Goal: Information Seeking & Learning: Understand process/instructions

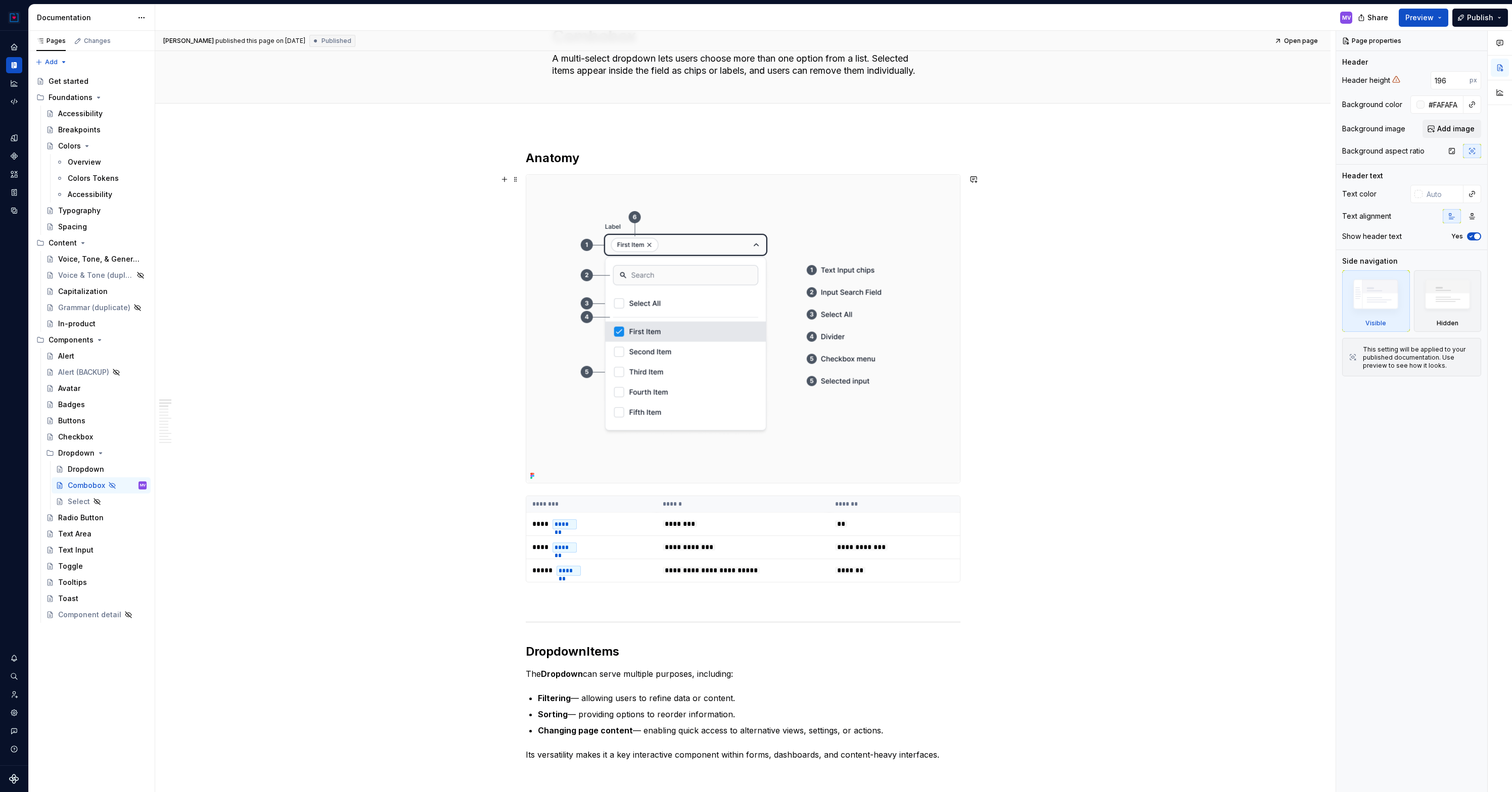
scroll to position [62, 0]
click at [600, 502] on th "********" at bounding box center [592, 502] width 130 height 17
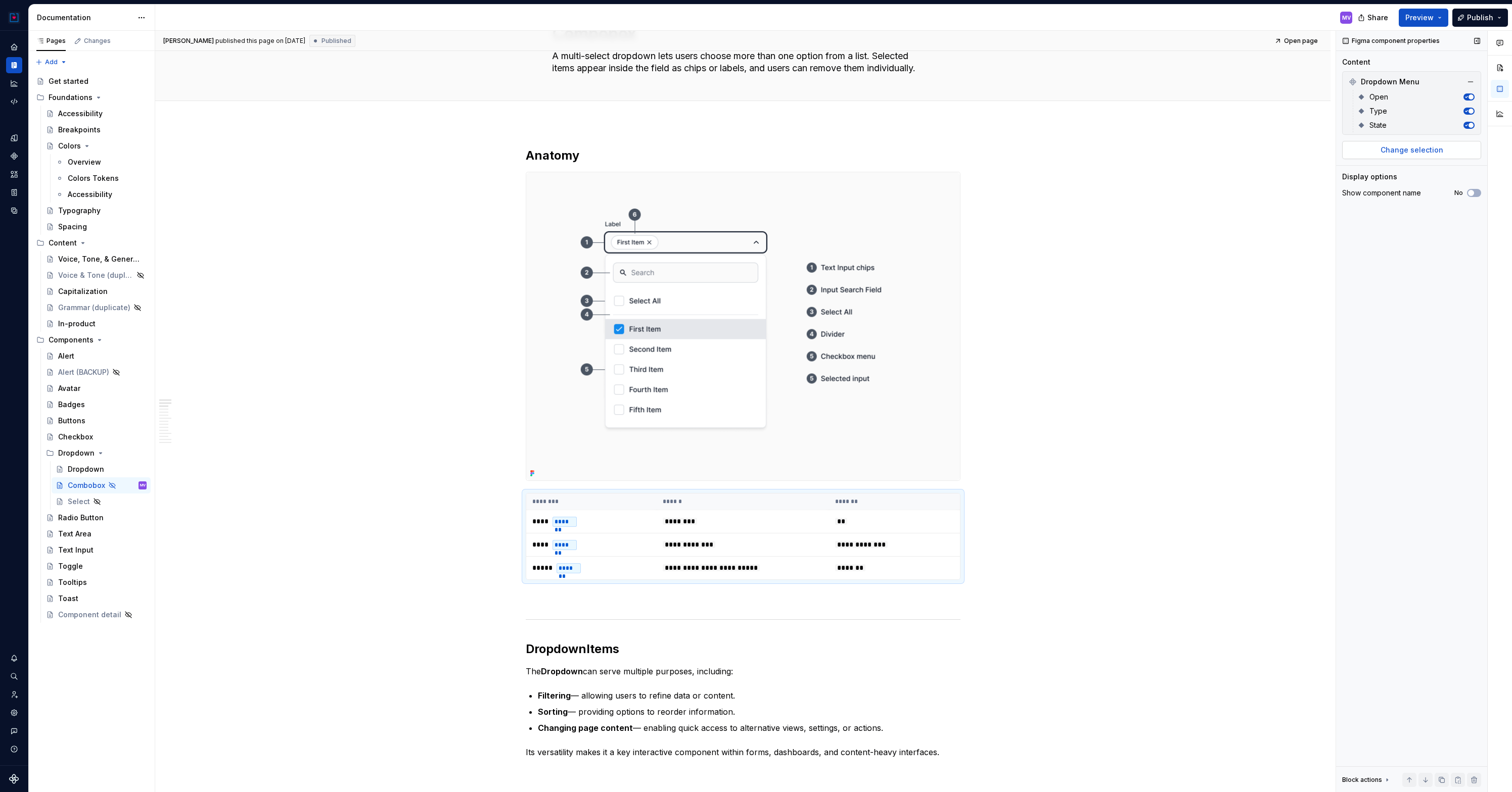
click at [1407, 151] on span "Change selection" at bounding box center [1412, 149] width 63 height 10
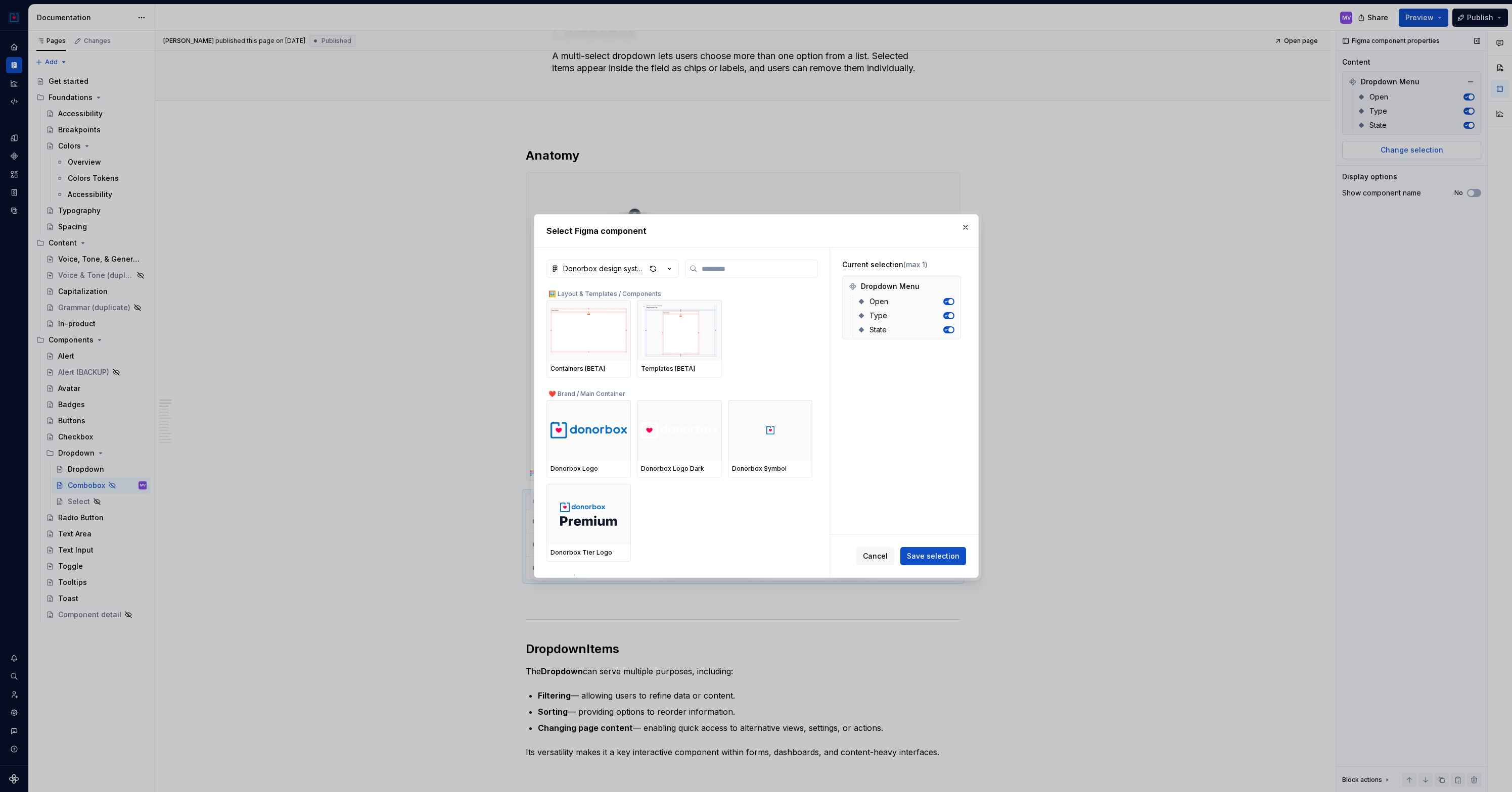
type textarea "*"
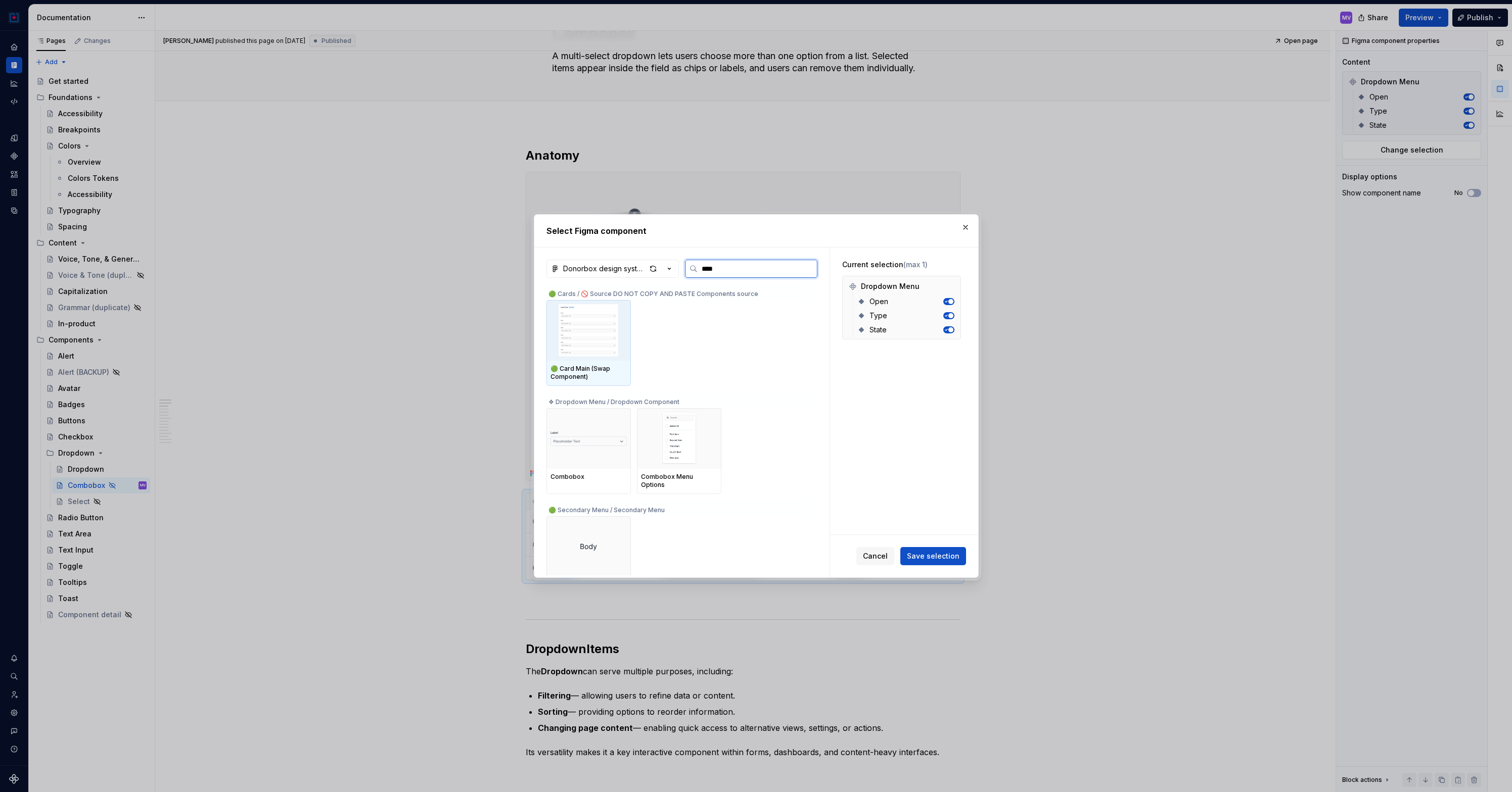
type input "*****"
click at [605, 347] on div at bounding box center [589, 330] width 84 height 60
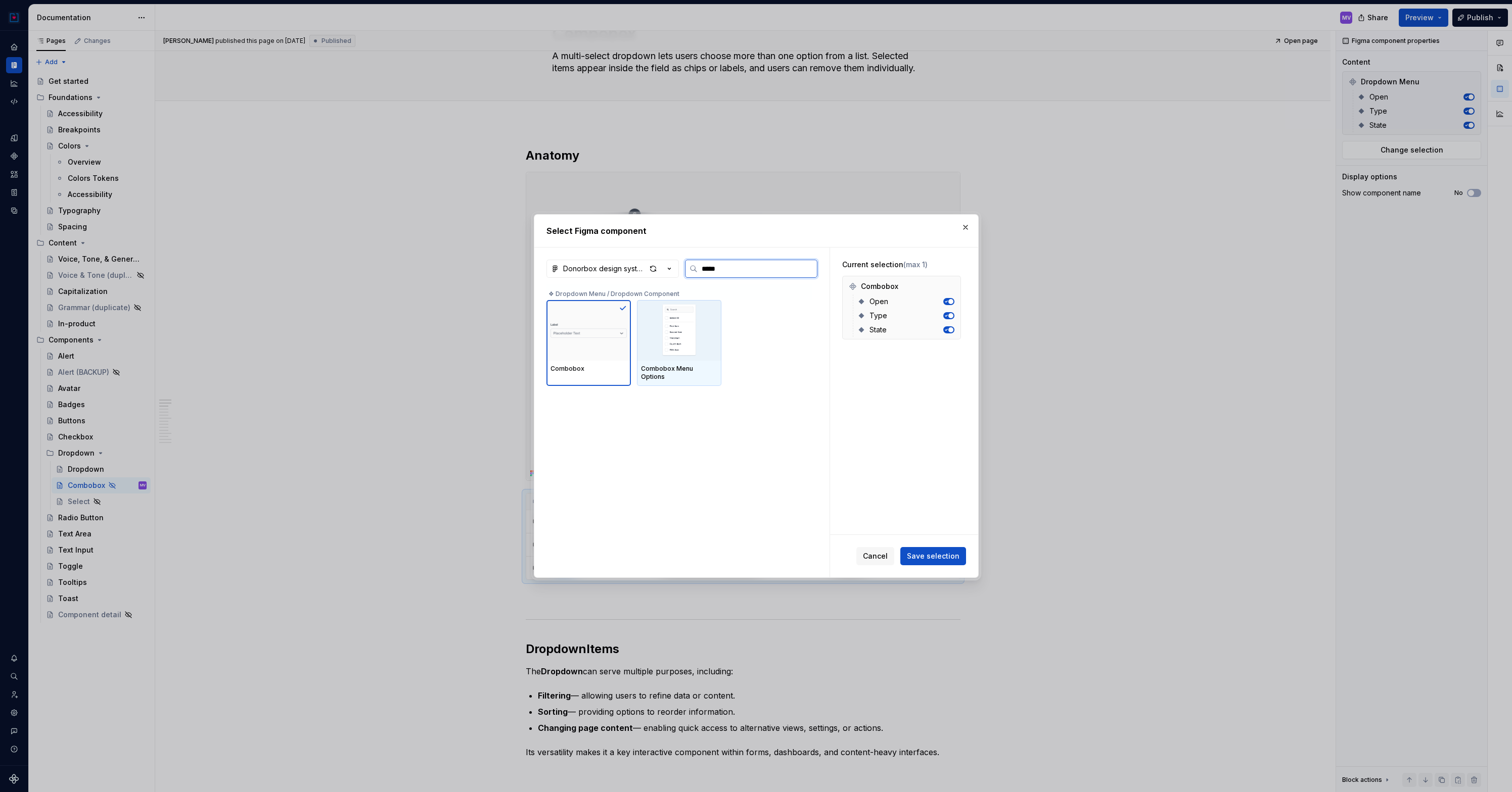
click at [694, 333] on img at bounding box center [679, 331] width 76 height 52
click at [593, 347] on div at bounding box center [589, 330] width 84 height 60
click at [926, 553] on span "Save selection" at bounding box center [933, 556] width 52 height 10
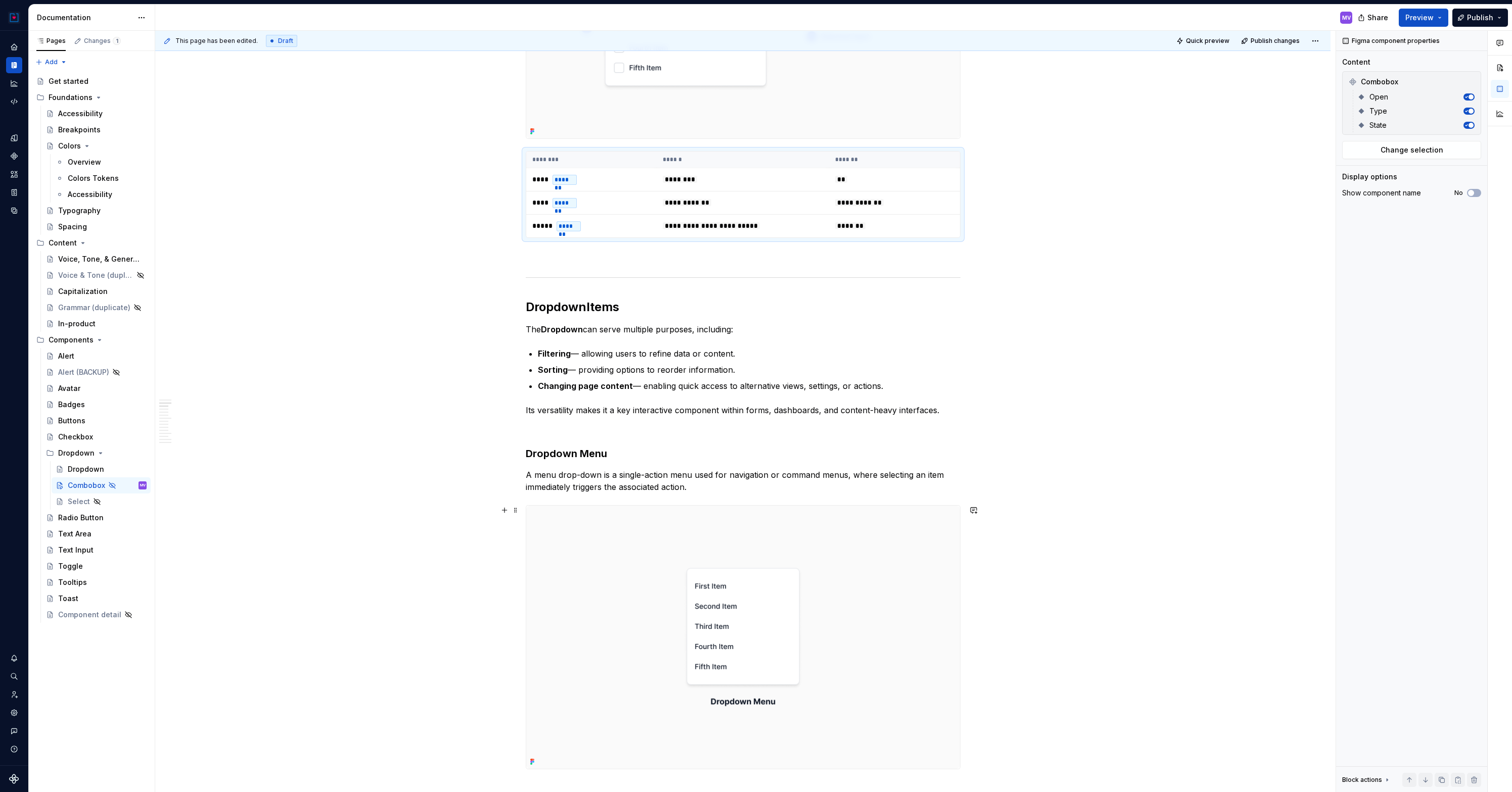
scroll to position [406, 0]
type textarea "*"
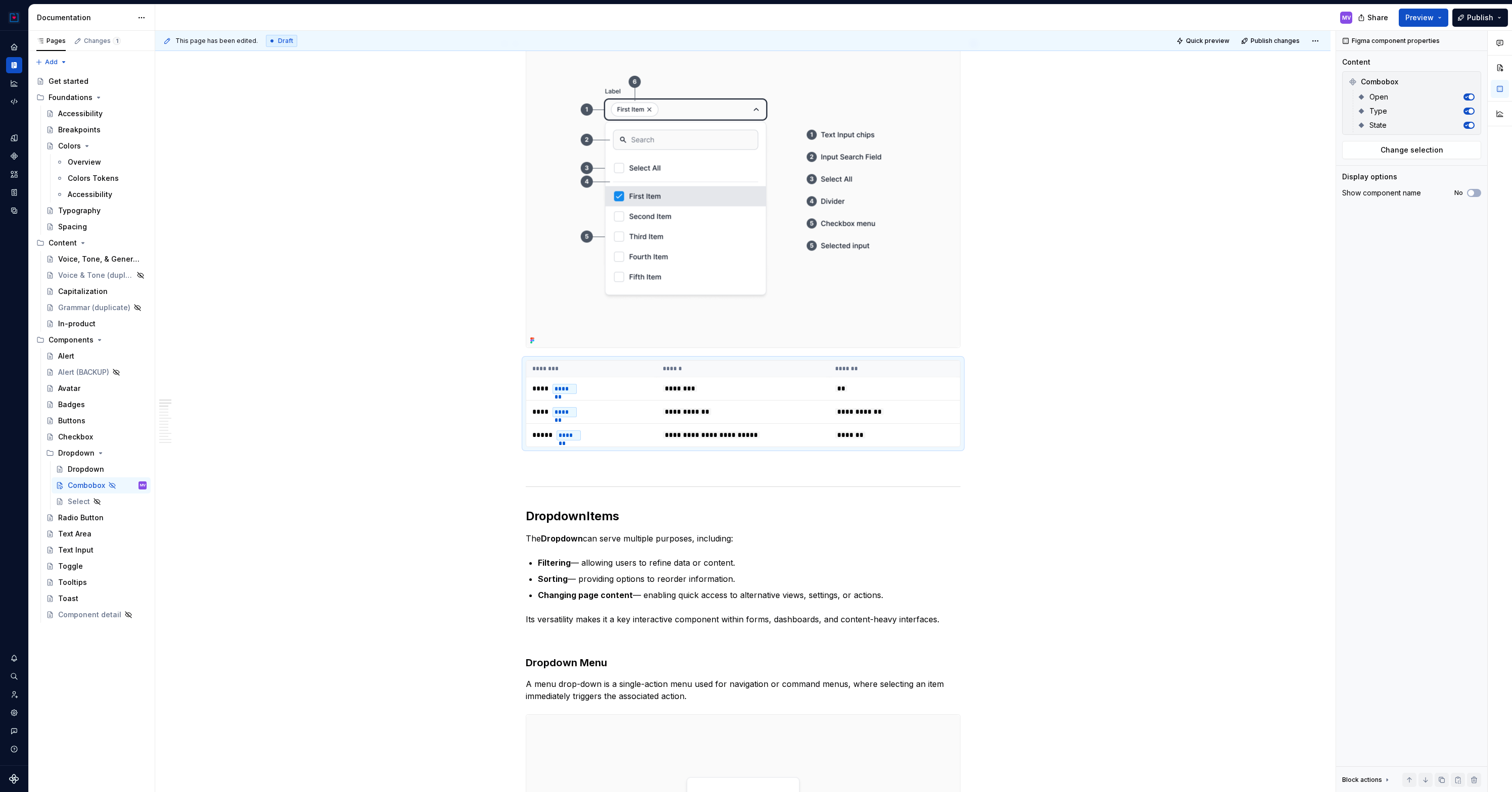
scroll to position [185, 0]
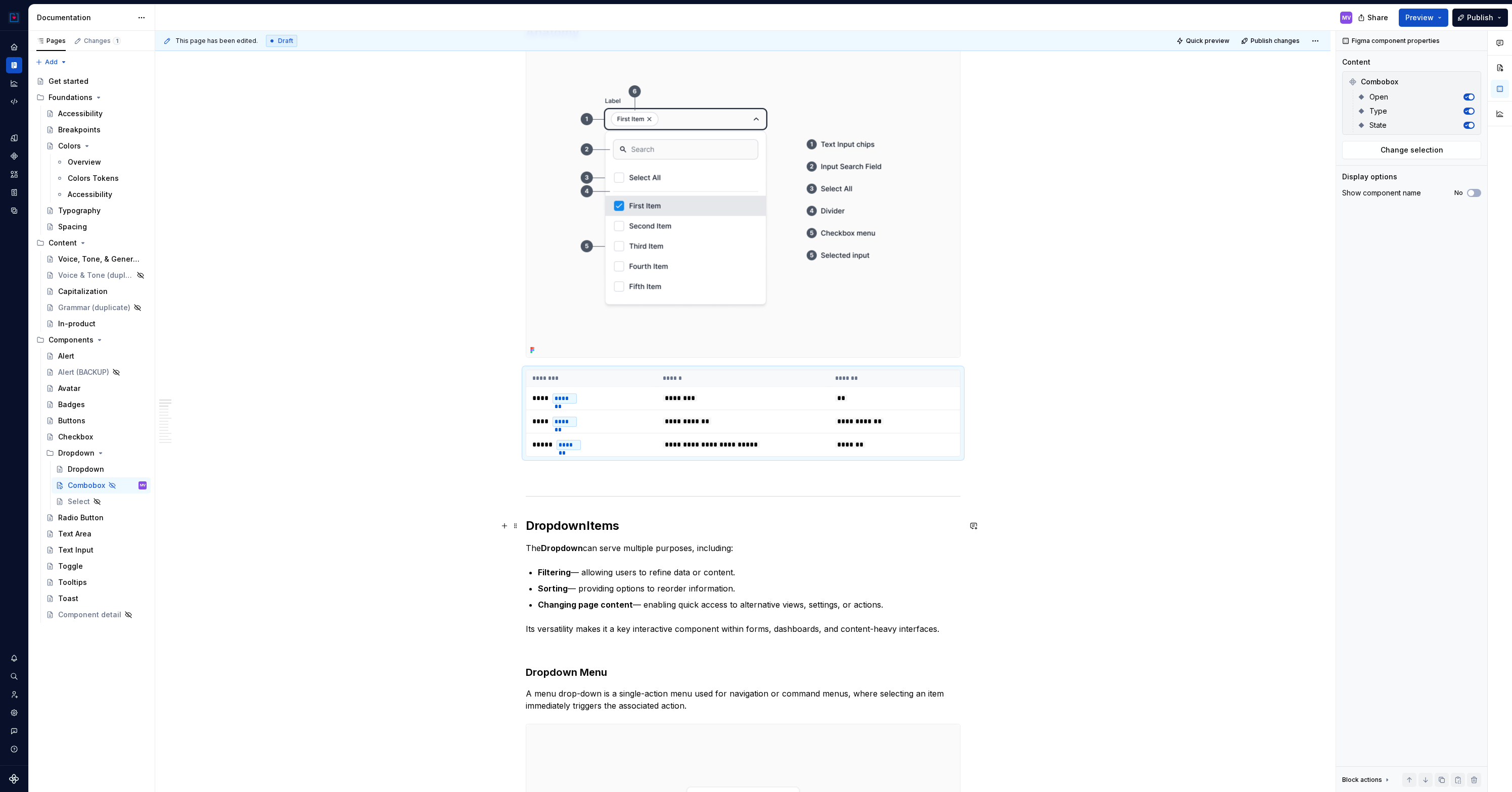
click at [562, 529] on strong "Dropdown" at bounding box center [556, 526] width 60 height 14
click at [558, 530] on strong "Comb" at bounding box center [543, 526] width 35 height 14
click at [561, 529] on strong "Comb" at bounding box center [543, 526] width 35 height 14
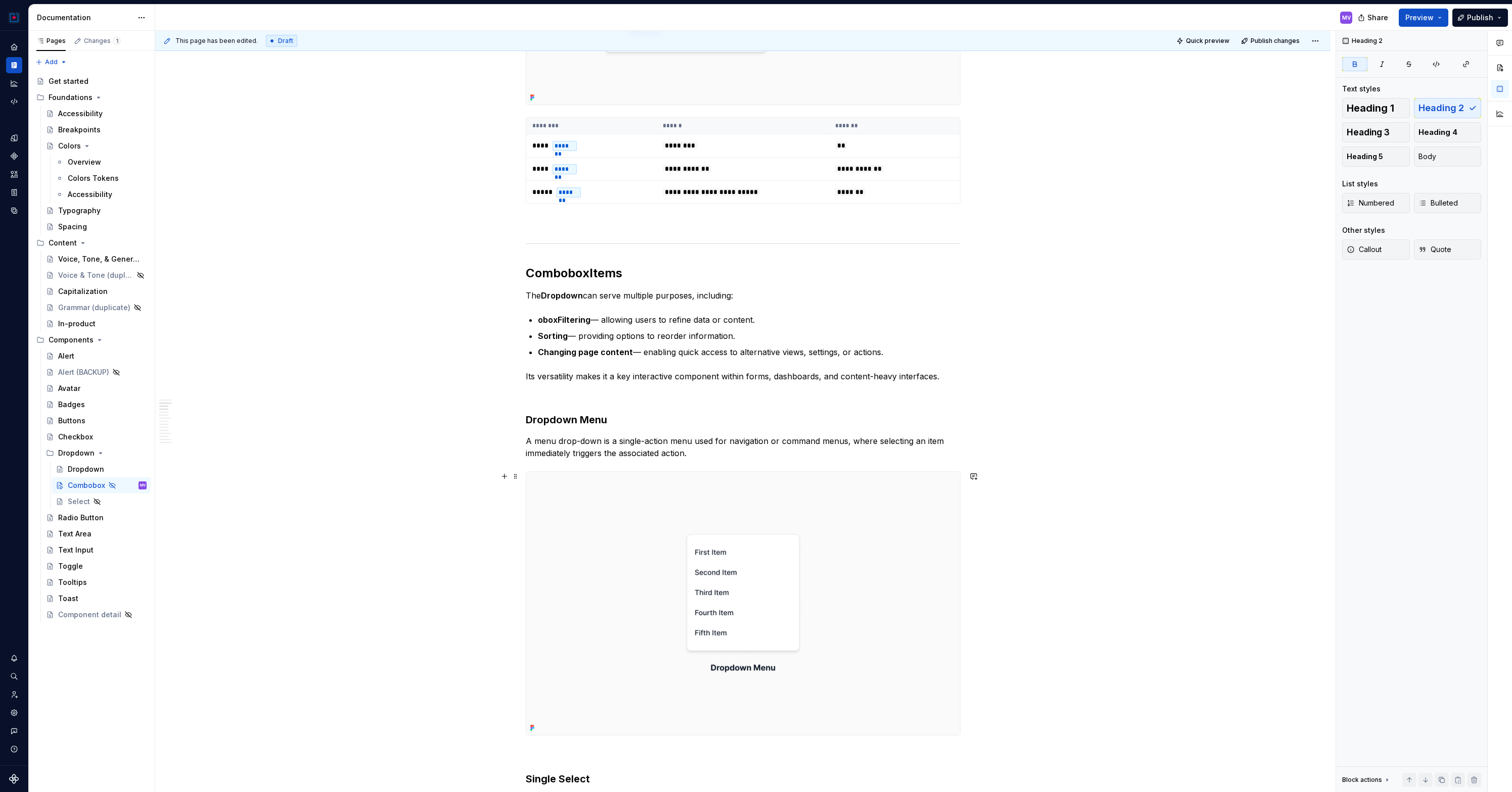
click at [657, 528] on img at bounding box center [743, 604] width 433 height 264
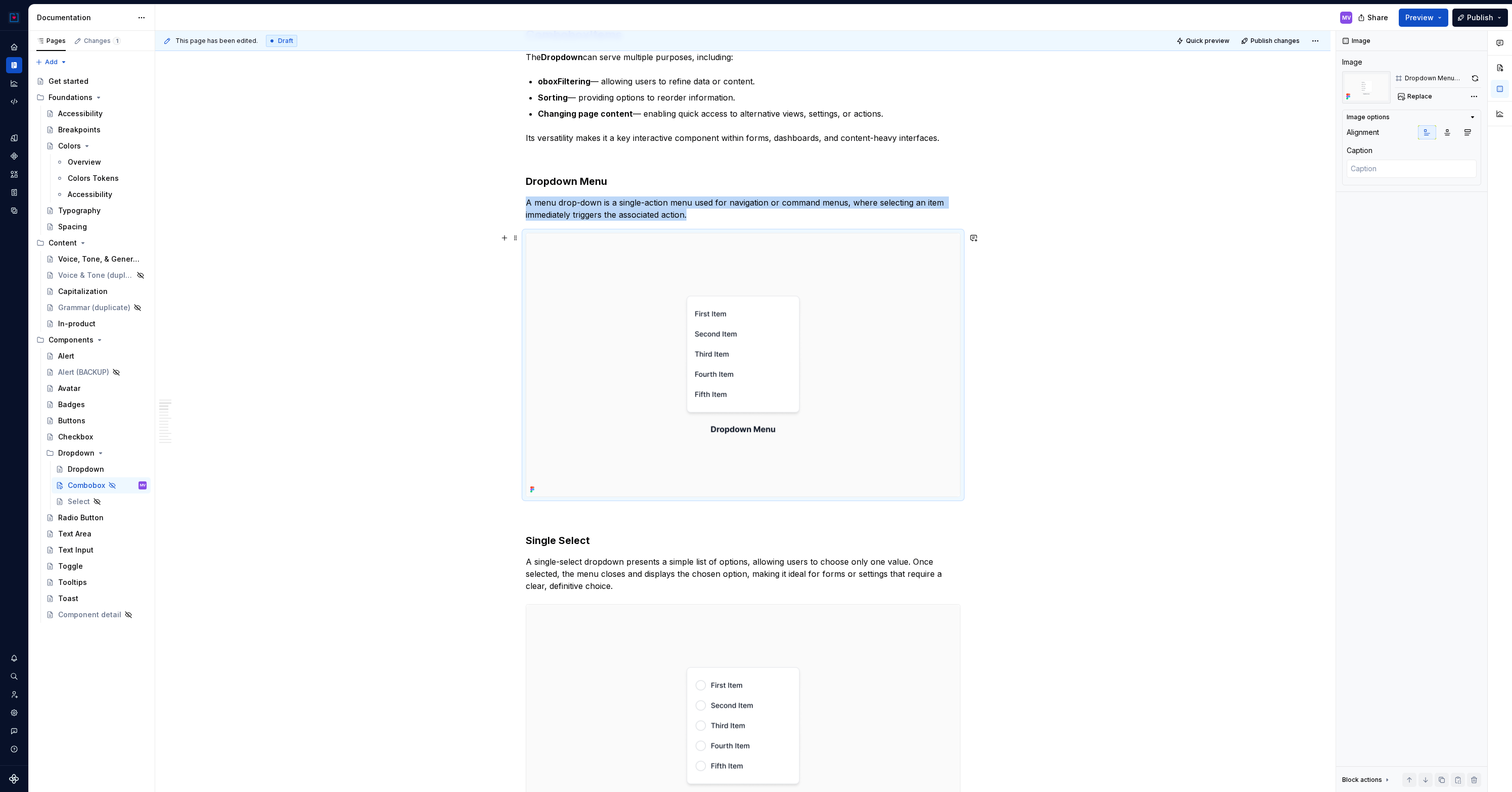
scroll to position [745, 0]
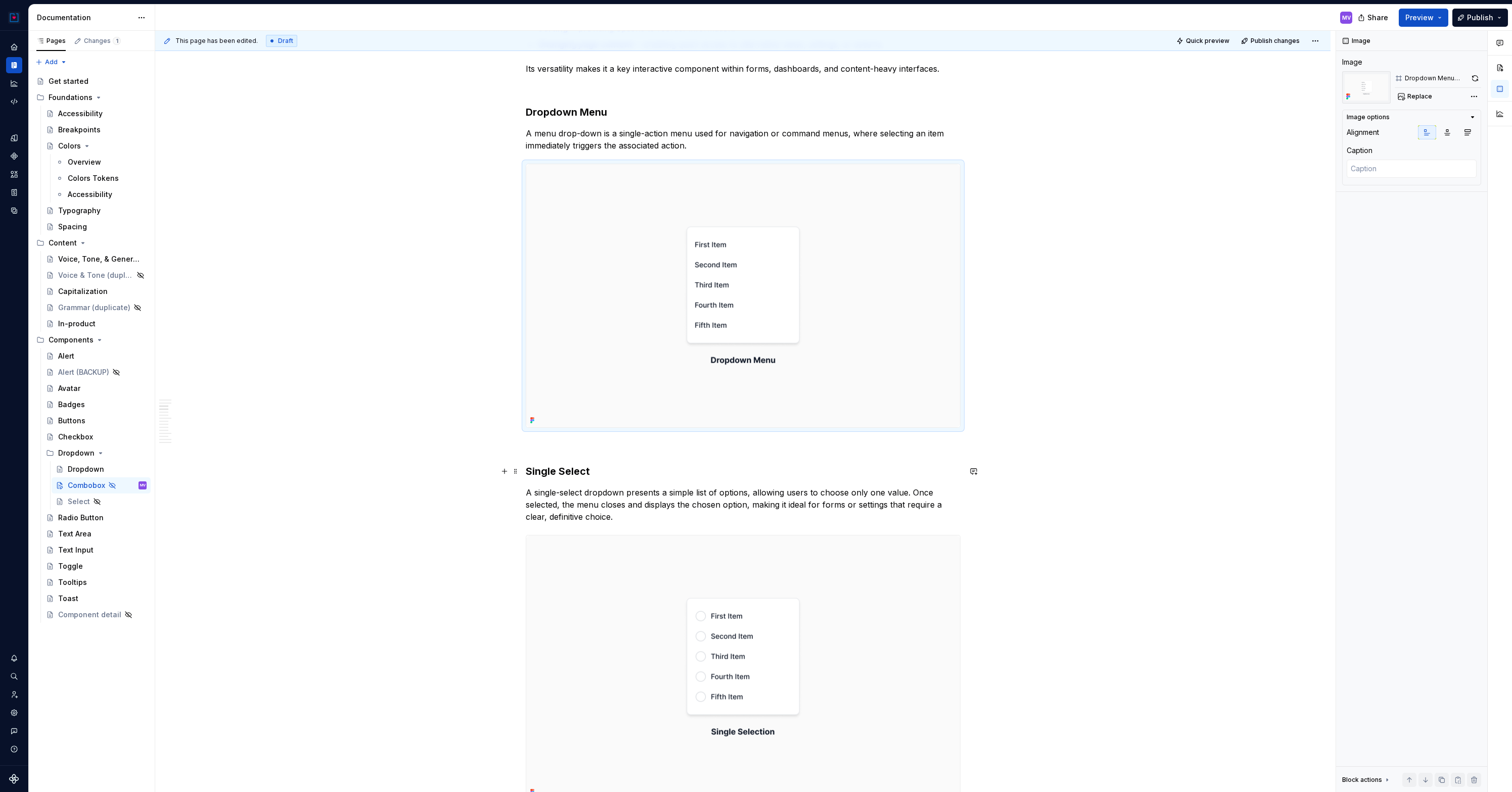
click at [557, 469] on h3 "Single Select" at bounding box center [743, 472] width 435 height 14
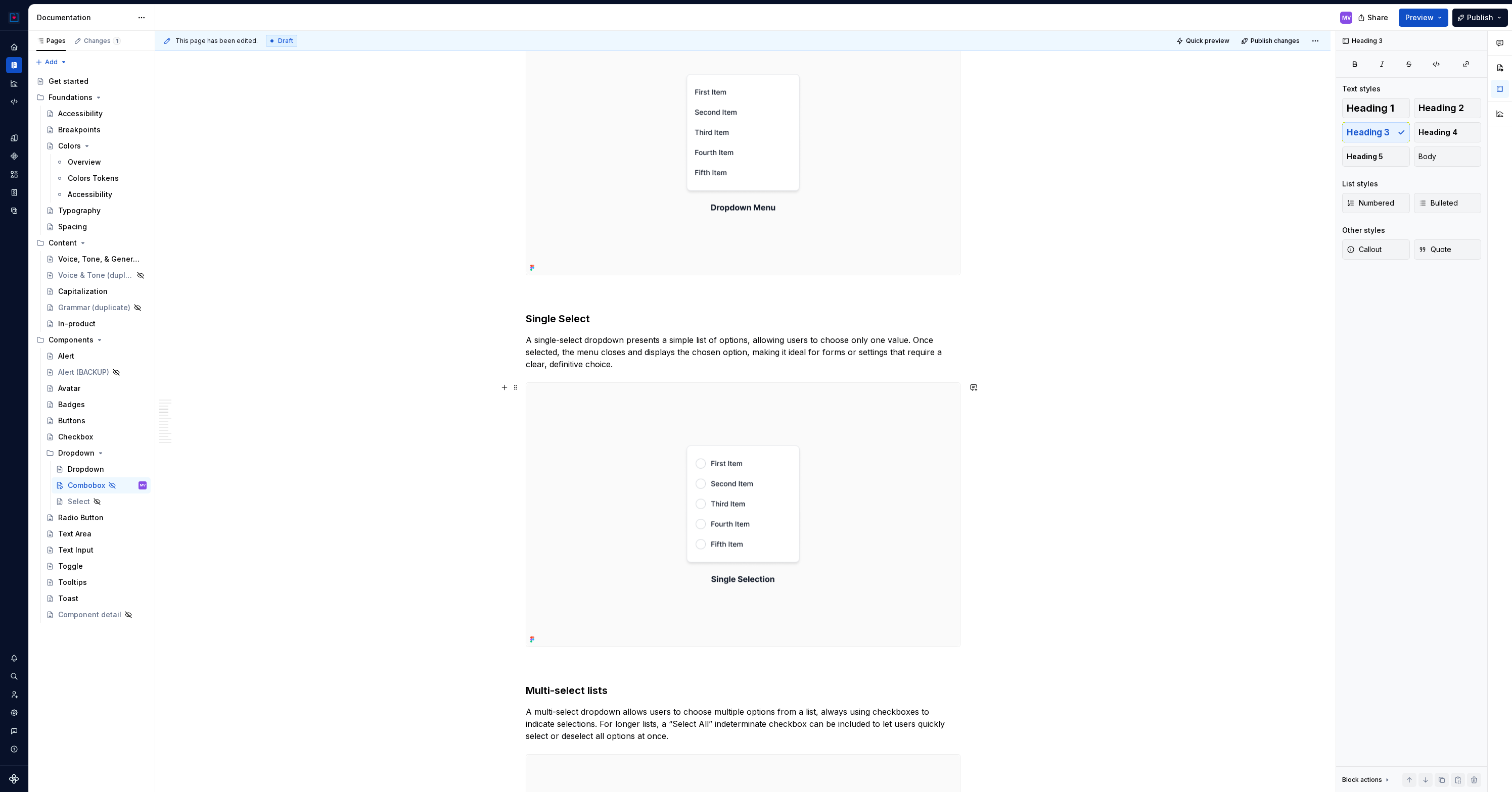
scroll to position [900, 0]
click at [519, 315] on span at bounding box center [515, 317] width 8 height 14
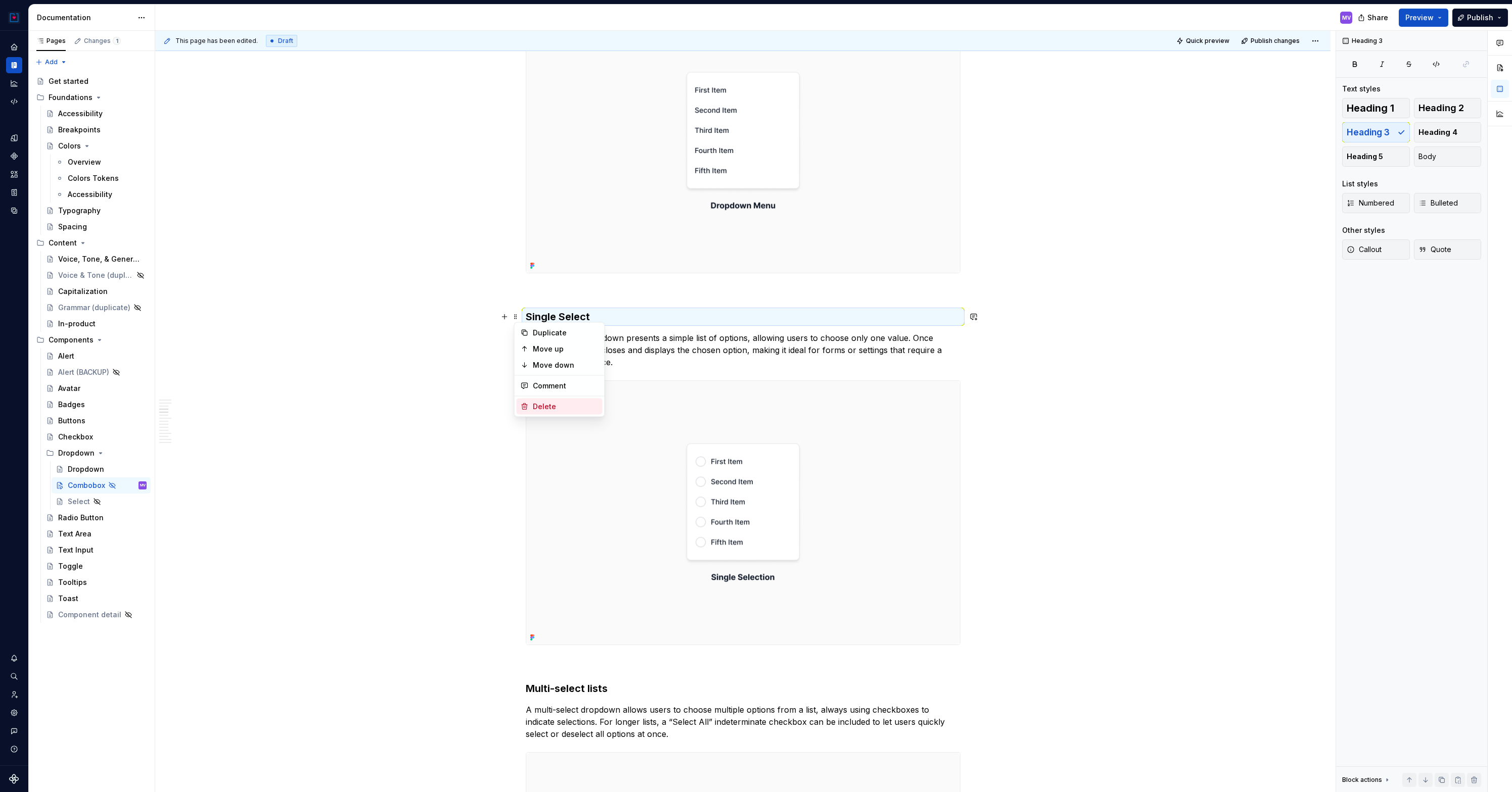
click at [541, 405] on div "Delete" at bounding box center [566, 406] width 66 height 10
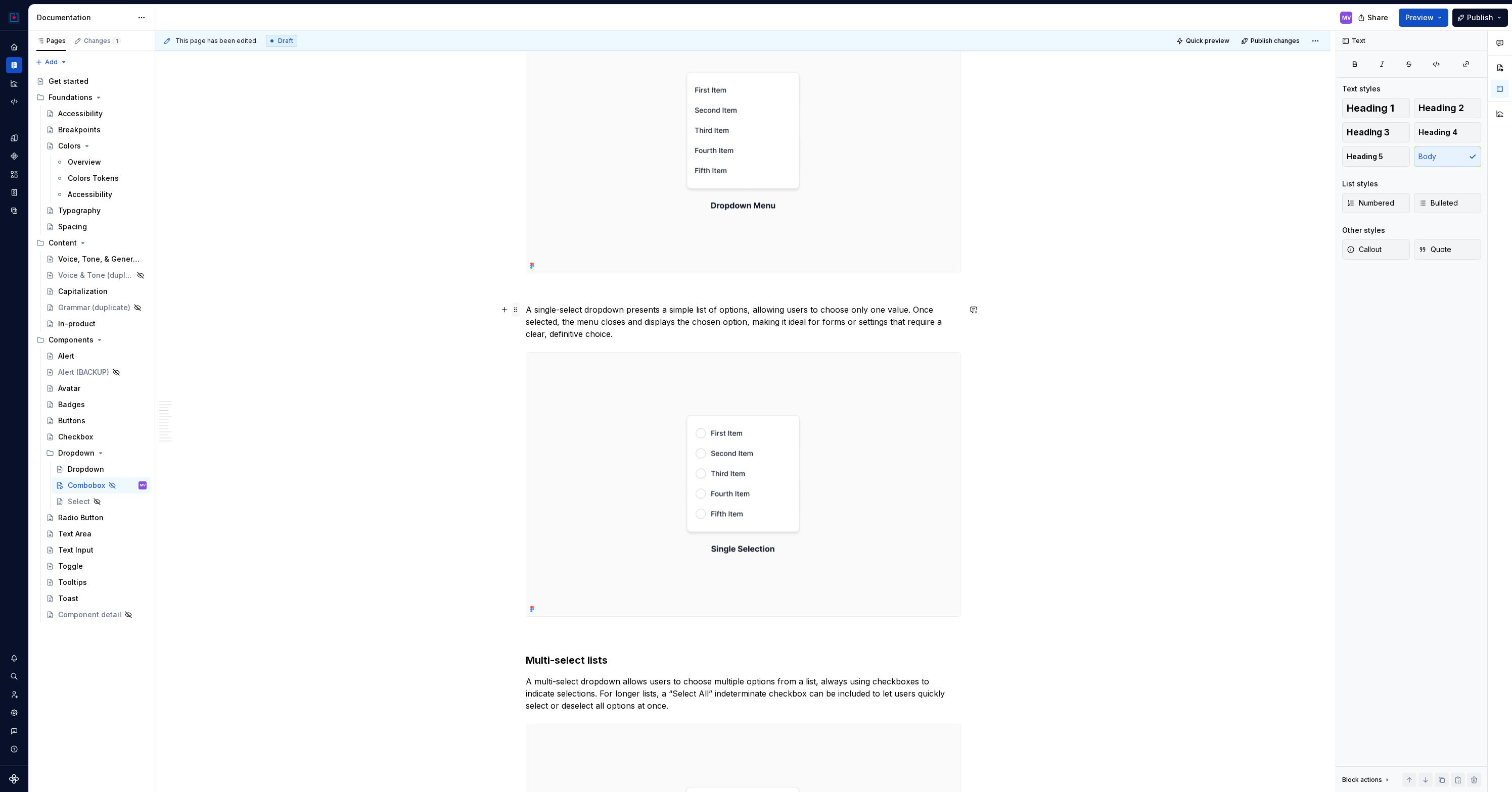
click at [519, 311] on span at bounding box center [515, 310] width 8 height 14
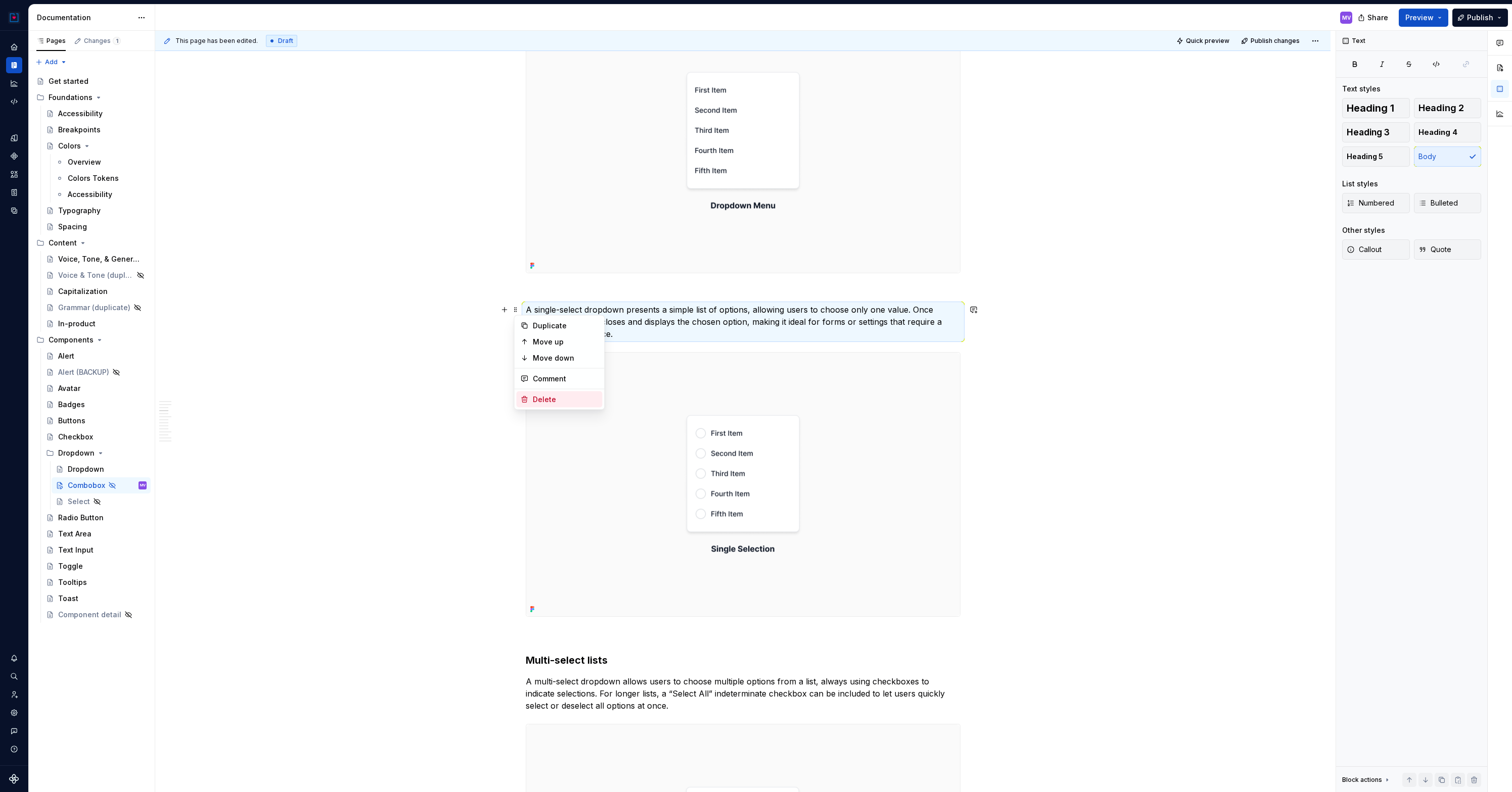
click at [544, 398] on div "Delete" at bounding box center [566, 399] width 66 height 10
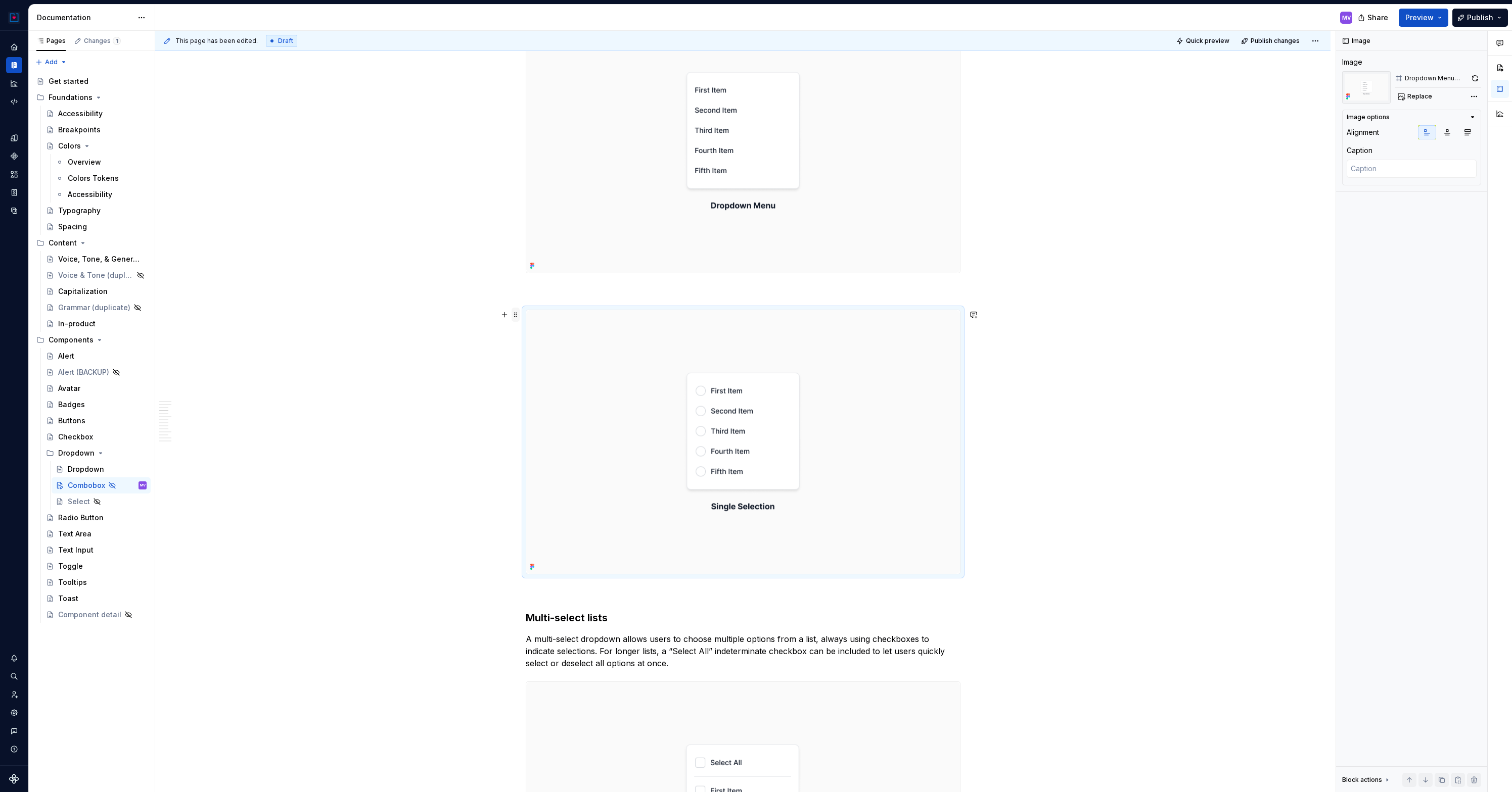
click at [517, 314] on span at bounding box center [515, 315] width 8 height 14
click at [546, 401] on div "Delete" at bounding box center [566, 405] width 66 height 10
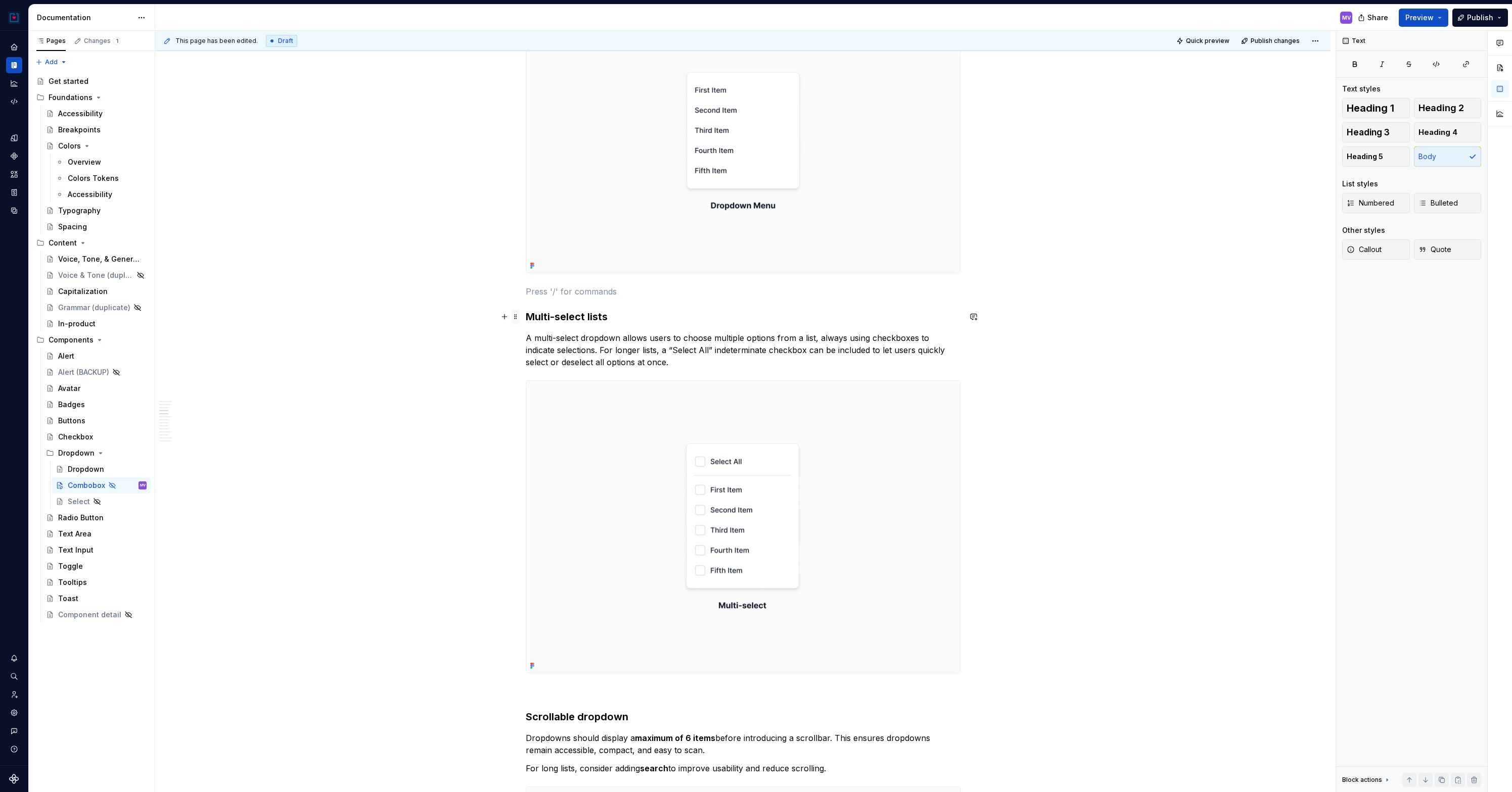
click at [516, 316] on span at bounding box center [515, 317] width 8 height 14
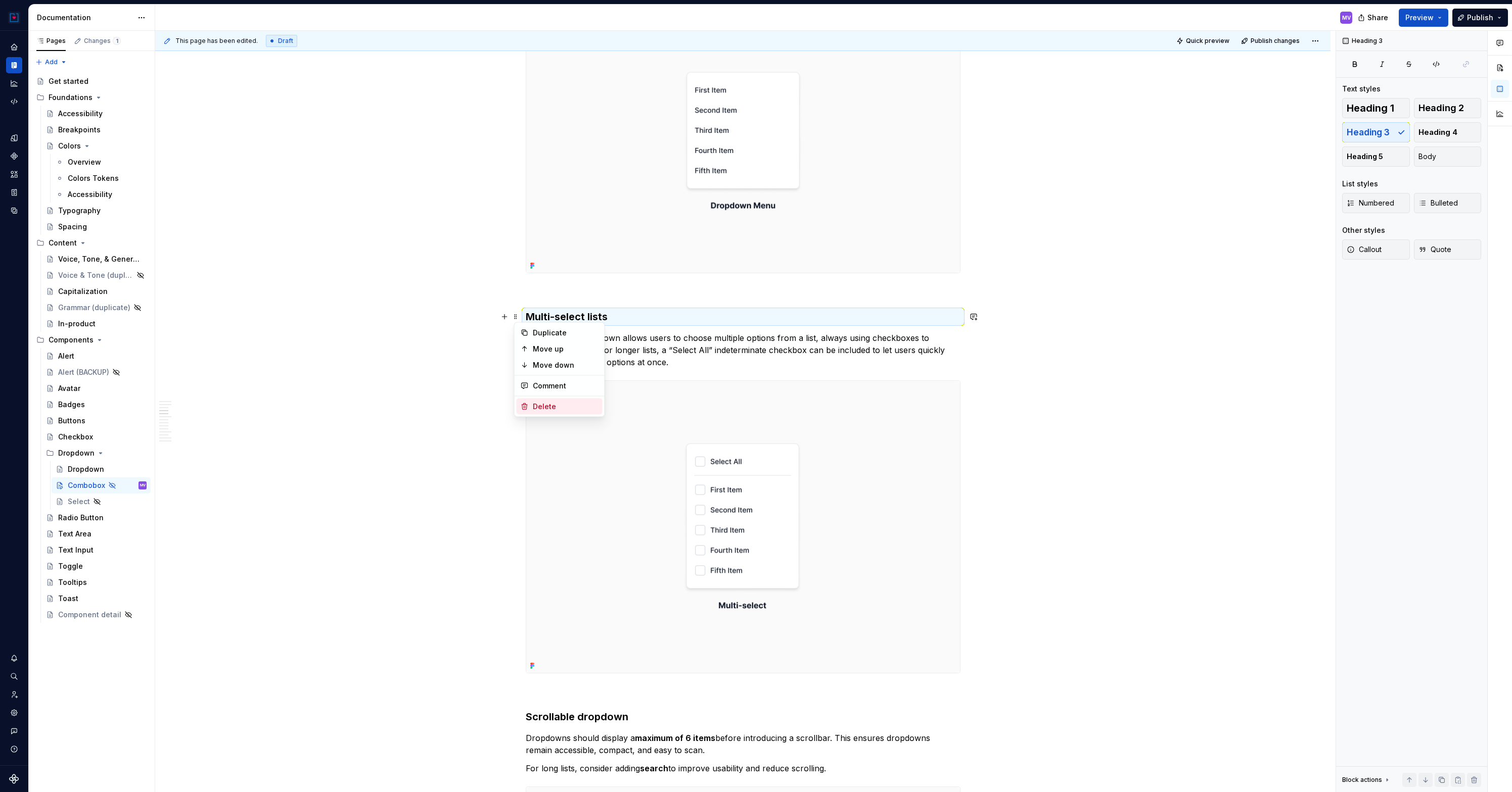
click at [538, 404] on div "Delete" at bounding box center [566, 406] width 66 height 10
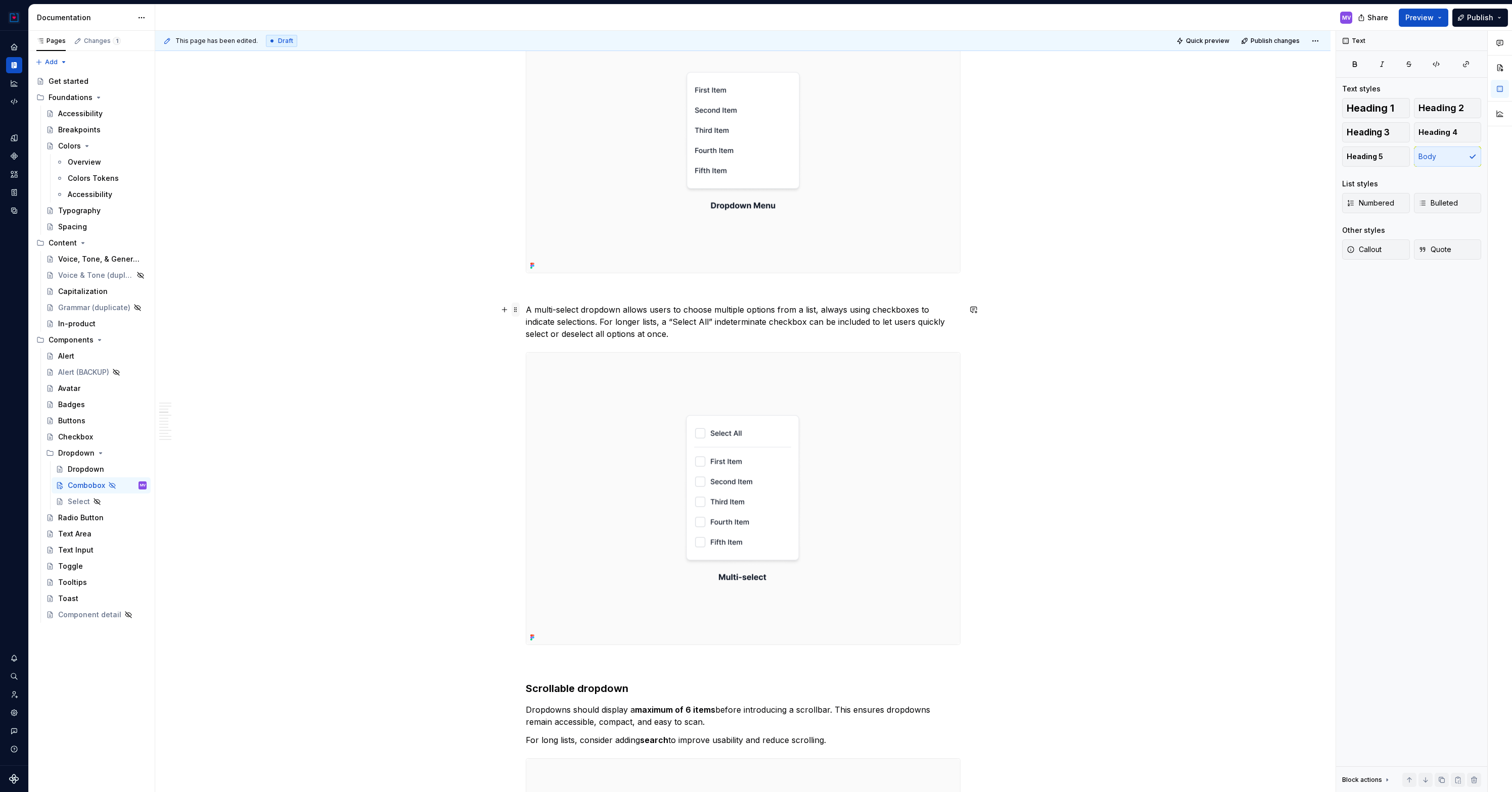
click at [517, 309] on span at bounding box center [515, 310] width 8 height 14
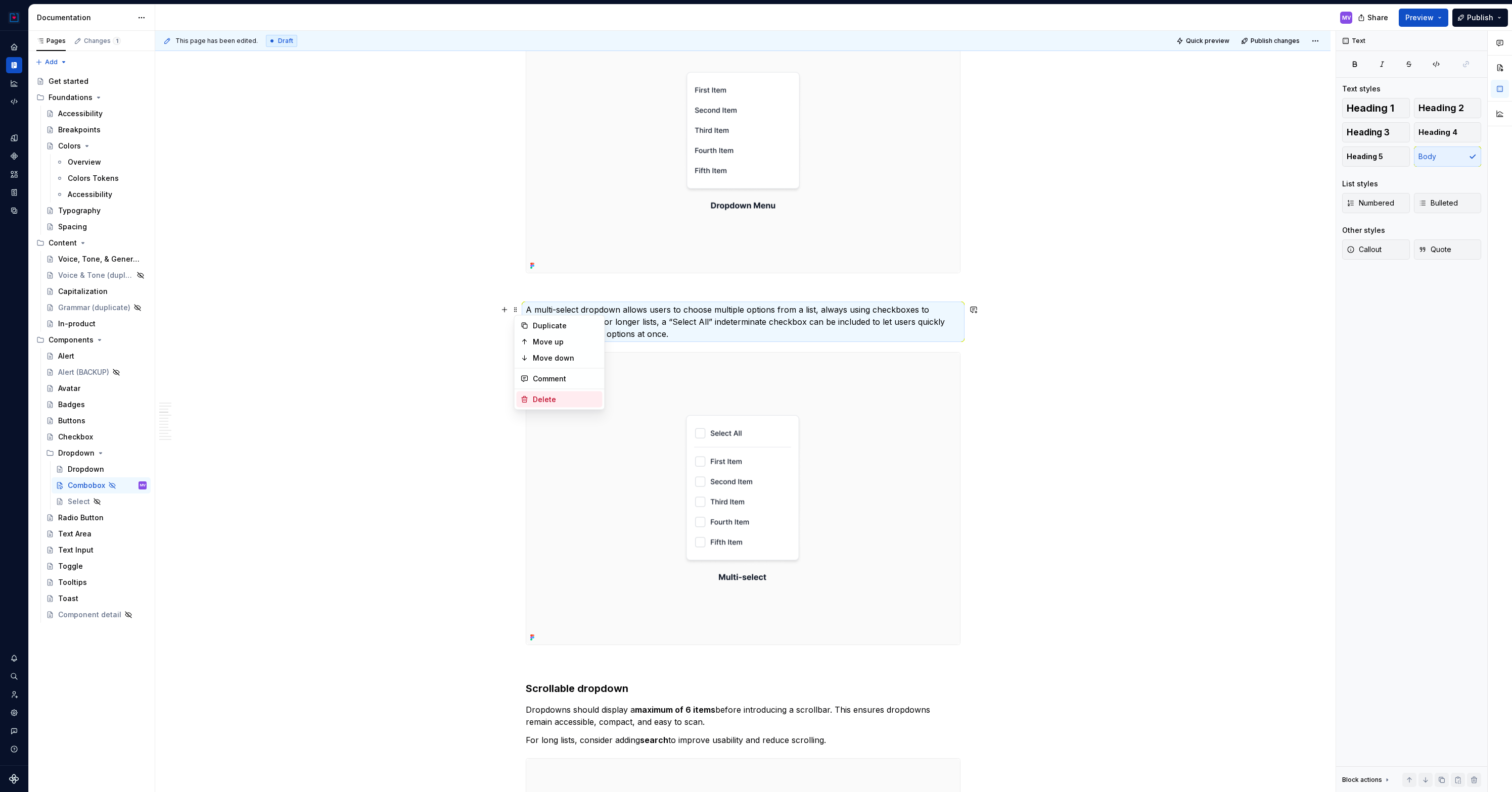
click at [538, 394] on div "Delete" at bounding box center [566, 399] width 66 height 10
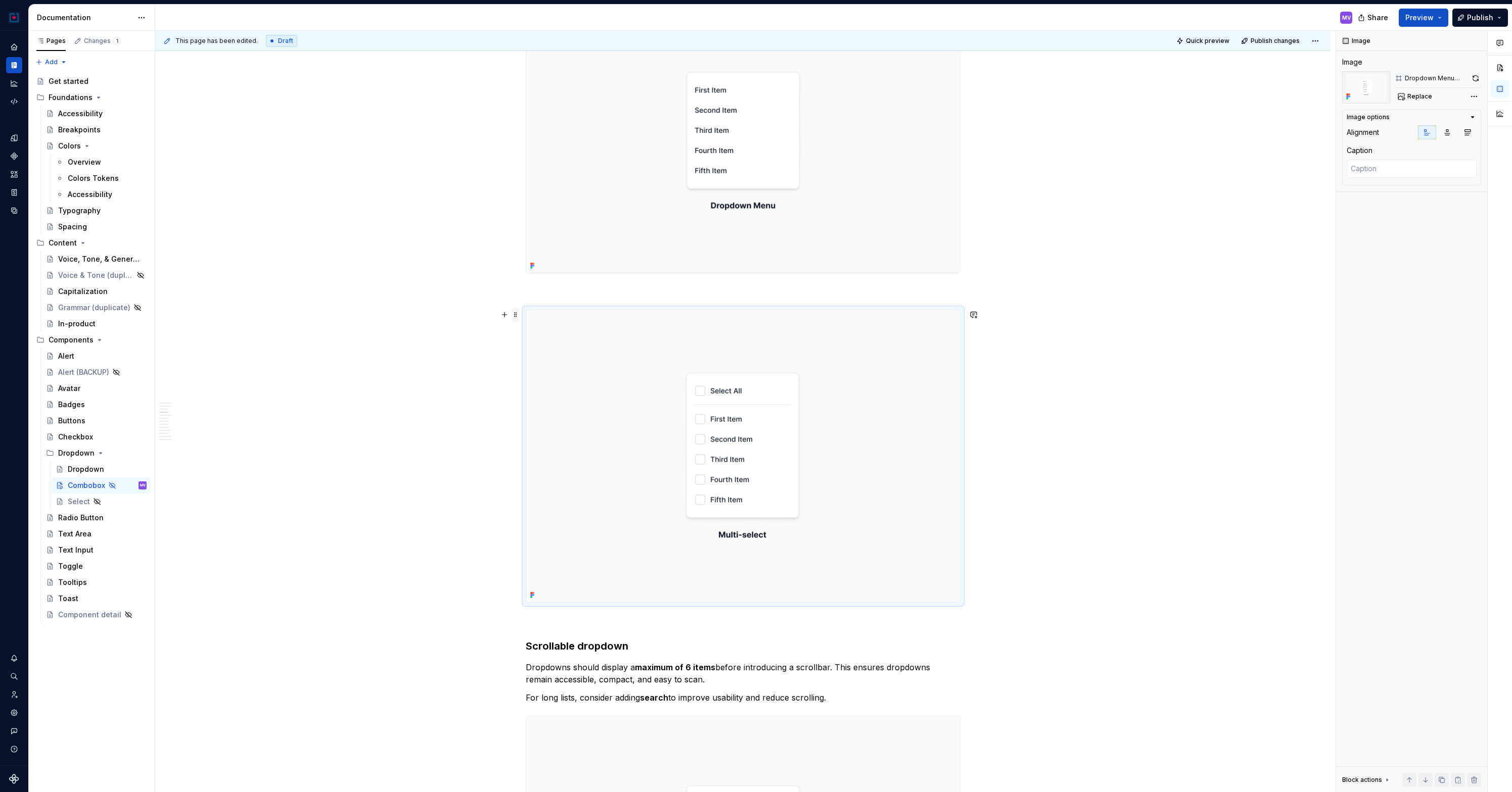
click at [518, 313] on span at bounding box center [515, 315] width 8 height 14
click at [534, 400] on div "Delete" at bounding box center [566, 405] width 66 height 10
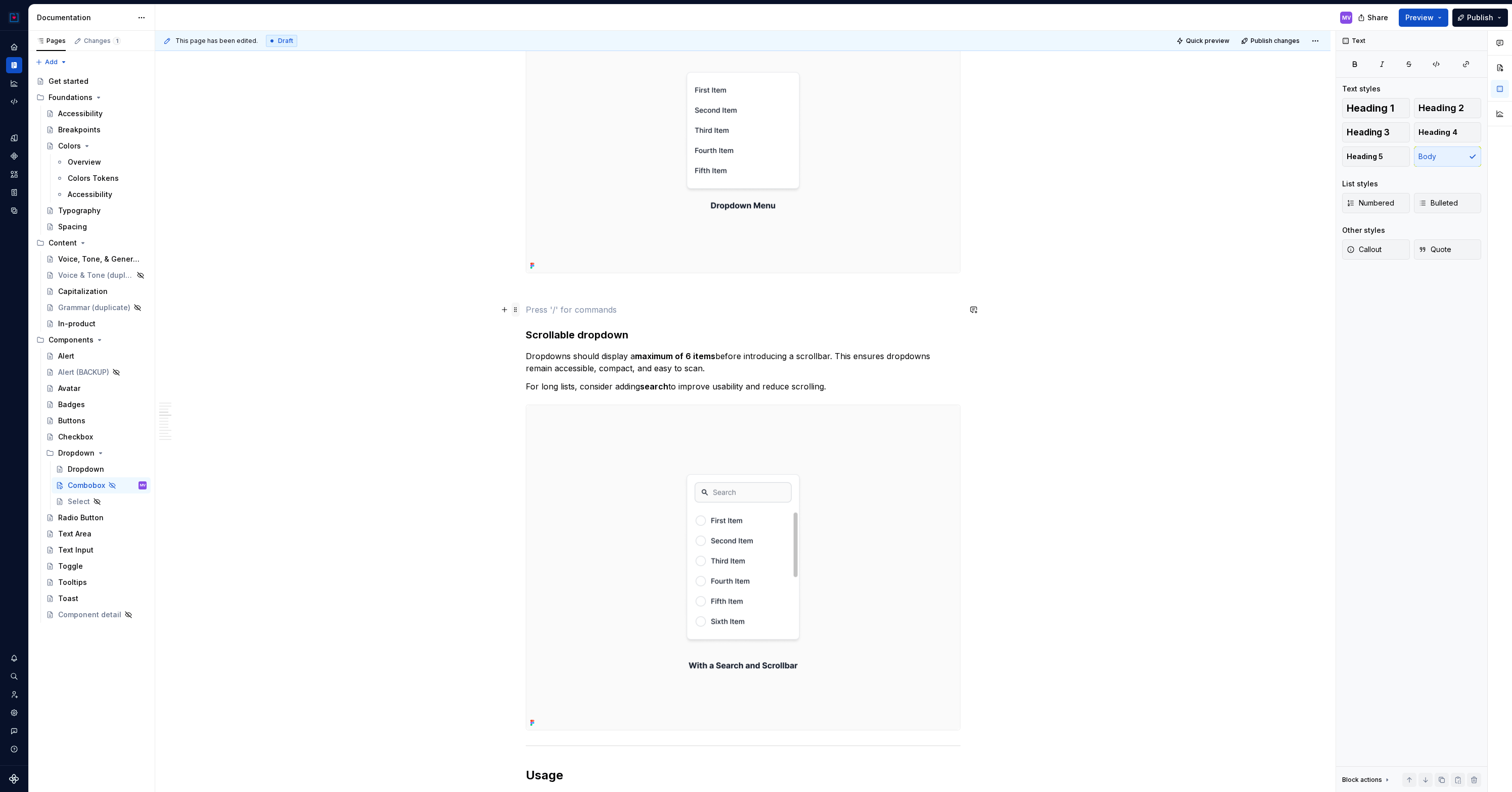
click at [518, 311] on span at bounding box center [515, 310] width 8 height 14
click at [544, 462] on img at bounding box center [743, 568] width 433 height 325
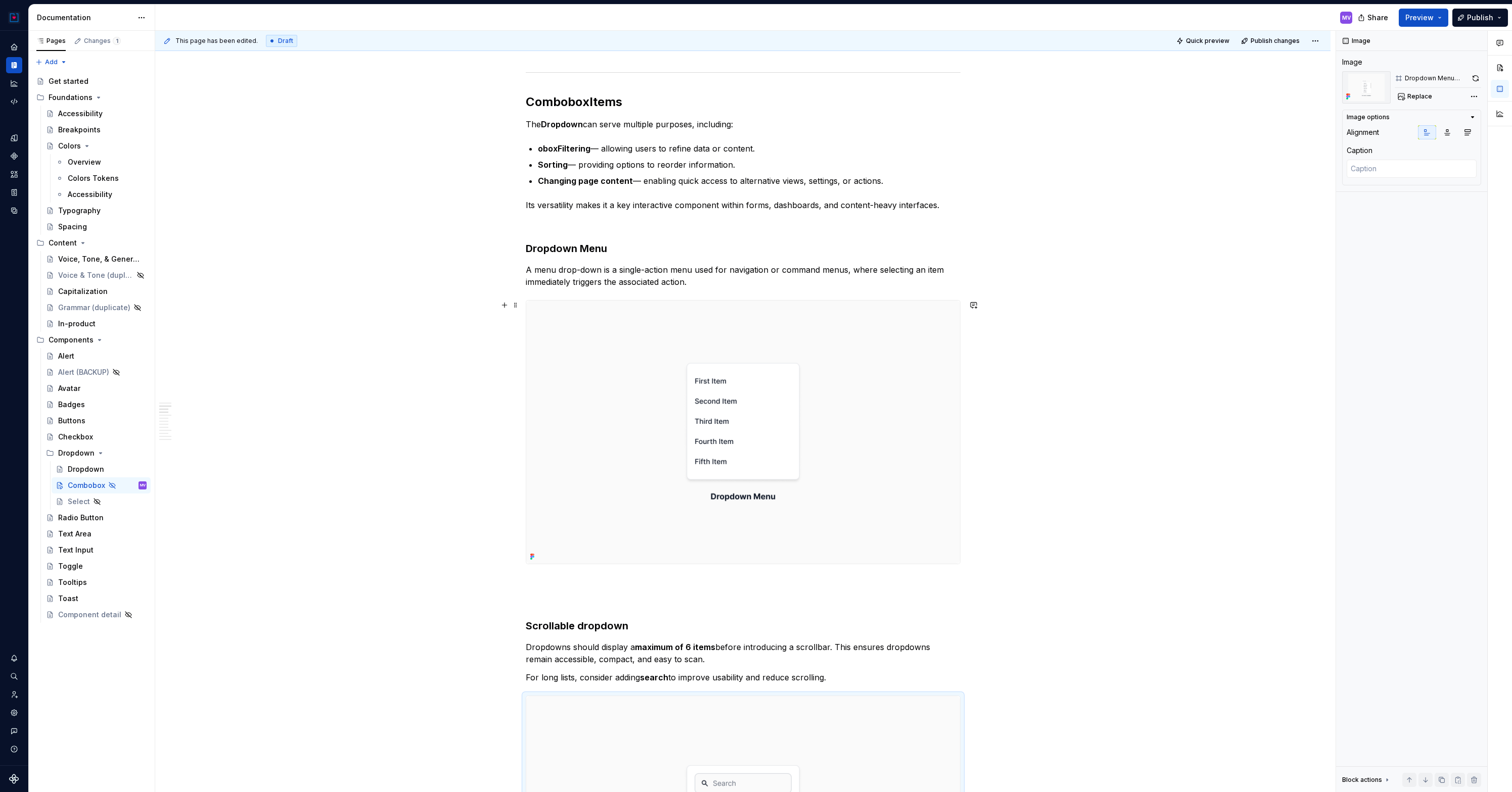
scroll to position [608, 0]
click at [655, 404] on img at bounding box center [743, 434] width 433 height 264
click at [745, 365] on img at bounding box center [743, 434] width 433 height 264
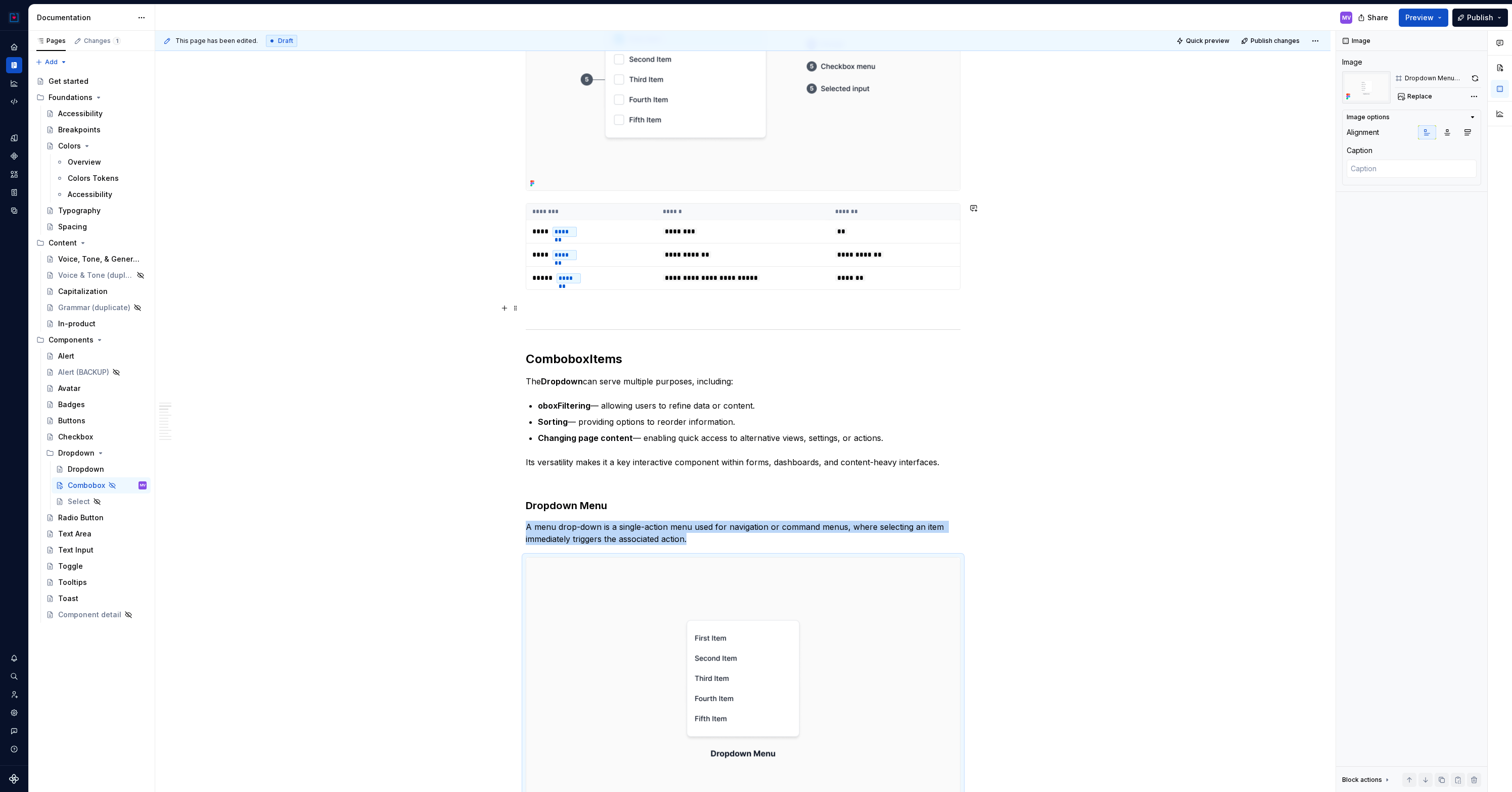
scroll to position [359, 0]
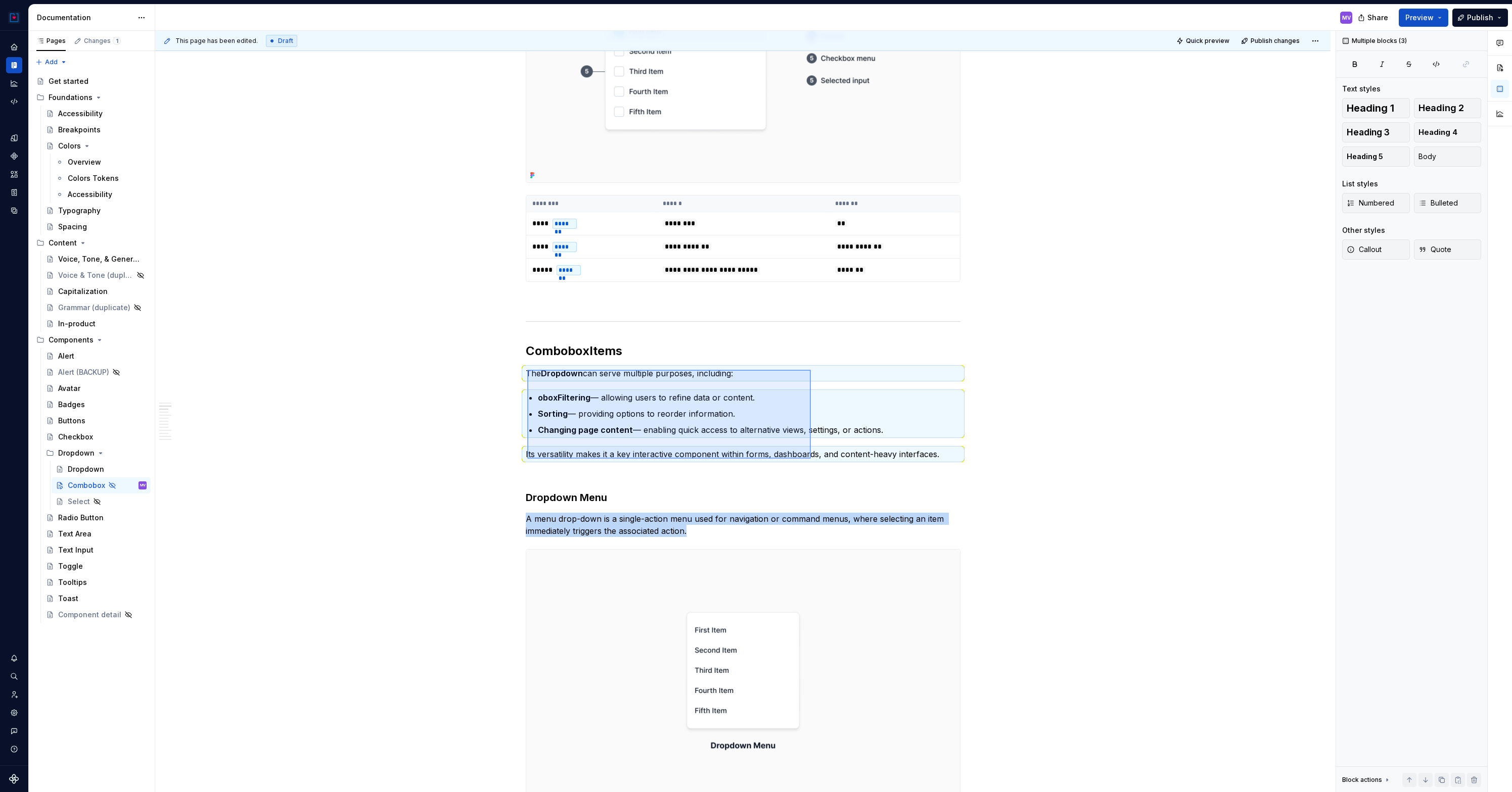
drag, startPoint x: 527, startPoint y: 370, endPoint x: 812, endPoint y: 459, distance: 298.6
click at [812, 459] on div "**********" at bounding box center [745, 412] width 1180 height 762
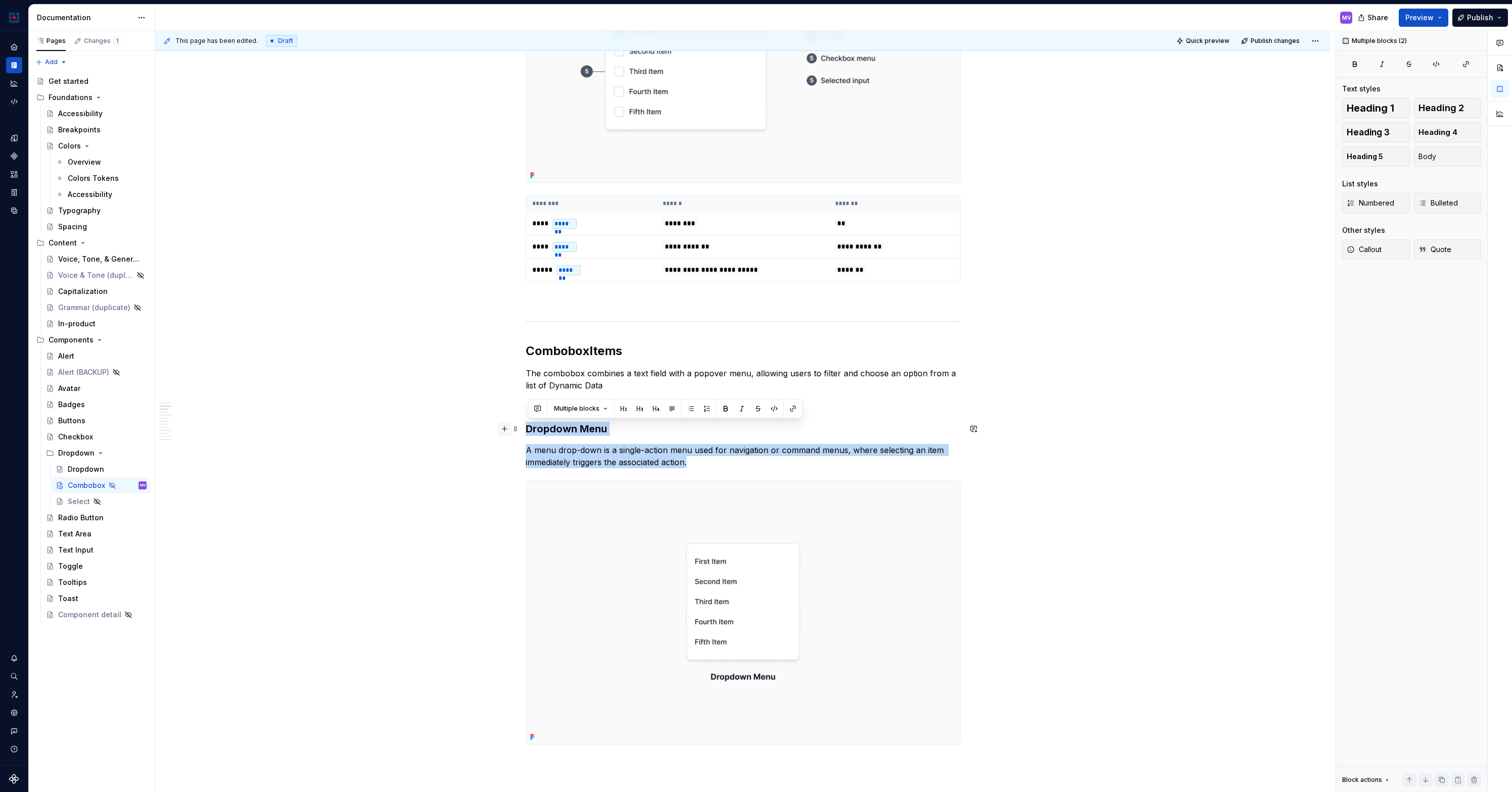
drag, startPoint x: 719, startPoint y: 465, endPoint x: 507, endPoint y: 426, distance: 215.6
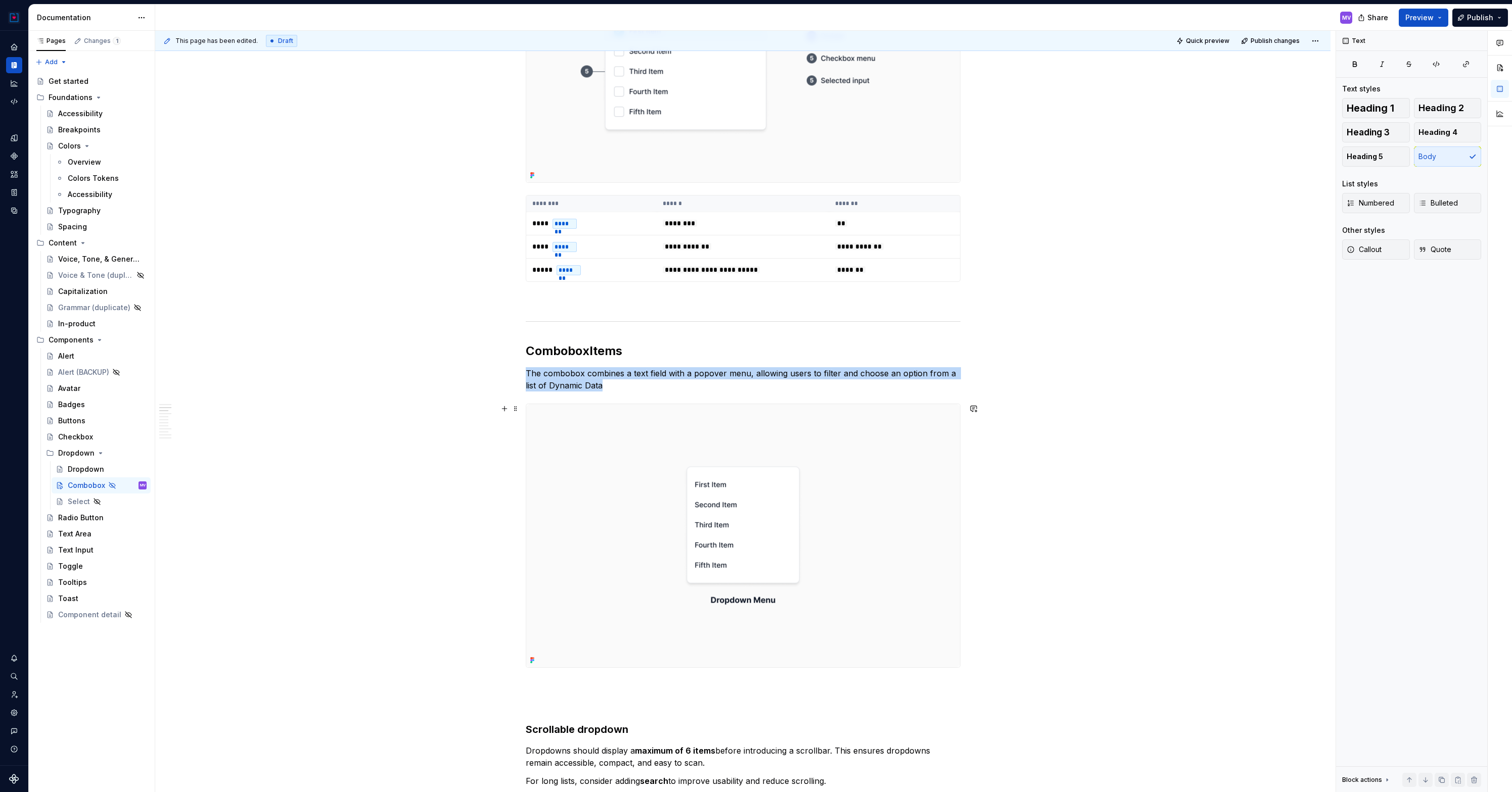
click at [741, 505] on img at bounding box center [743, 536] width 433 height 264
click at [674, 429] on img at bounding box center [743, 536] width 433 height 264
click at [1417, 98] on span "Replace" at bounding box center [1419, 96] width 25 height 8
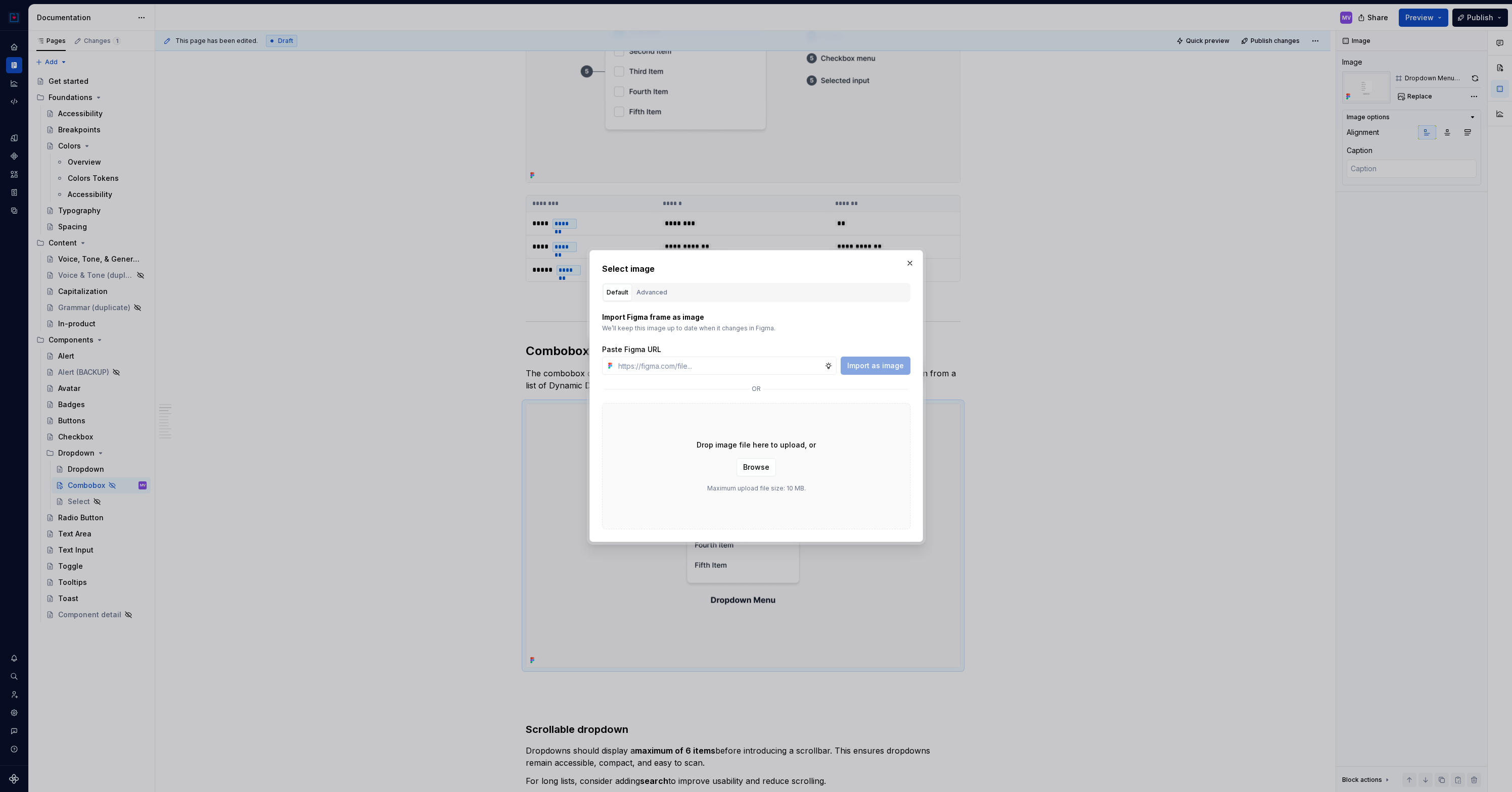
type textarea "*"
type input "https://www.figma.com/design/2lwrOdkrYGxsYHzAsaend8/DS-Documentation?node-id=37…"
click at [894, 367] on span "Import as image" at bounding box center [875, 366] width 56 height 10
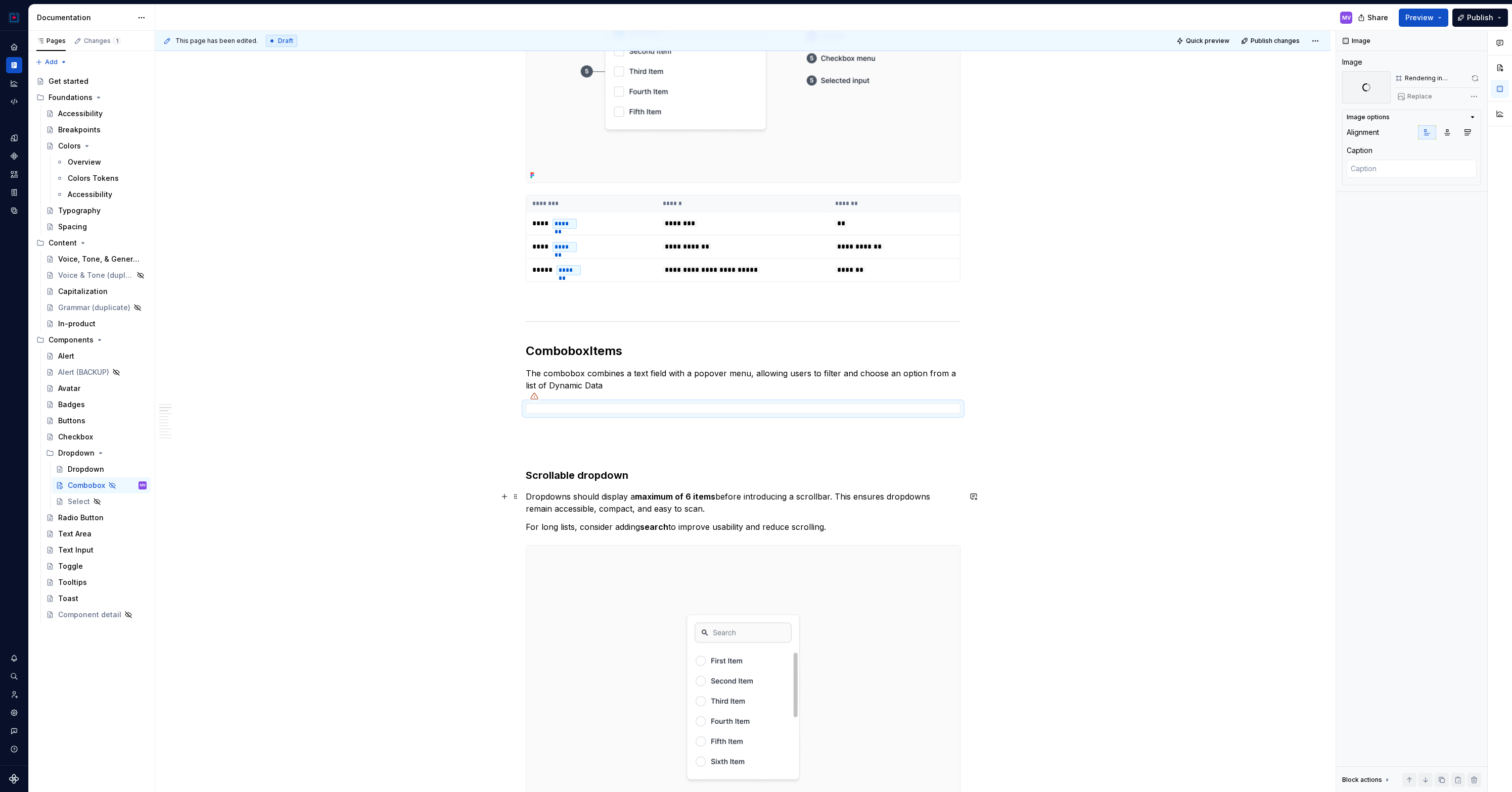
click at [559, 496] on p "Dropdowns should display a maximum of 6 items before introducing a scrollbar. T…" at bounding box center [743, 503] width 435 height 25
click at [559, 498] on p "Dropdowns should display a maximum of 6 items before introducing a scrollbar. T…" at bounding box center [743, 503] width 435 height 25
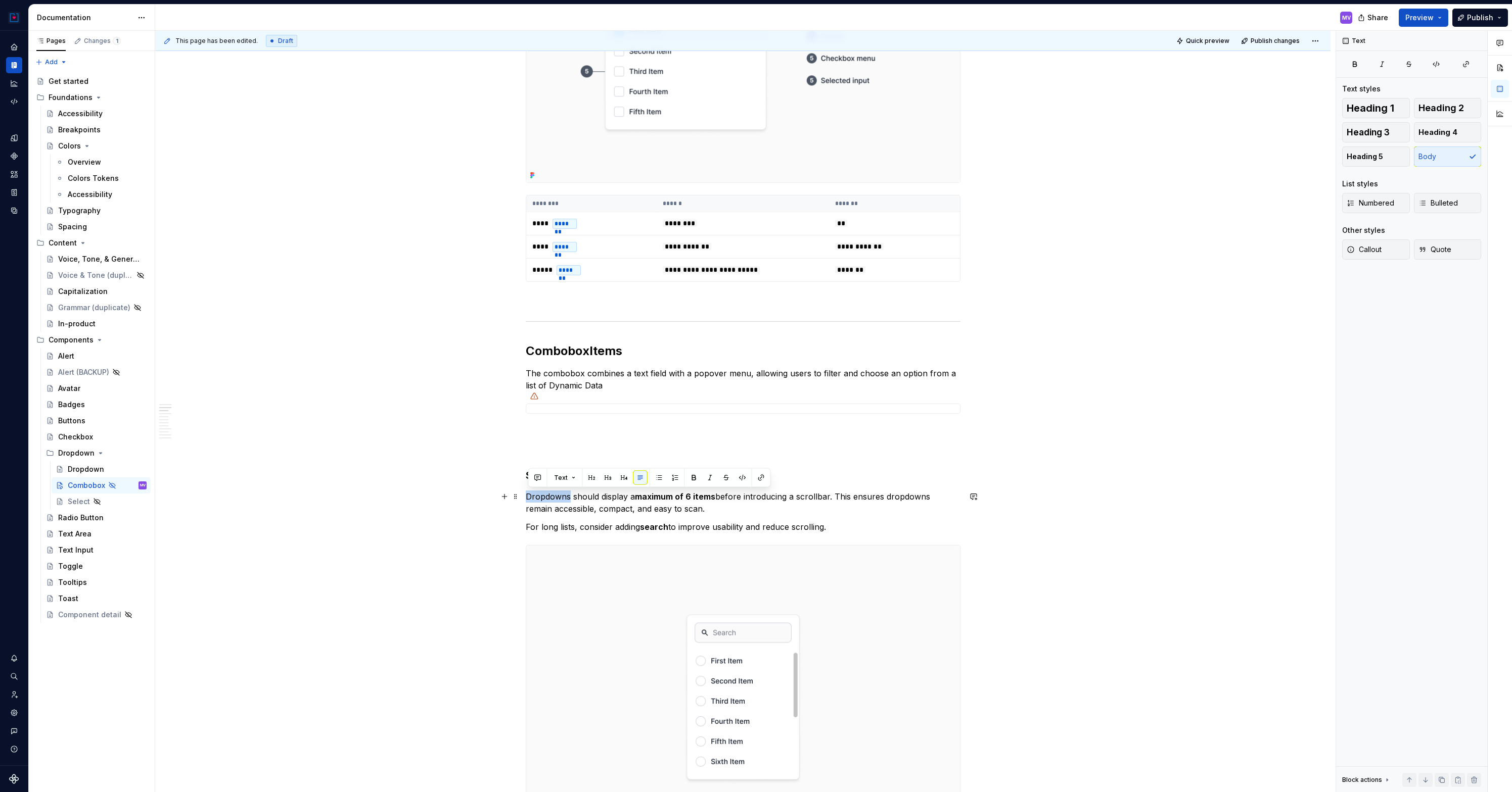
click at [559, 498] on p "Dropdowns should display a maximum of 6 items before introducing a scrollbar. T…" at bounding box center [743, 503] width 435 height 25
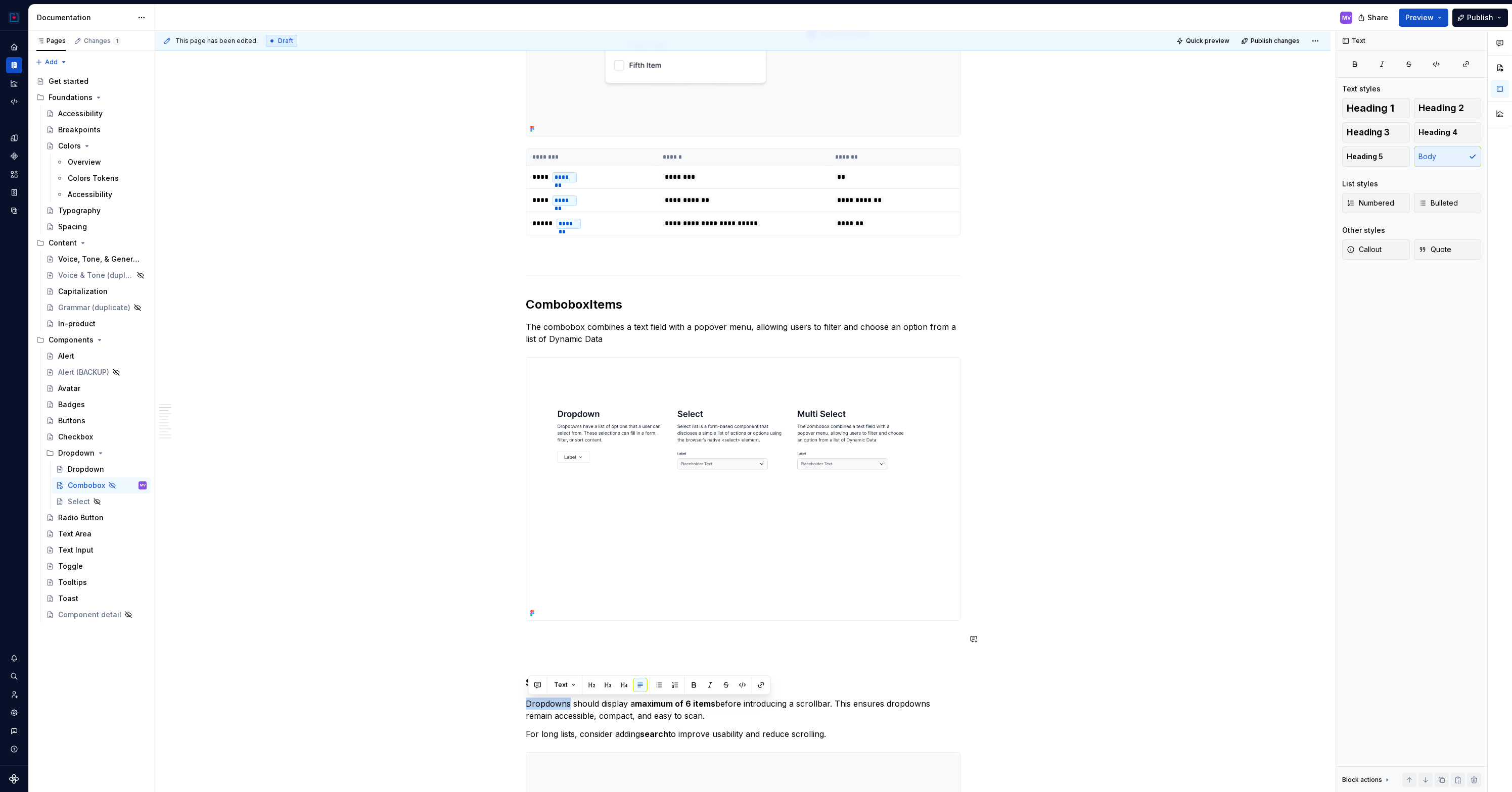
scroll to position [431, 0]
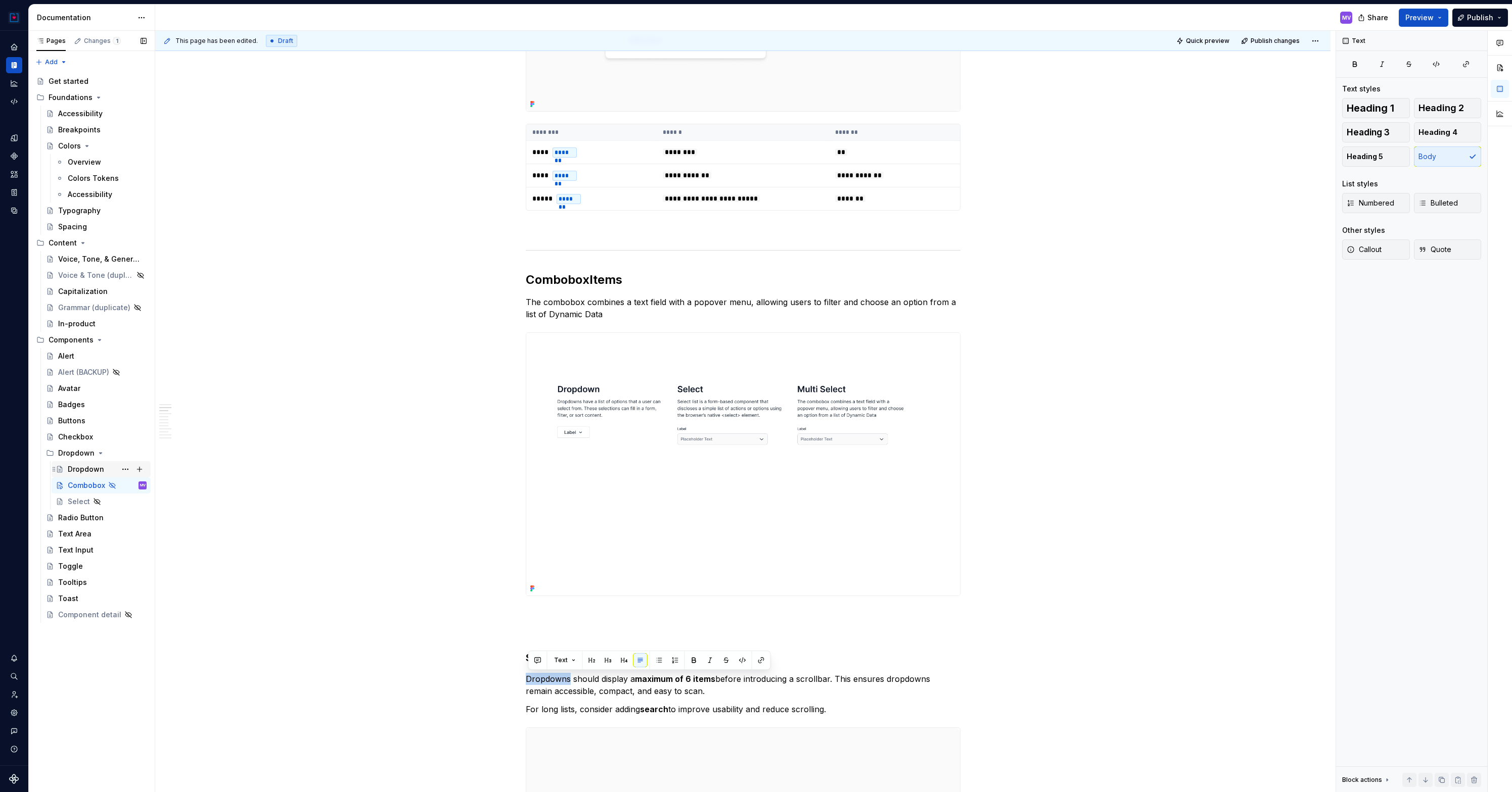
click at [100, 469] on div "Dropdown" at bounding box center [86, 469] width 37 height 10
type textarea "*"
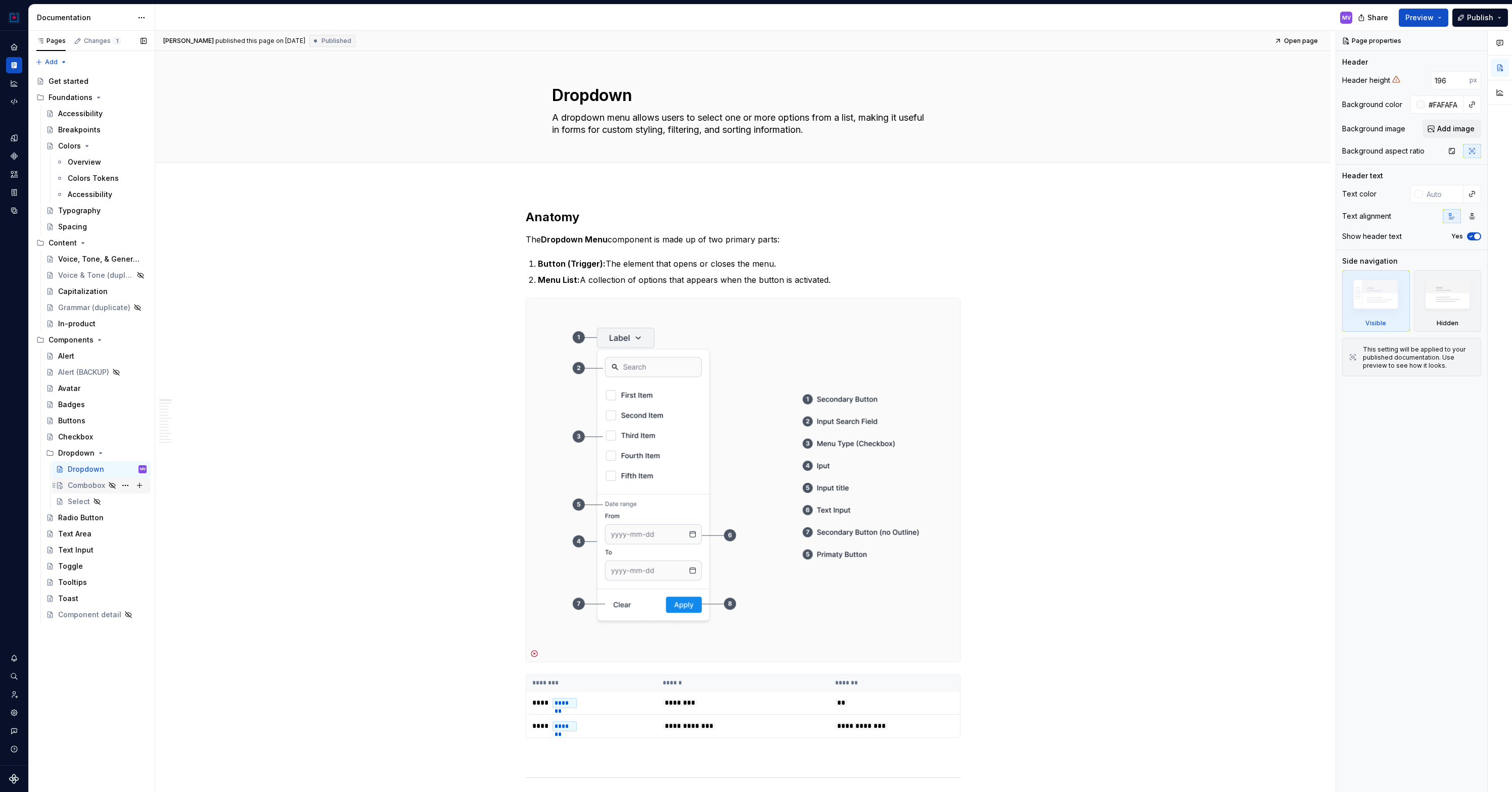
click at [83, 483] on div "Combobox" at bounding box center [86, 485] width 37 height 10
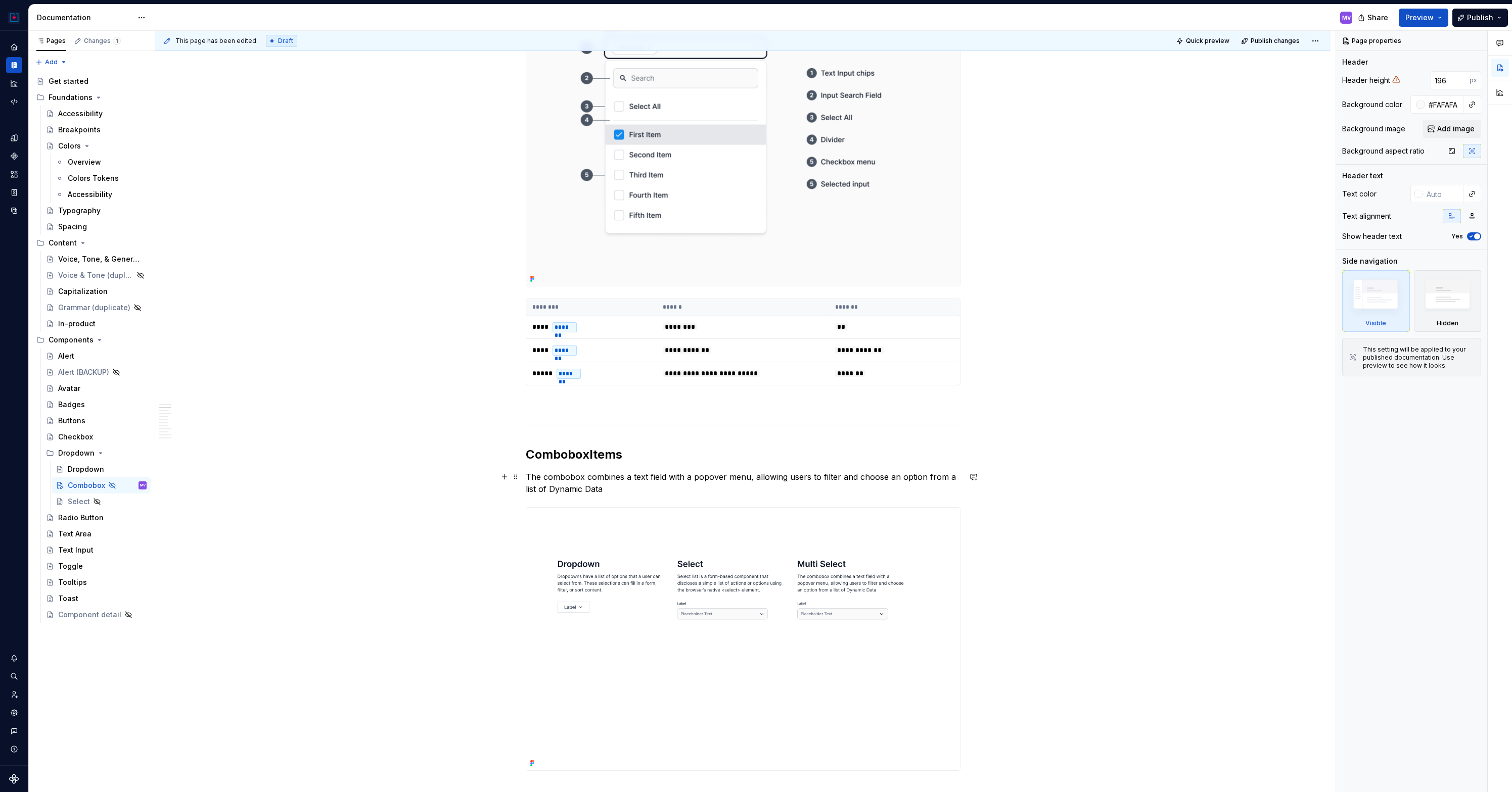
scroll to position [257, 0]
click at [673, 555] on img at bounding box center [743, 639] width 433 height 263
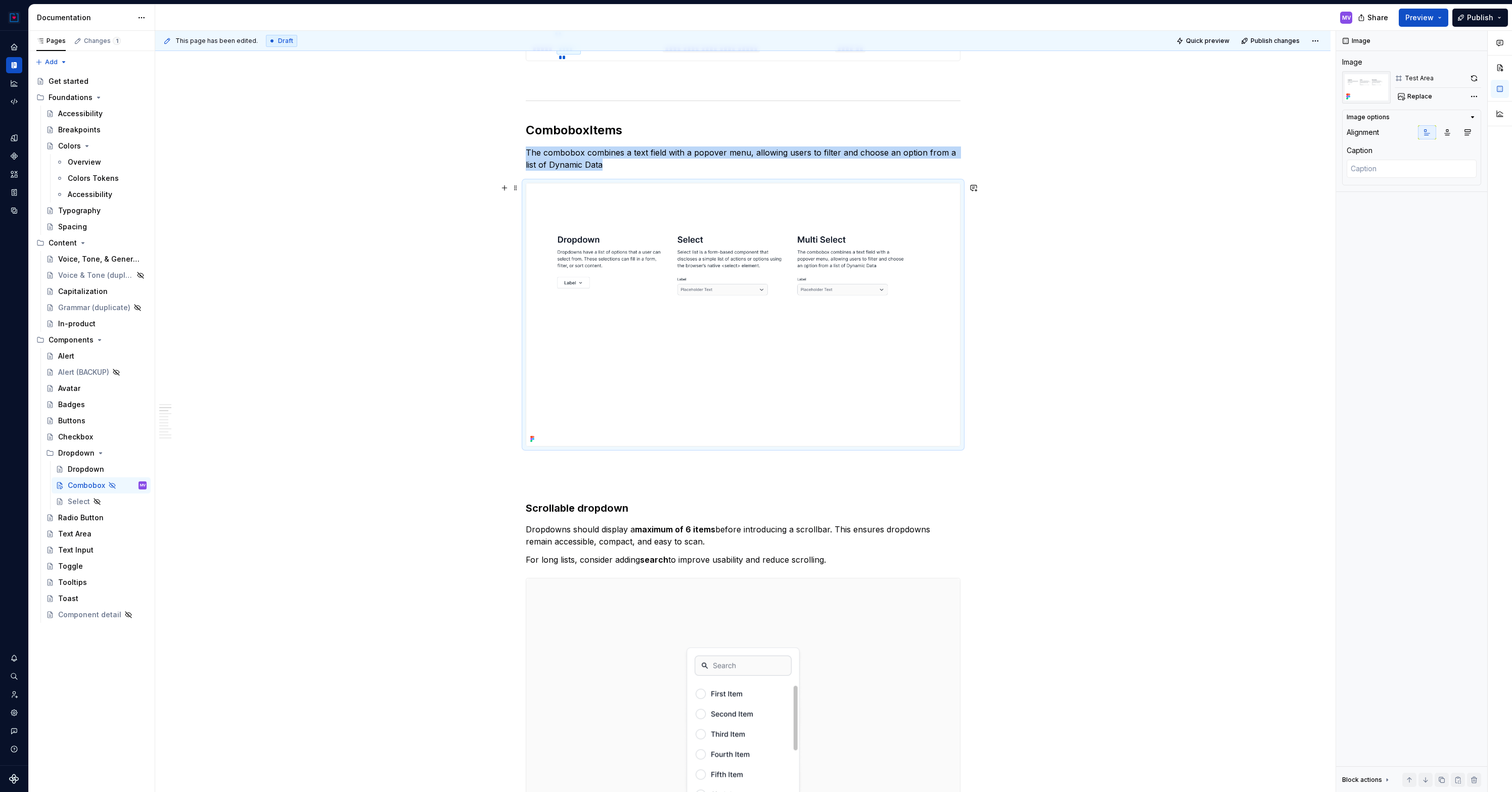
scroll to position [583, 0]
click at [647, 355] on img at bounding box center [743, 313] width 433 height 263
click at [1415, 95] on span "Replace" at bounding box center [1419, 96] width 25 height 8
type textarea "*"
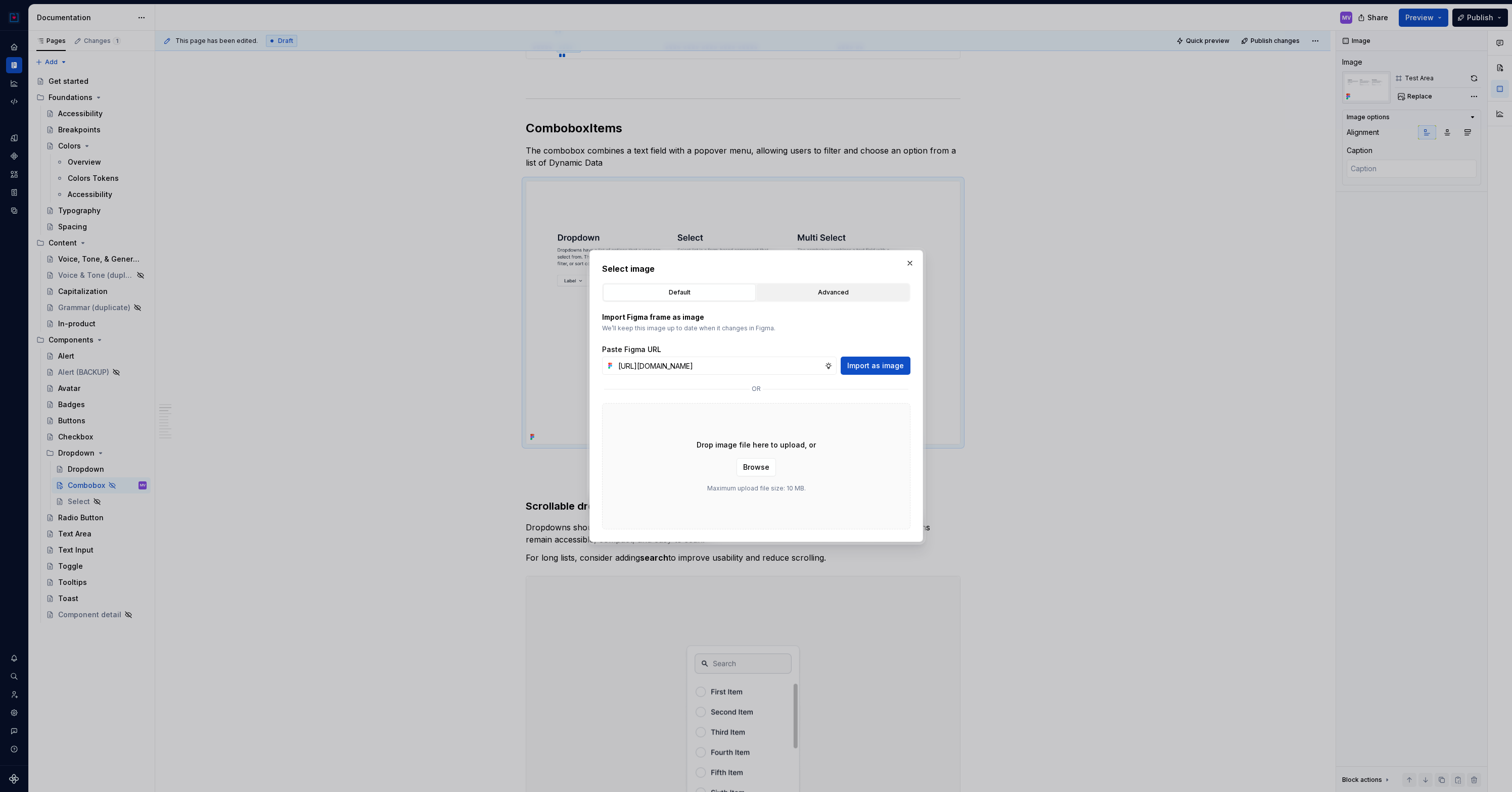
scroll to position [0, 208]
type input "[URL][DOMAIN_NAME]"
click at [868, 364] on span "Import as image" at bounding box center [875, 366] width 56 height 10
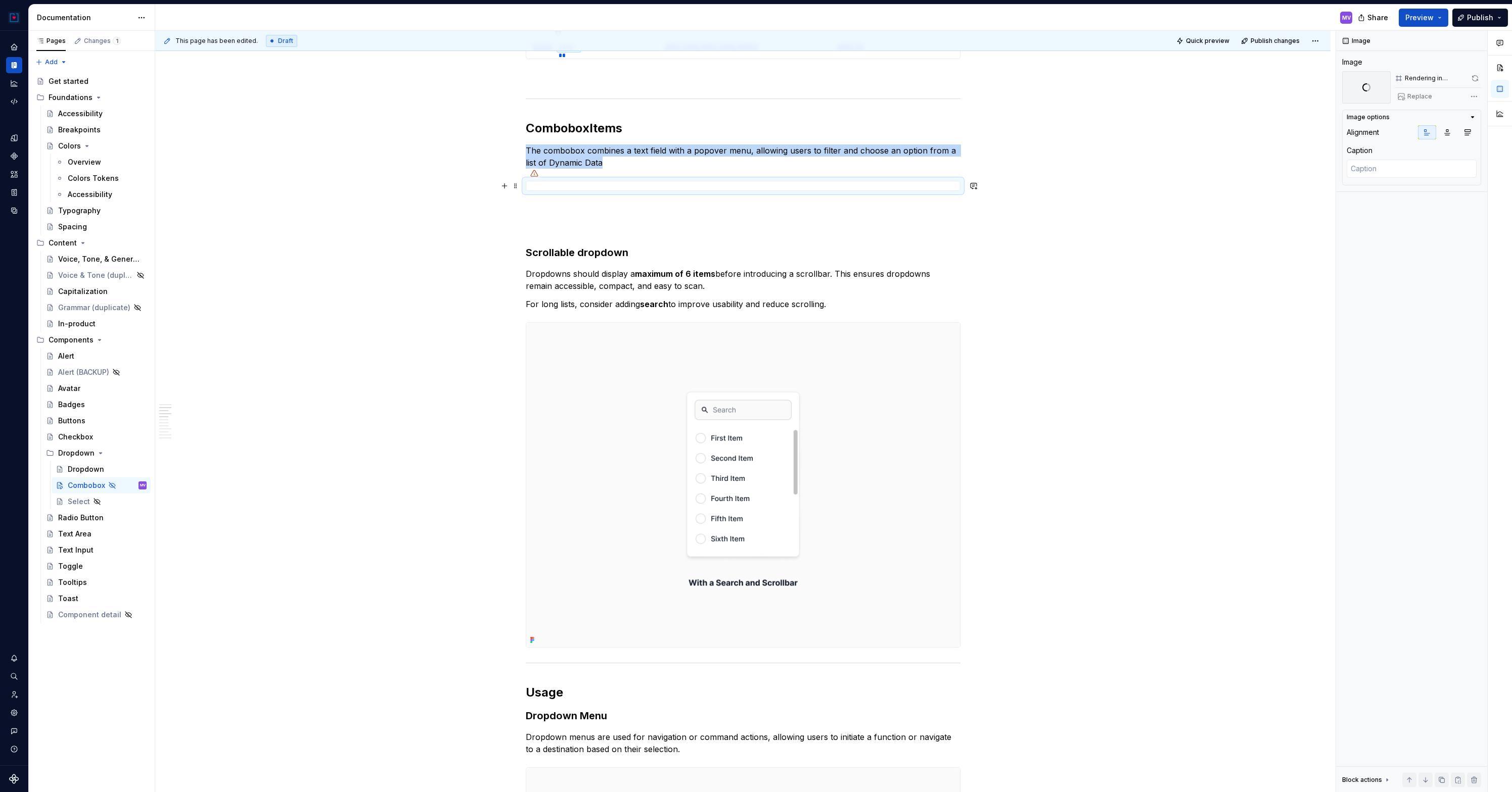
click at [867, 364] on img at bounding box center [743, 485] width 433 height 325
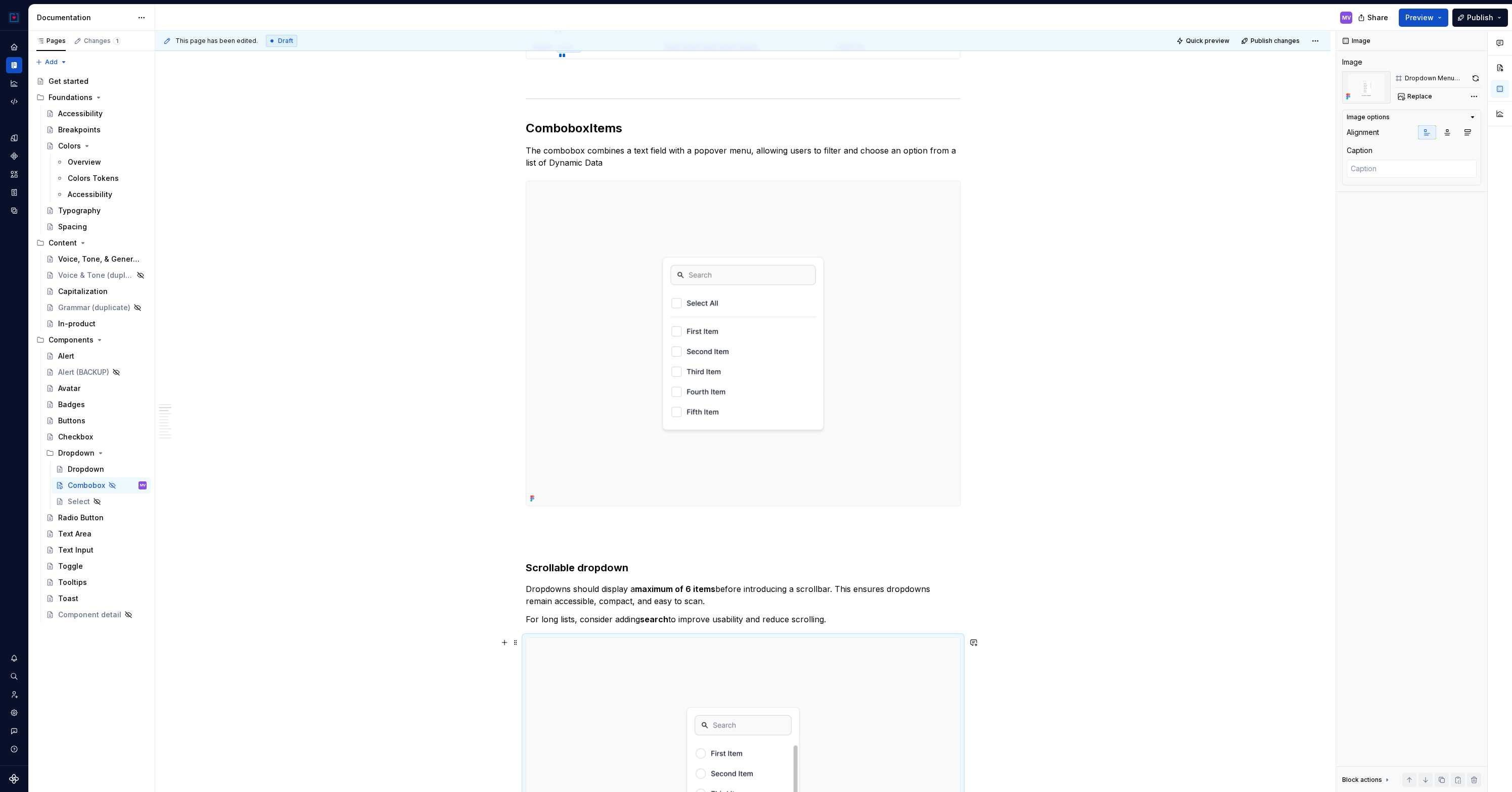
type textarea "*"
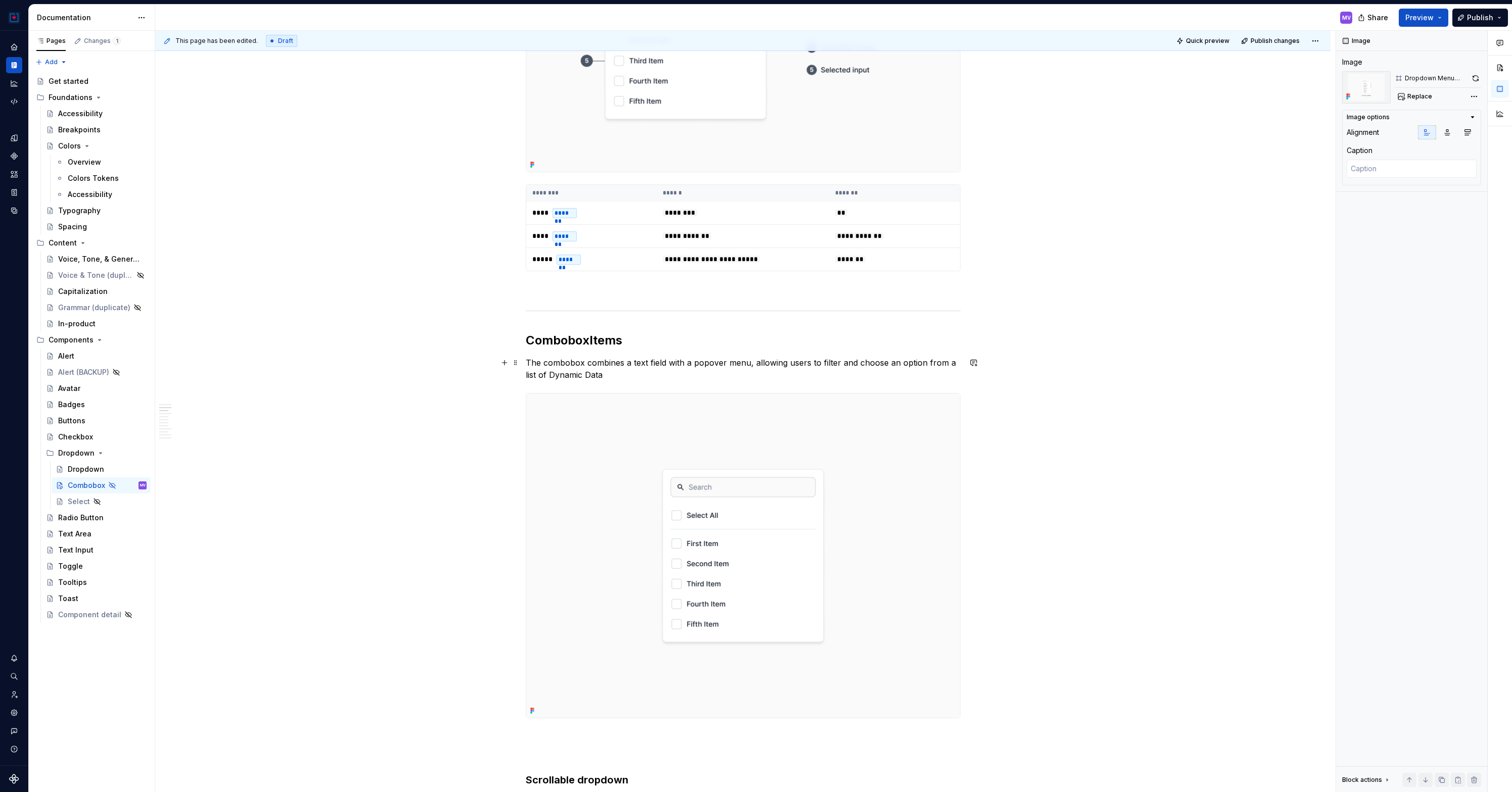
scroll to position [323, 0]
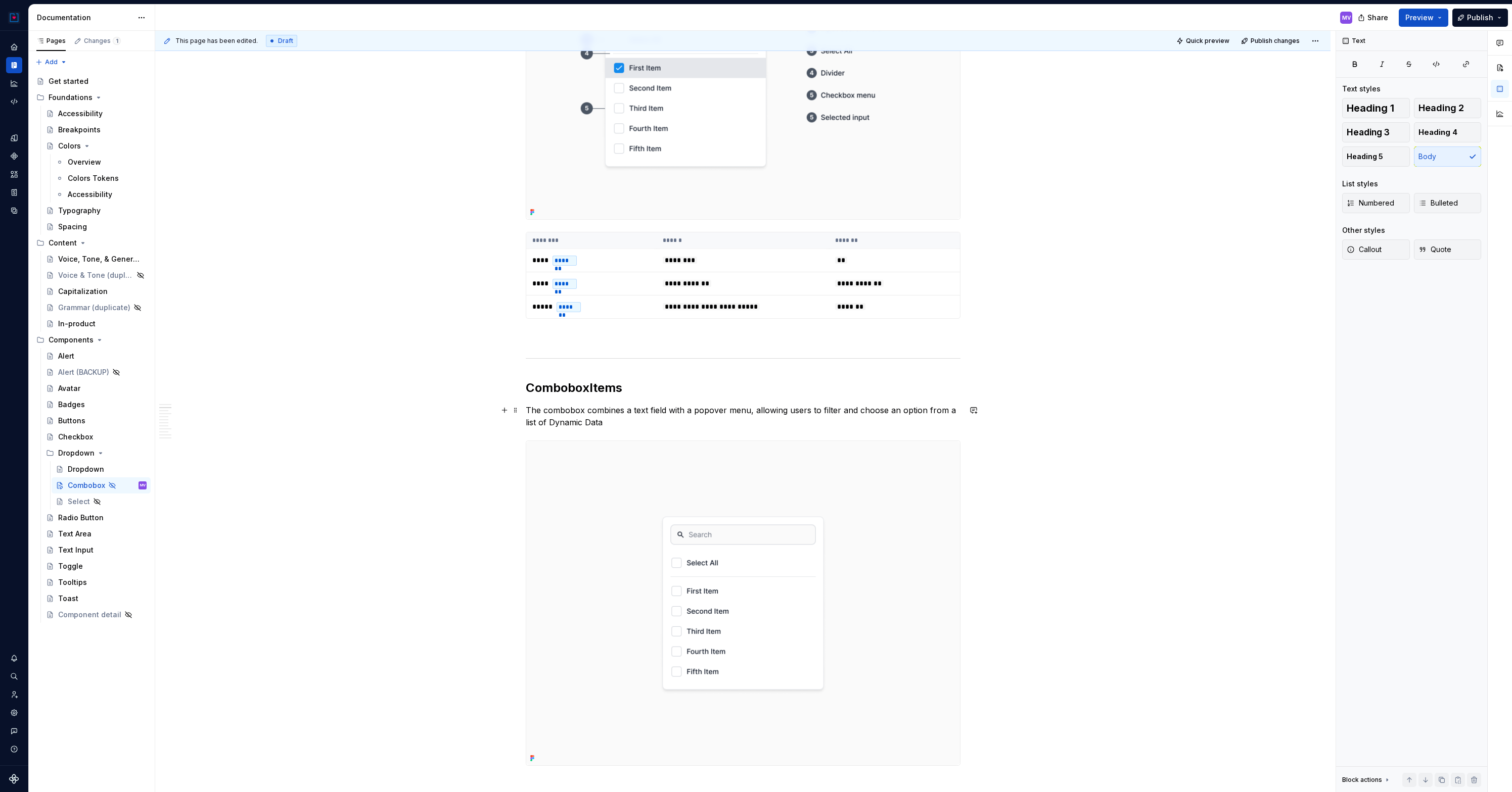
click at [643, 410] on p "The combobox combines a text field with a popover menu, allowing users to filte…" at bounding box center [743, 416] width 435 height 25
click at [648, 411] on p "The combobox combines a text field with a popover menu, allowing users to filte…" at bounding box center [743, 416] width 435 height 25
click at [740, 422] on p "The combobox combines a text search field with a popover menu, allowing users t…" at bounding box center [743, 416] width 435 height 25
click at [670, 425] on p "The combobox combines a text search field with a popover menu, allowing users t…" at bounding box center [743, 416] width 435 height 25
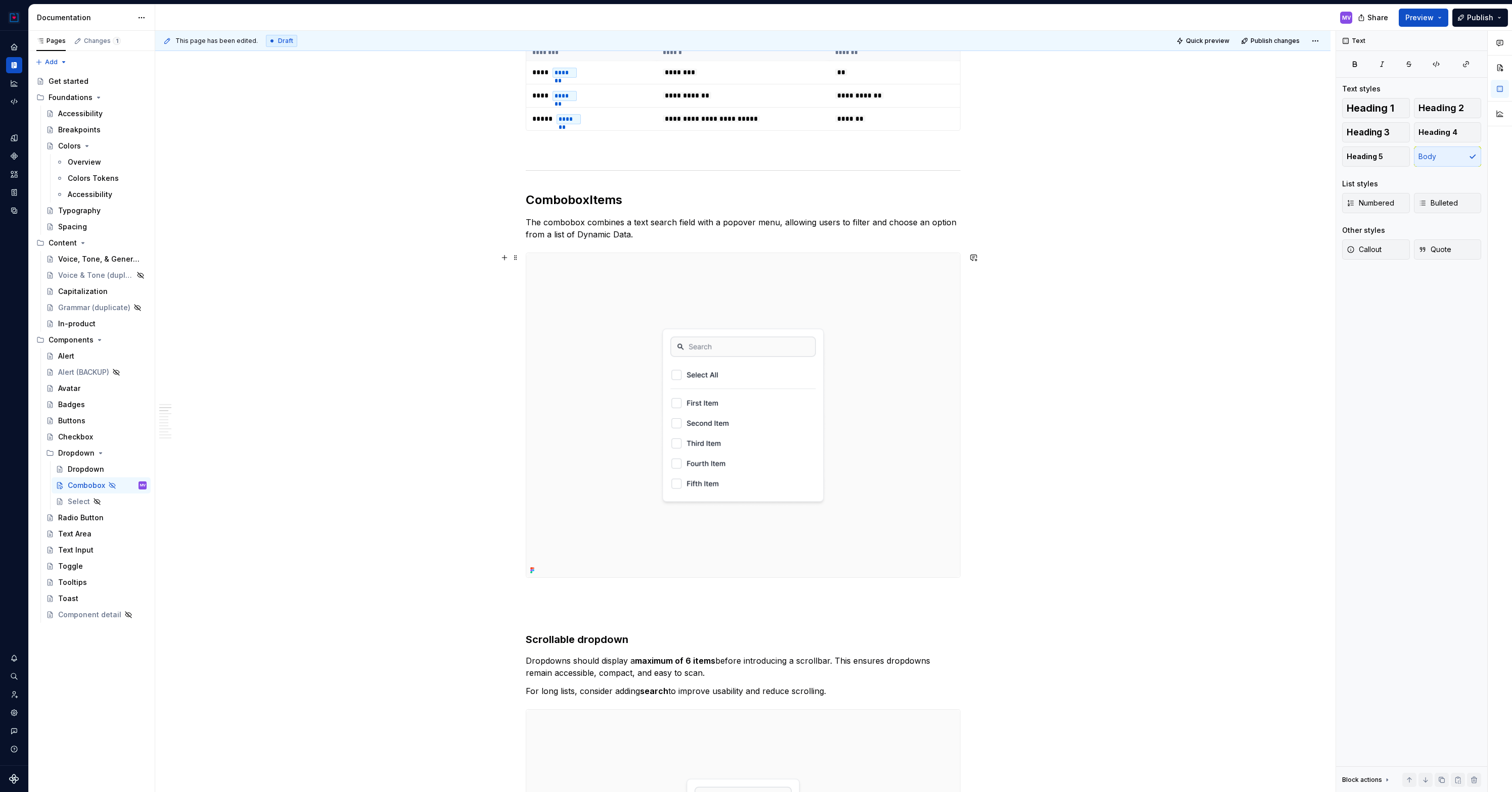
scroll to position [500, 0]
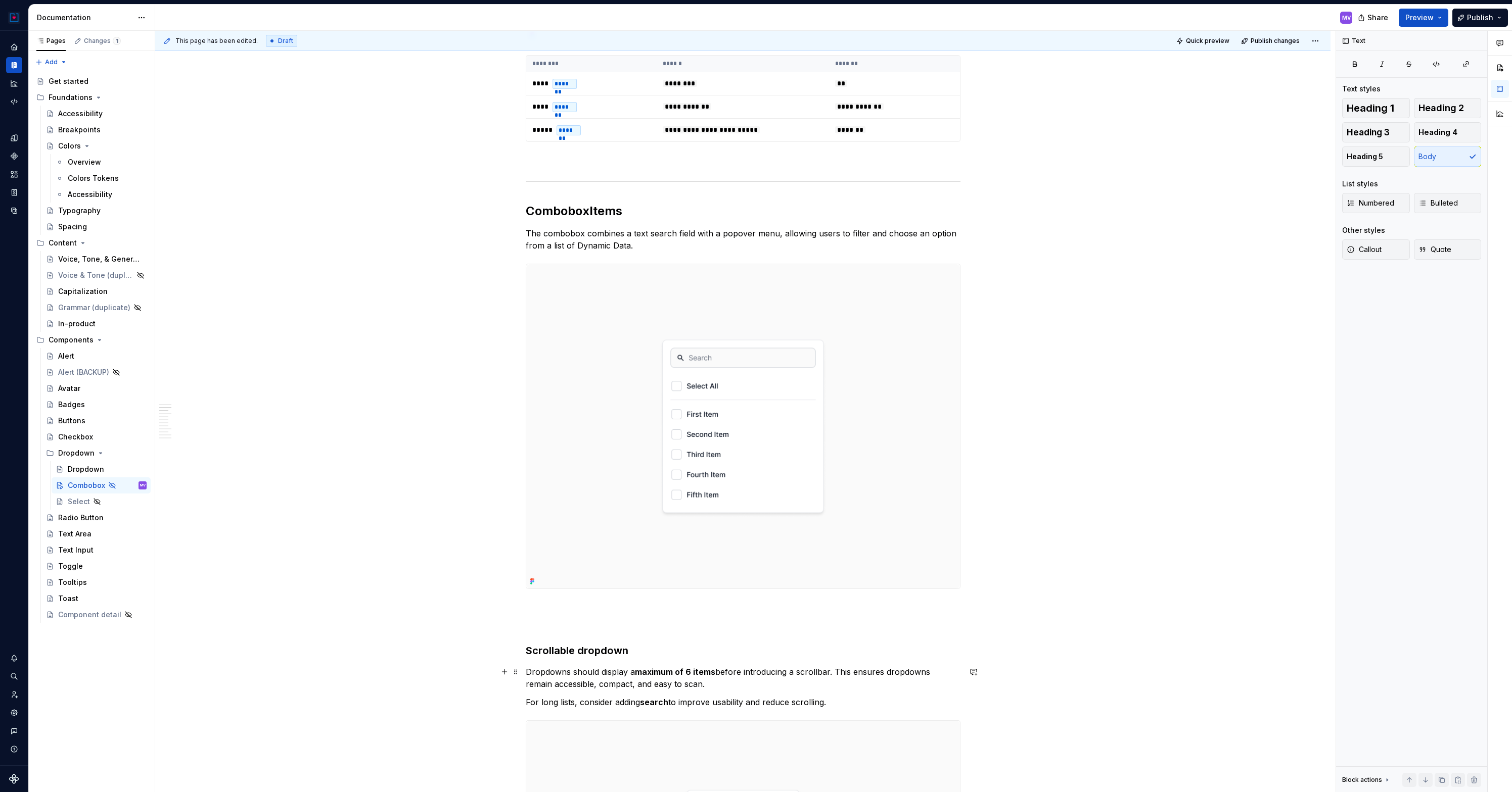
click at [543, 671] on p "Dropdowns should display a maximum of 6 items before introducing a scrollbar. T…" at bounding box center [743, 678] width 435 height 25
click at [633, 669] on p "A Combobox should display a maximum of 6 items before introducing a scrollbar. …" at bounding box center [743, 678] width 435 height 25
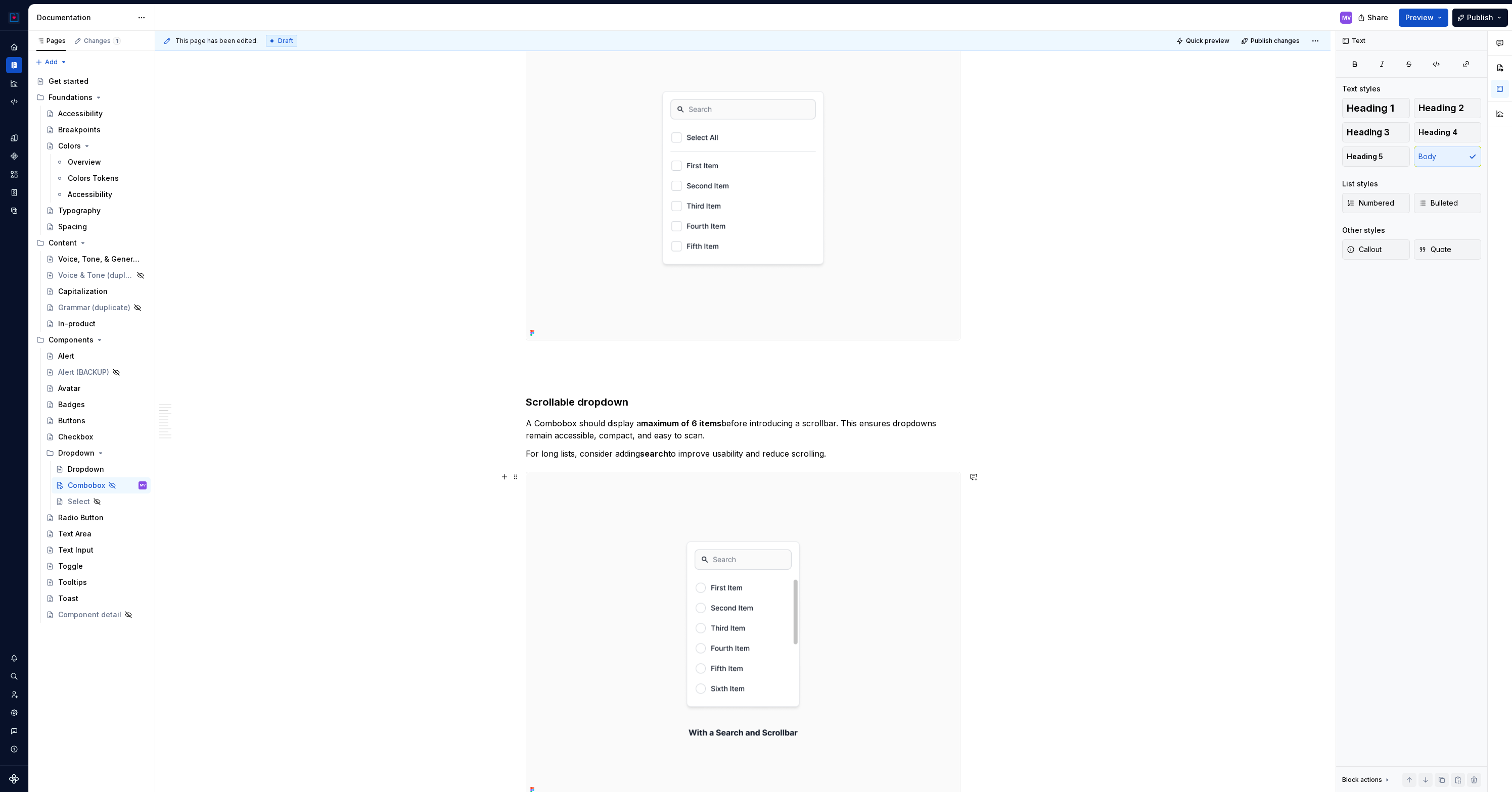
scroll to position [749, 0]
click at [653, 518] on img at bounding box center [743, 635] width 433 height 325
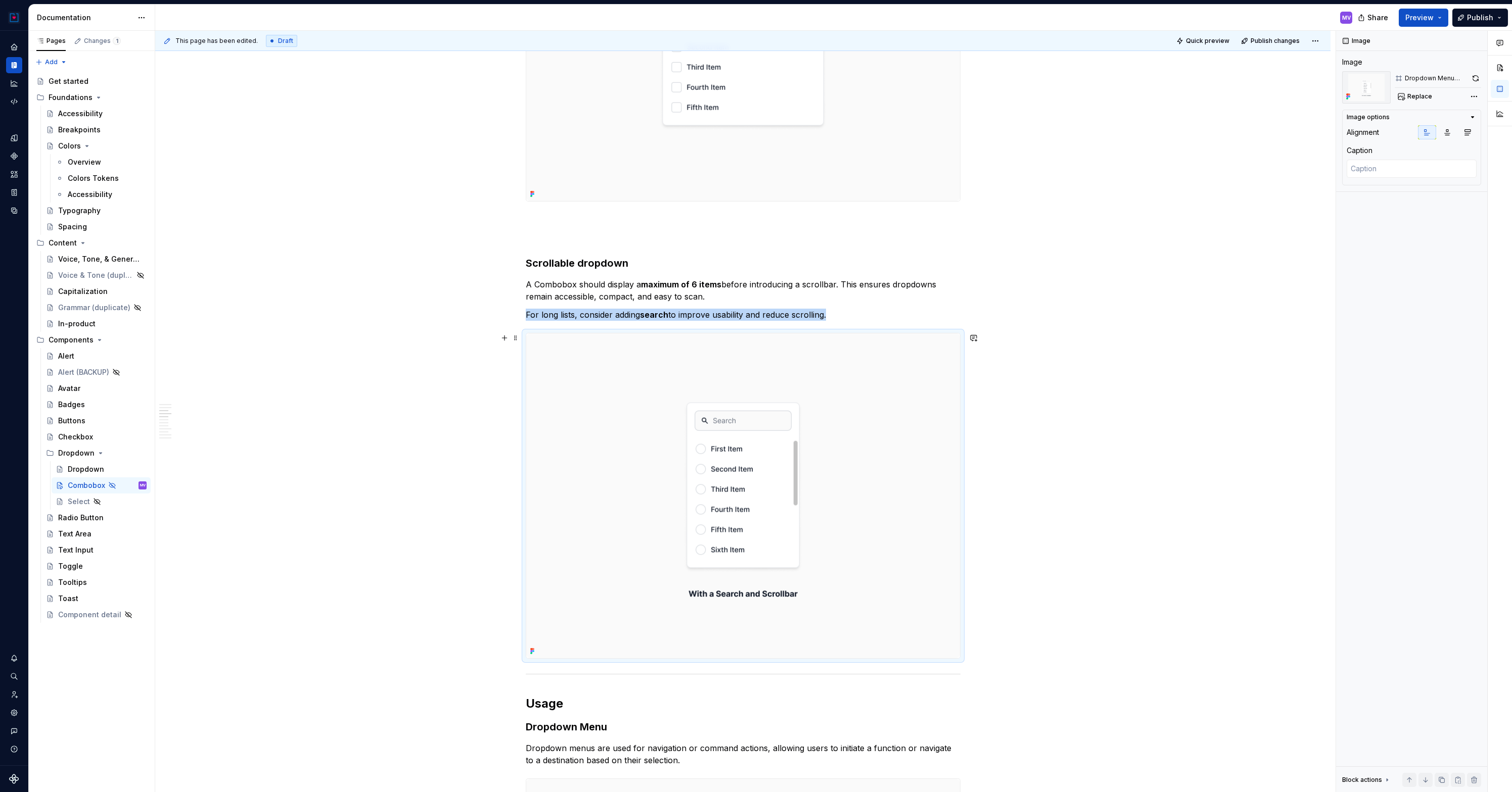
scroll to position [888, 0]
click at [1425, 93] on span "Replace" at bounding box center [1419, 96] width 25 height 8
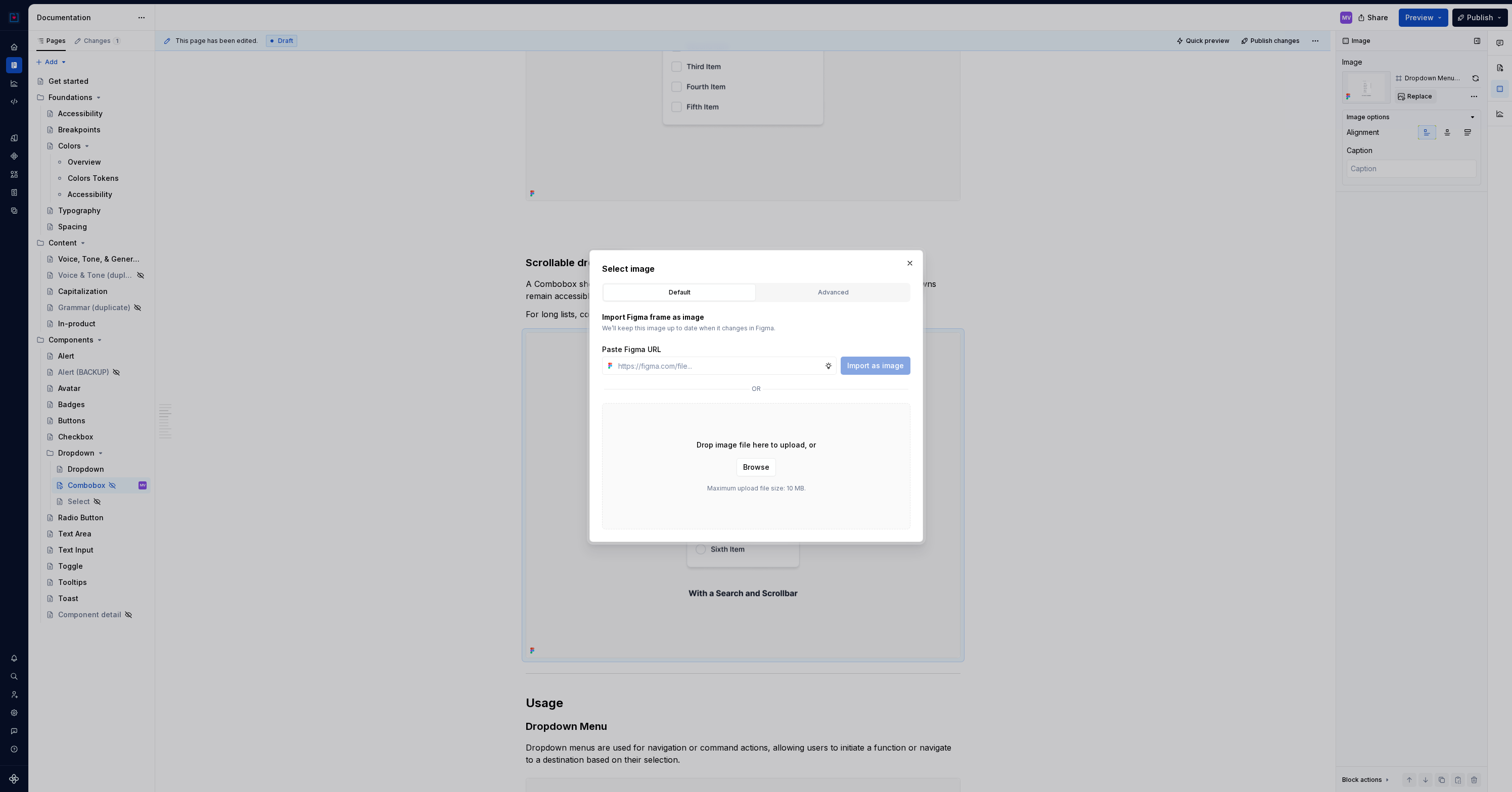
type textarea "*"
type input "[URL][DOMAIN_NAME]"
click at [876, 369] on span "Import as image" at bounding box center [875, 366] width 56 height 10
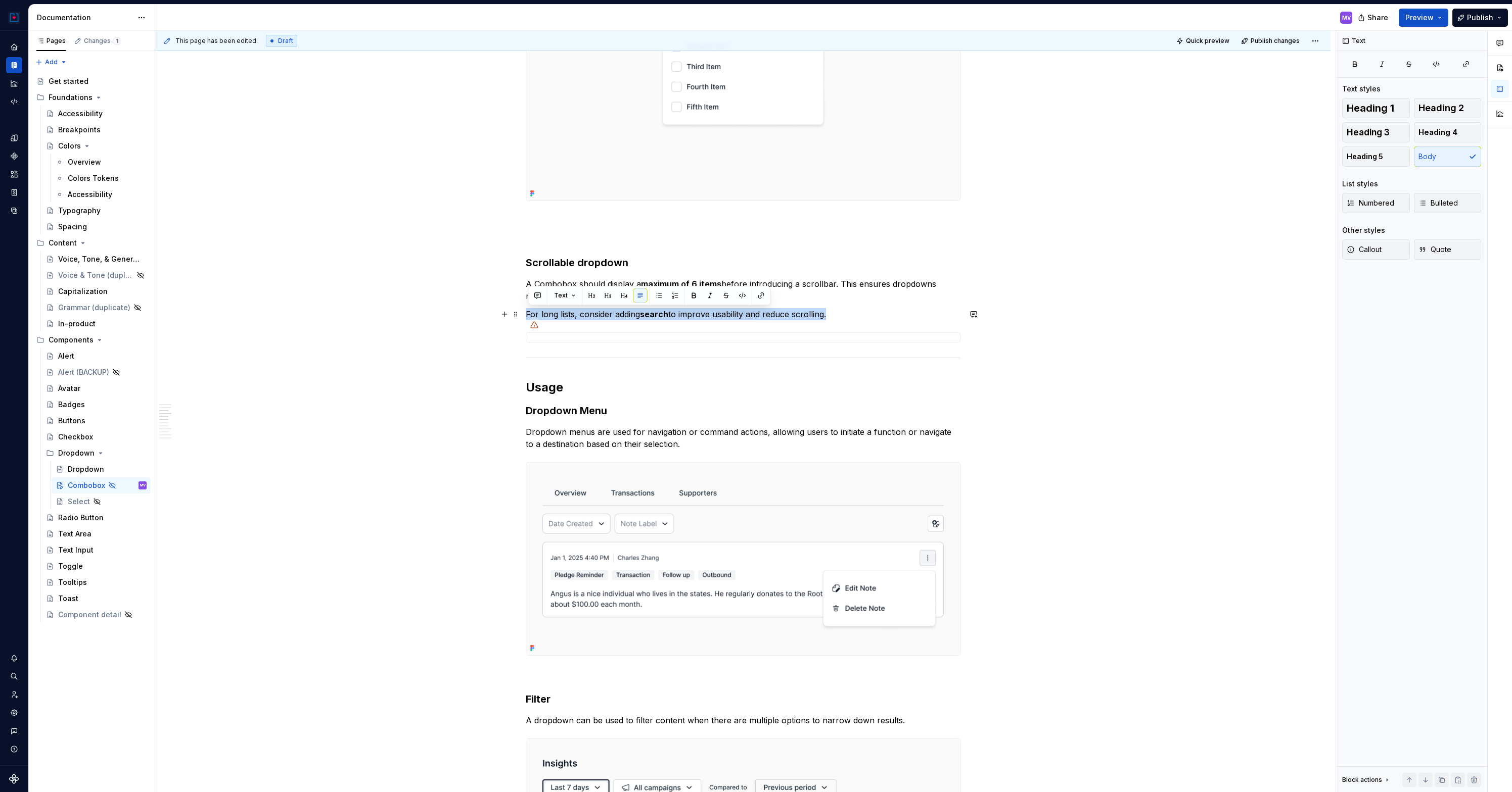
drag, startPoint x: 845, startPoint y: 313, endPoint x: 527, endPoint y: 315, distance: 318.0
click at [527, 315] on p "For long lists, consider adding search to improve usability and reduce scrollin…" at bounding box center [743, 314] width 435 height 12
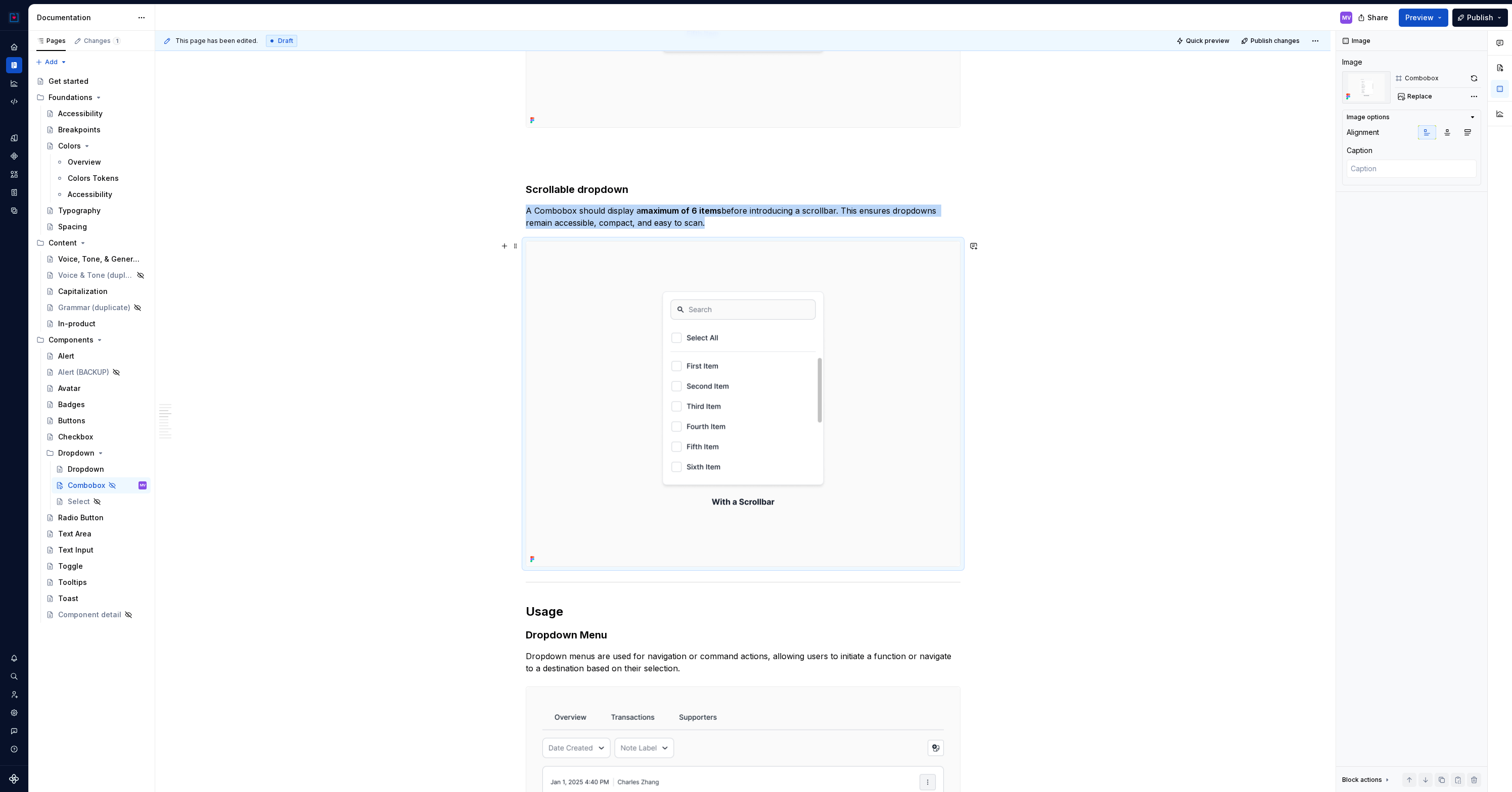
scroll to position [965, 0]
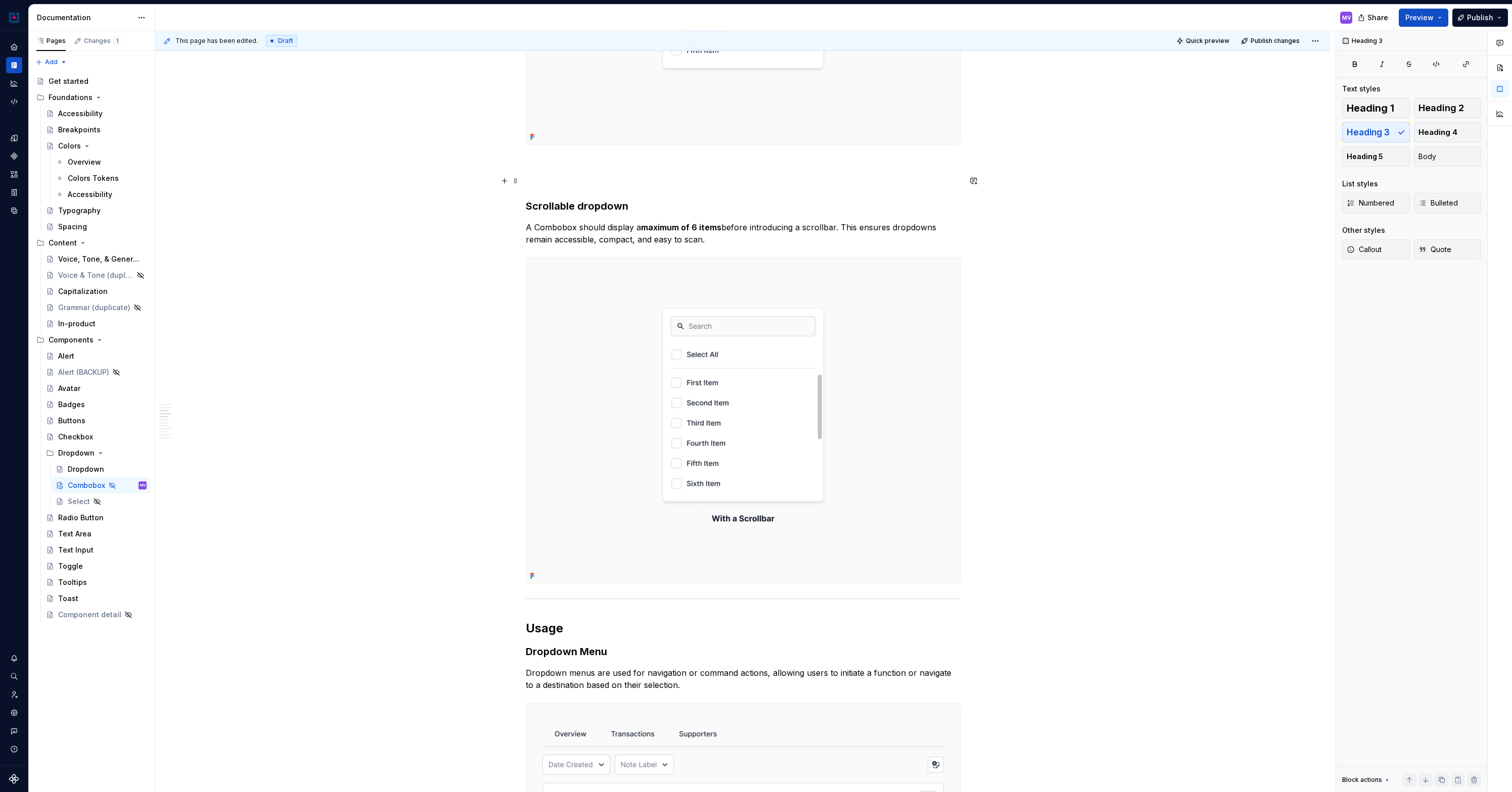
scroll to position [945, 0]
click at [717, 234] on p "A Combobox should display a maximum of 6 items before introducing a scrollbar. …" at bounding box center [743, 232] width 435 height 25
click at [517, 205] on span at bounding box center [515, 205] width 8 height 14
click at [531, 221] on div "Duplicate" at bounding box center [559, 221] width 86 height 16
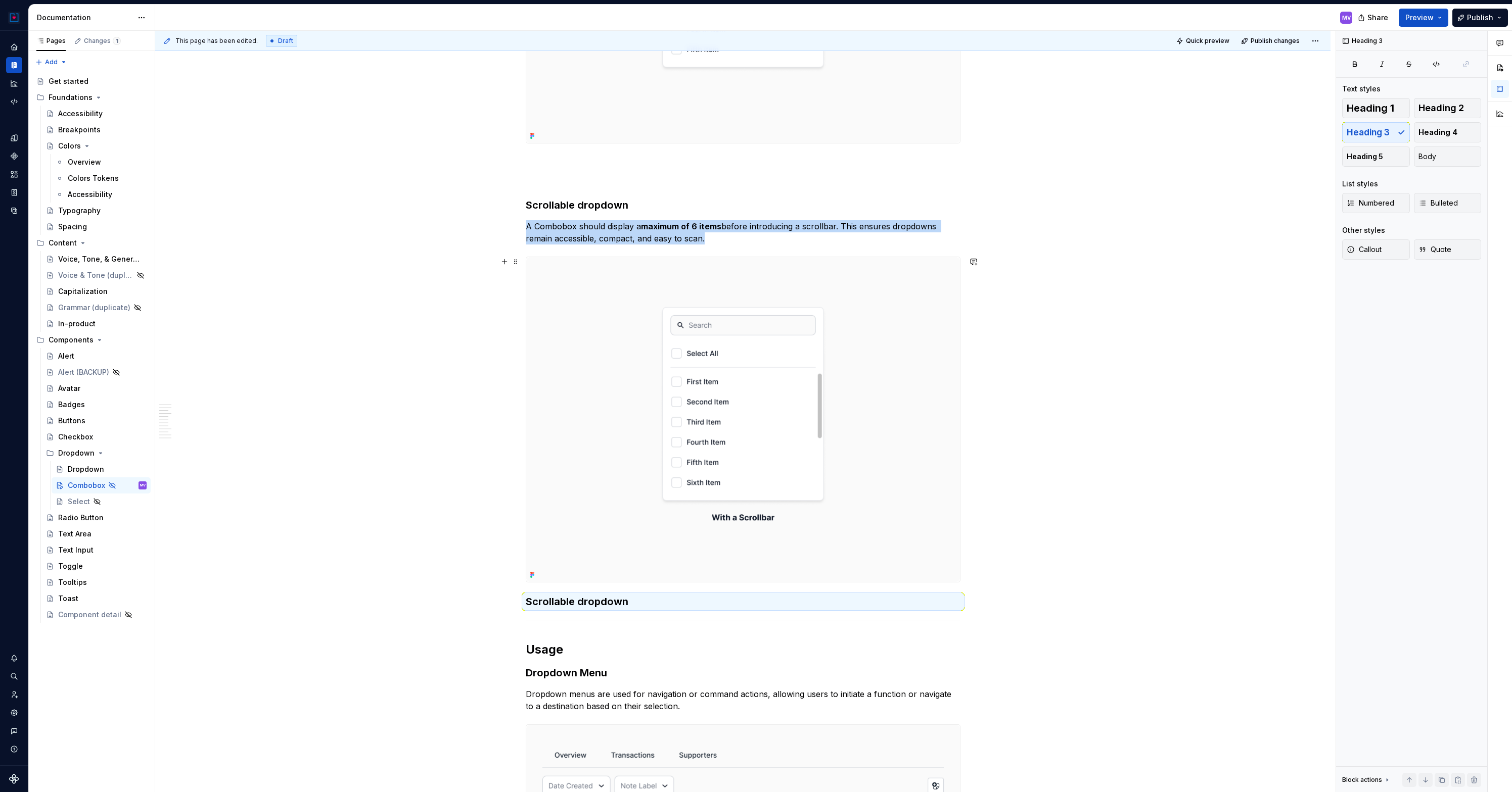
click at [953, 512] on img at bounding box center [743, 419] width 433 height 325
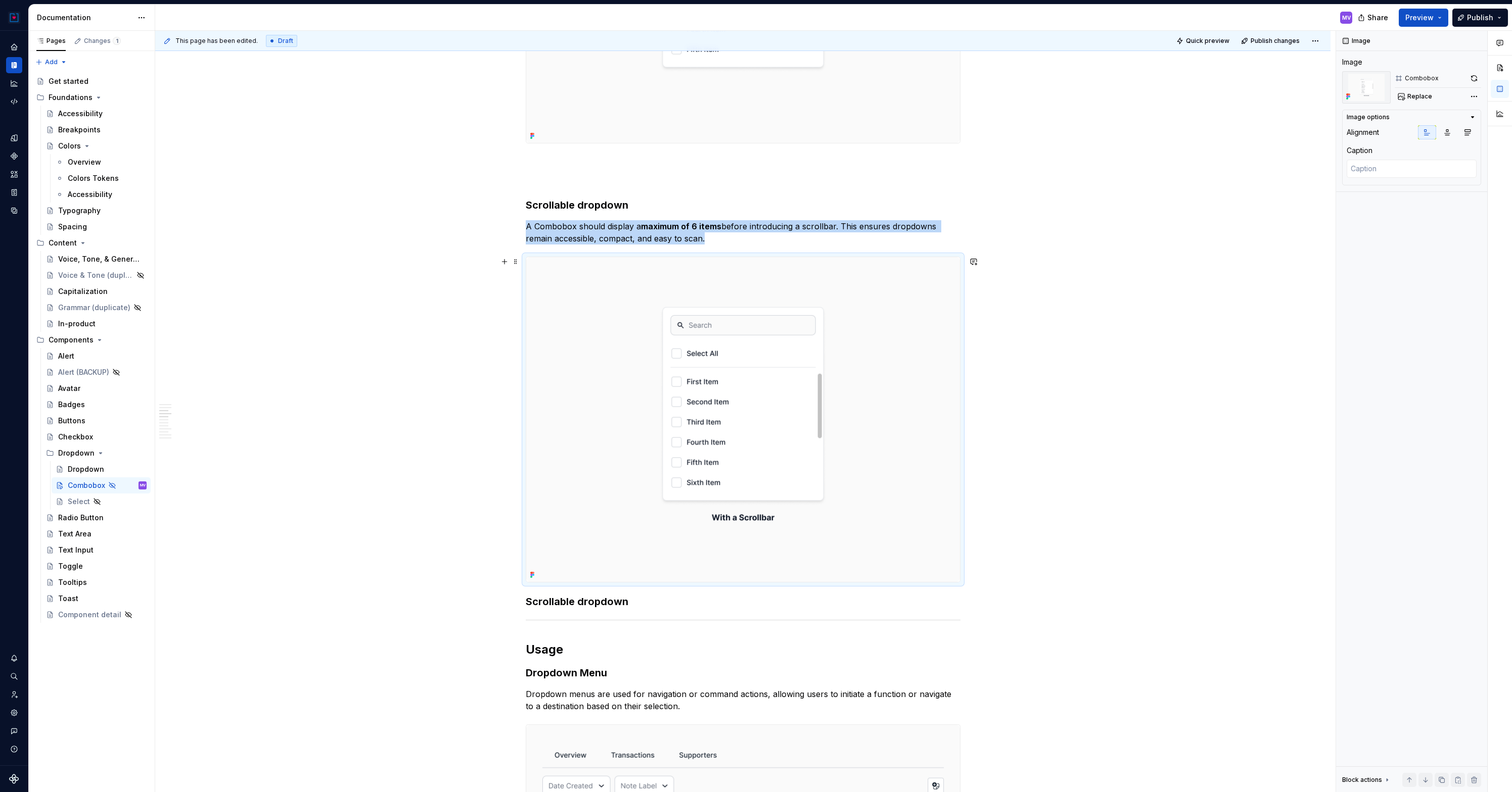
click at [960, 512] on div at bounding box center [743, 420] width 435 height 326
click at [942, 511] on img at bounding box center [743, 419] width 433 height 325
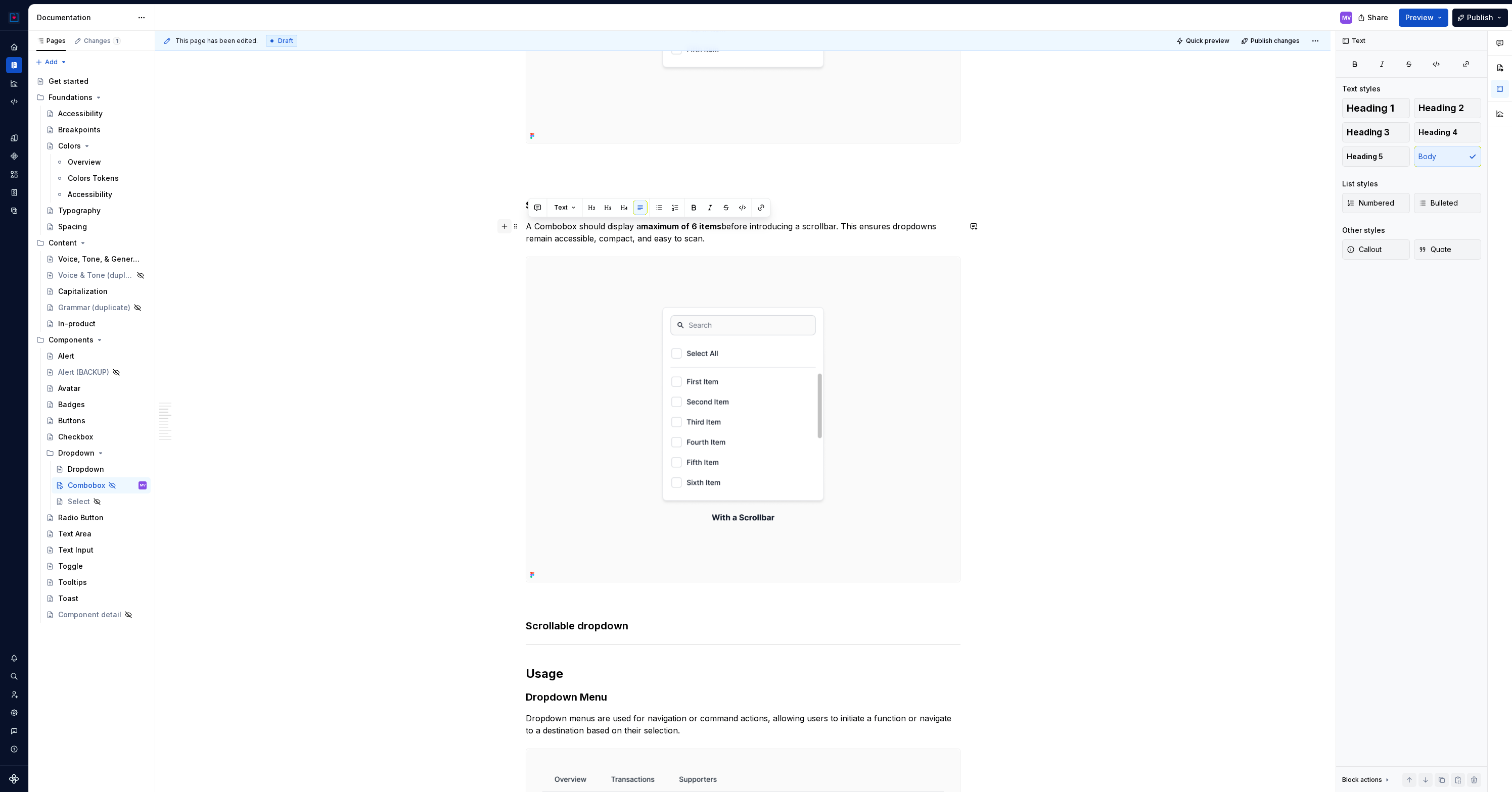
drag, startPoint x: 728, startPoint y: 240, endPoint x: 501, endPoint y: 226, distance: 227.4
copy p "A Combobox should display a maximum of 6 items before introducing a scrollbar. …"
click at [557, 626] on h3 "Scrollable dropdown" at bounding box center [743, 626] width 435 height 14
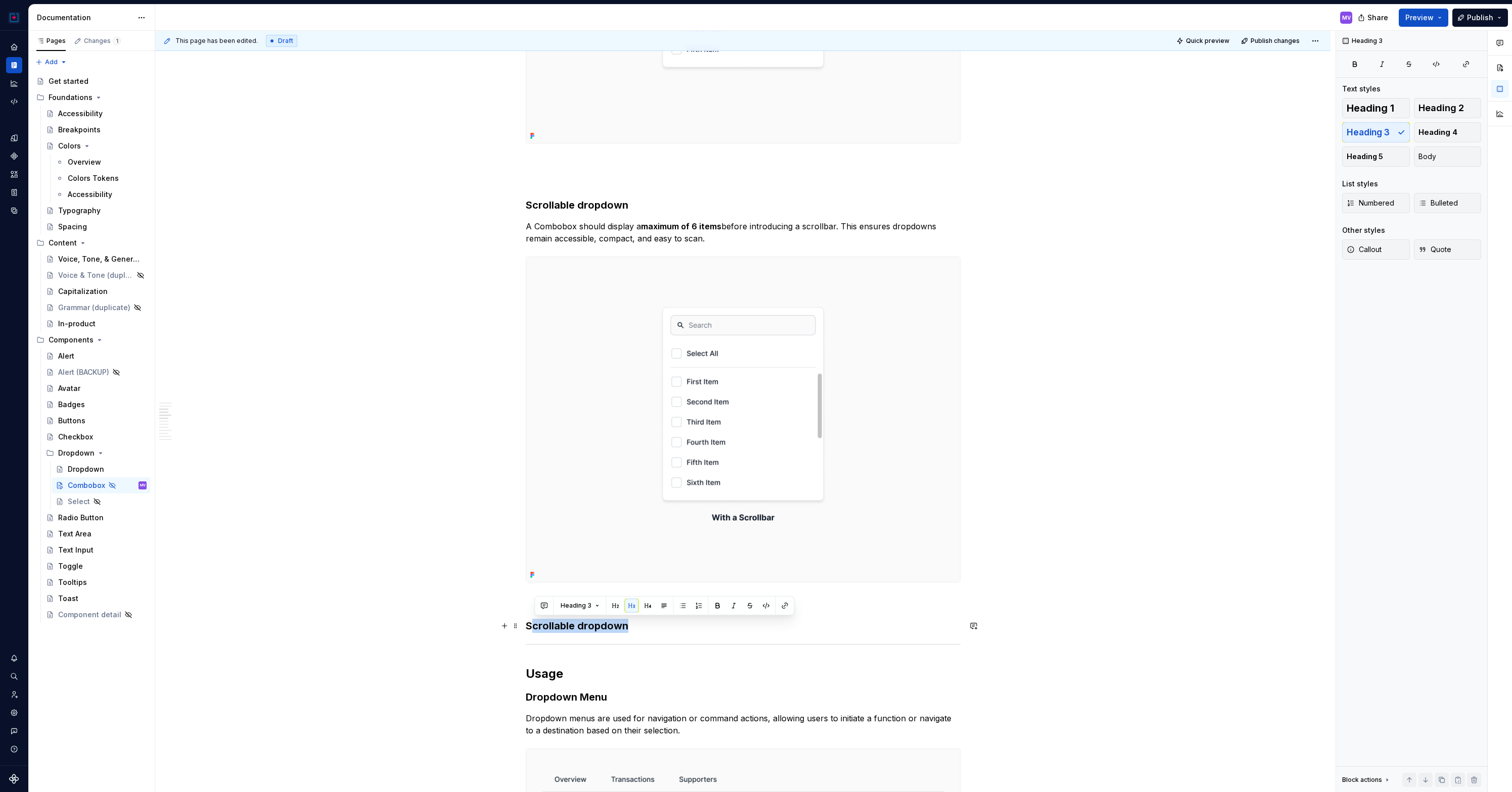
drag, startPoint x: 629, startPoint y: 627, endPoint x: 533, endPoint y: 626, distance: 96.0
click at [533, 626] on h3 "Scrollable dropdown" at bounding box center [743, 626] width 435 height 14
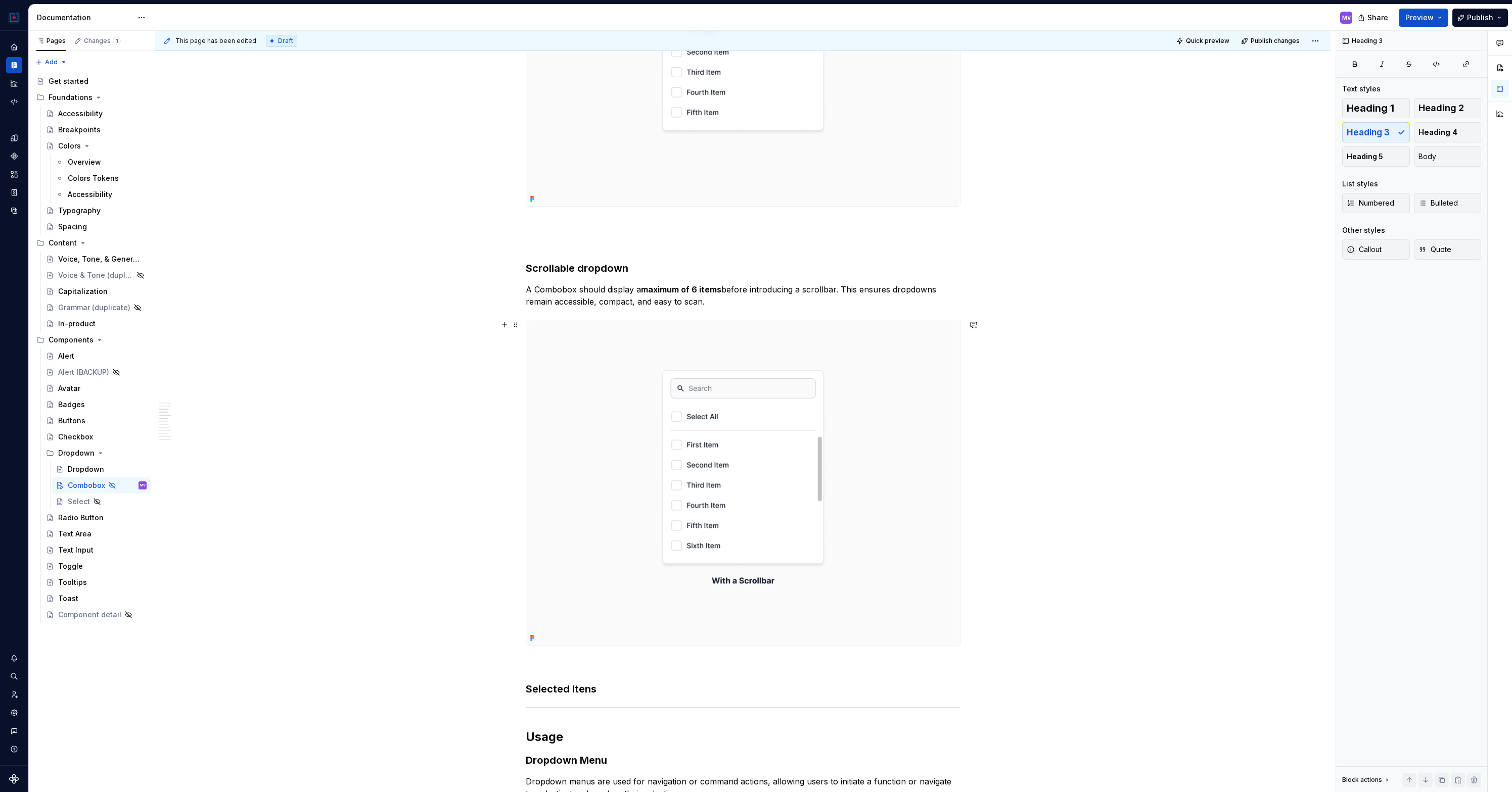
scroll to position [849, 0]
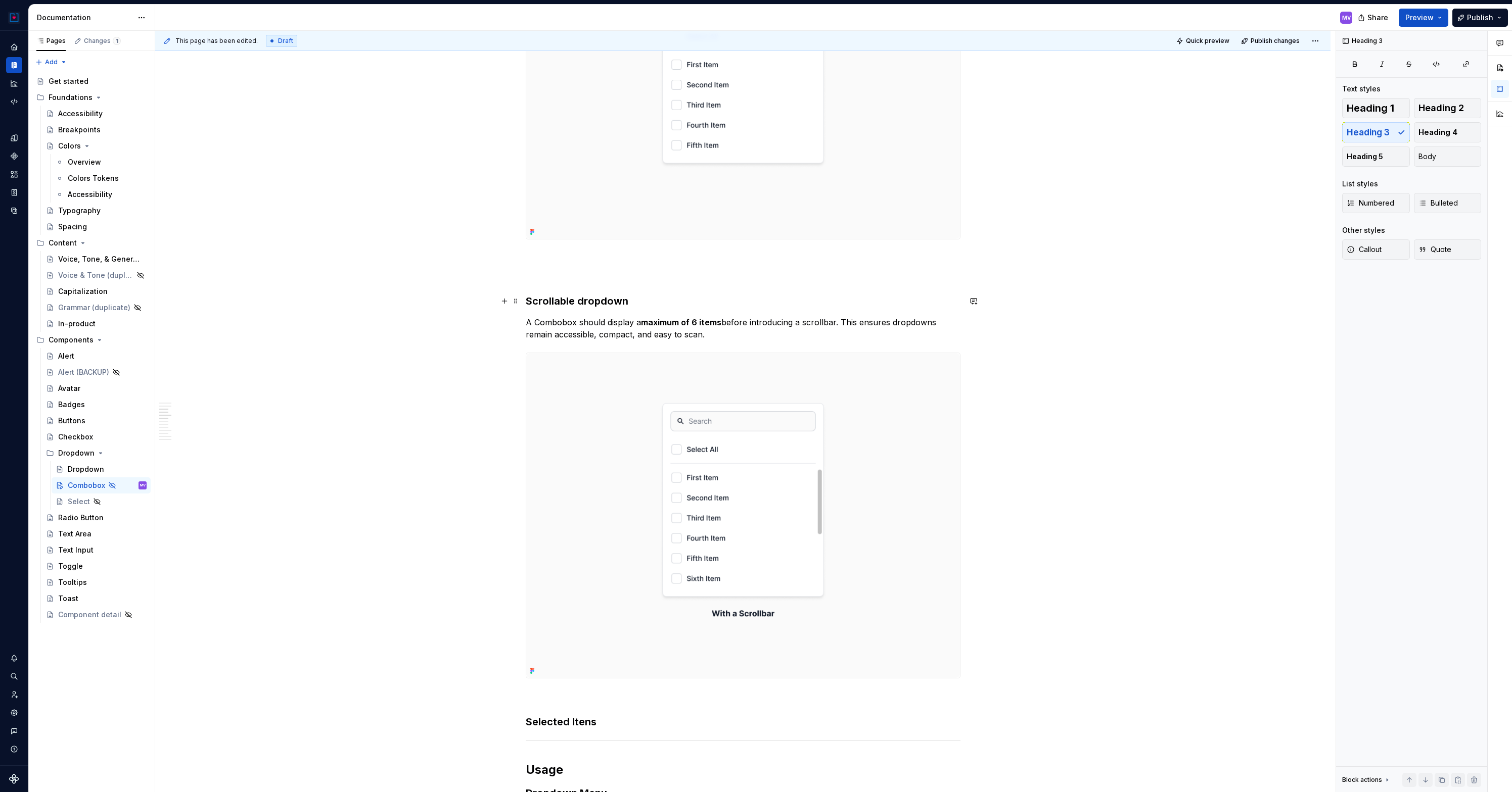
click at [604, 301] on h3 "Scrollable dropdown" at bounding box center [743, 301] width 435 height 14
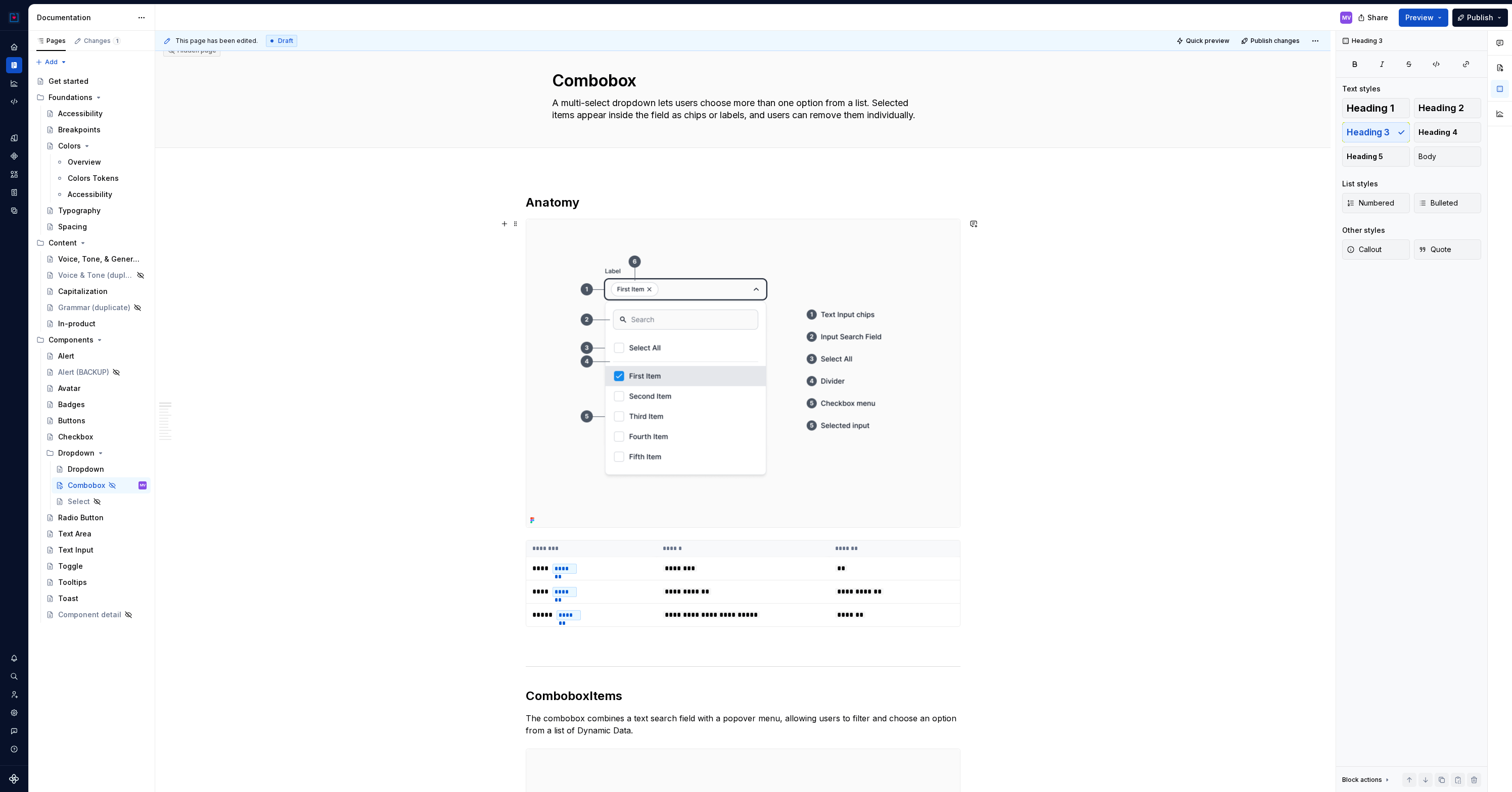
scroll to position [0, 0]
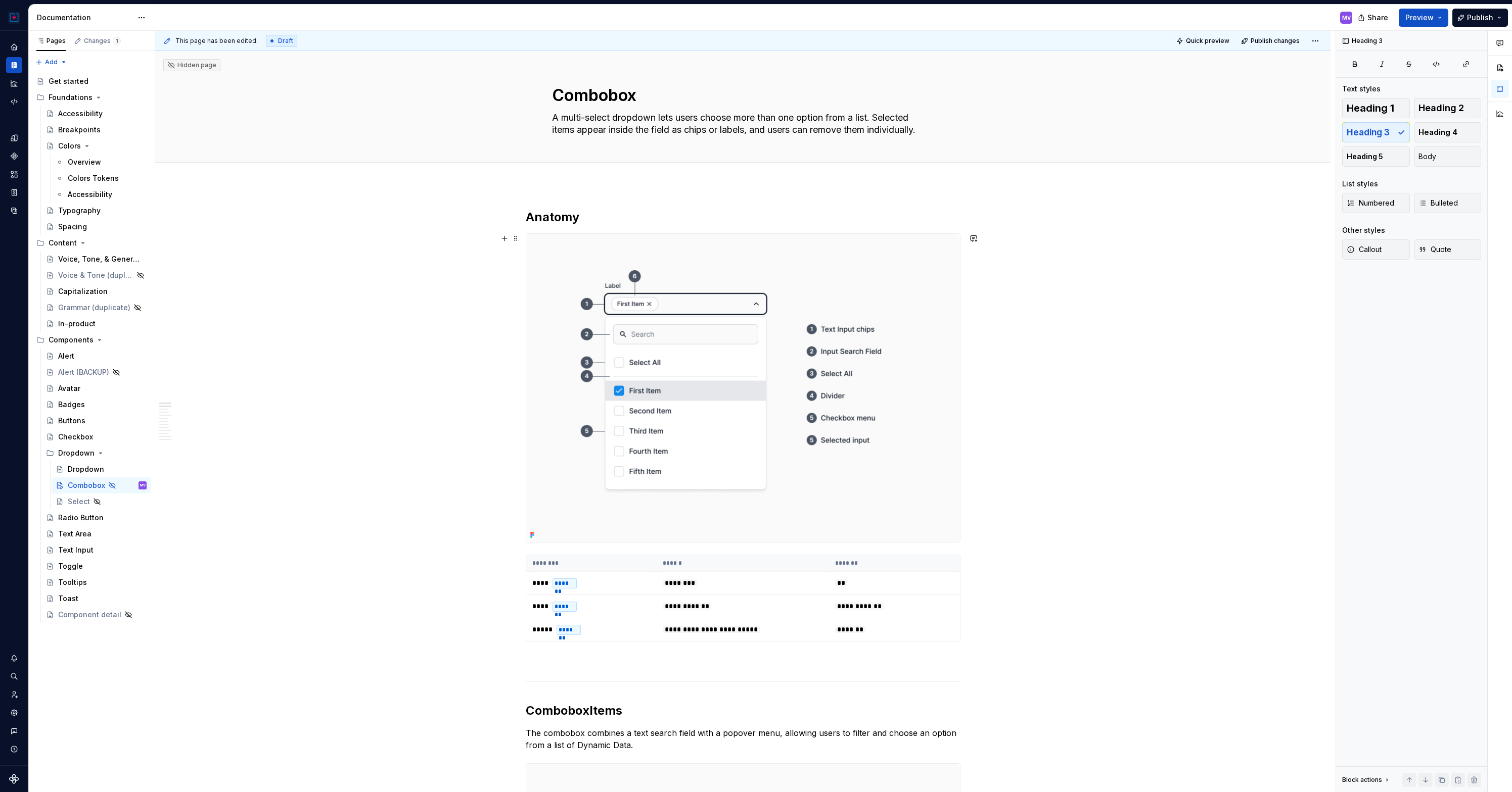
click at [678, 323] on img at bounding box center [743, 388] width 433 height 309
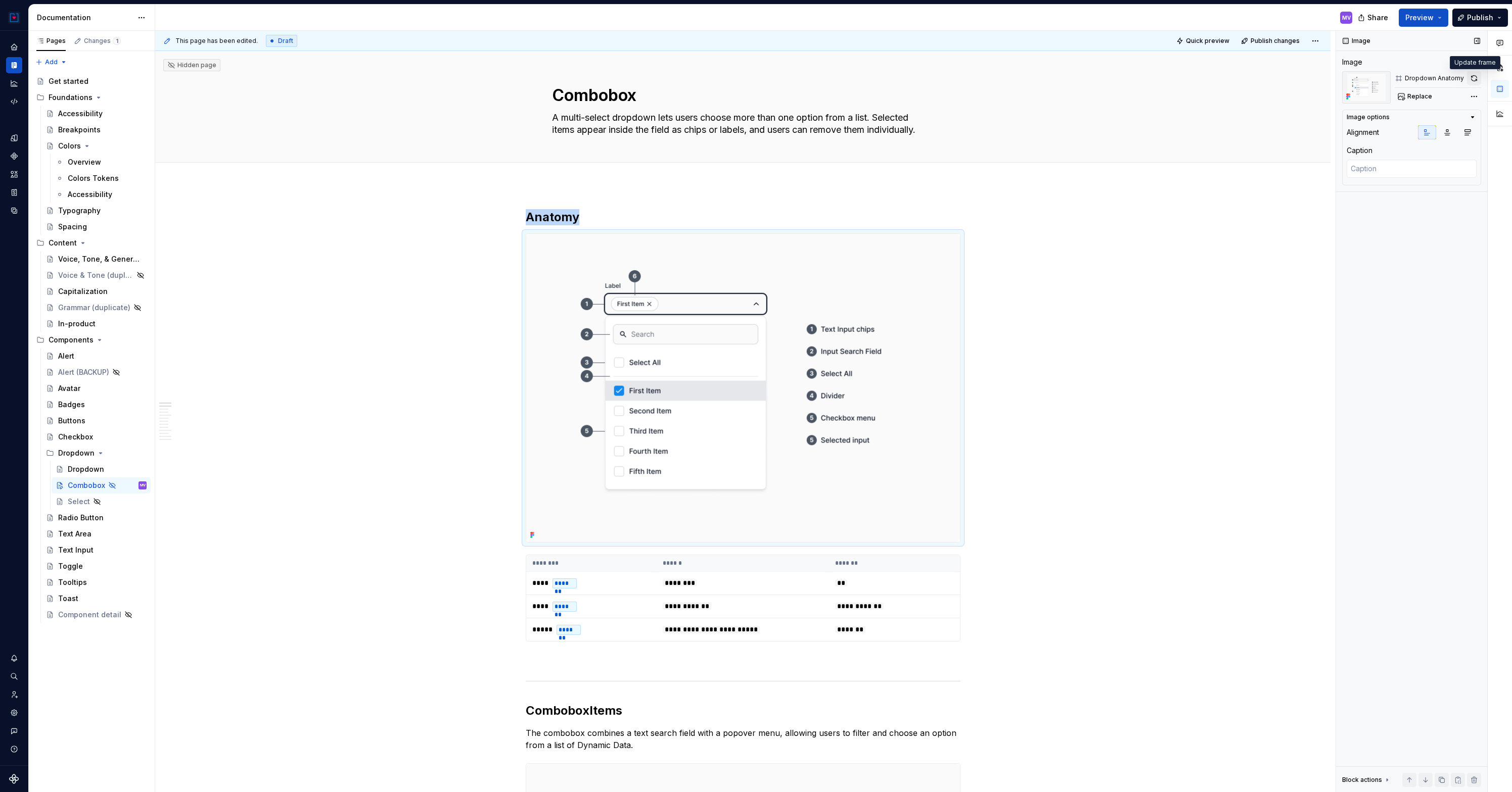
click at [1475, 80] on button "button" at bounding box center [1474, 79] width 14 height 14
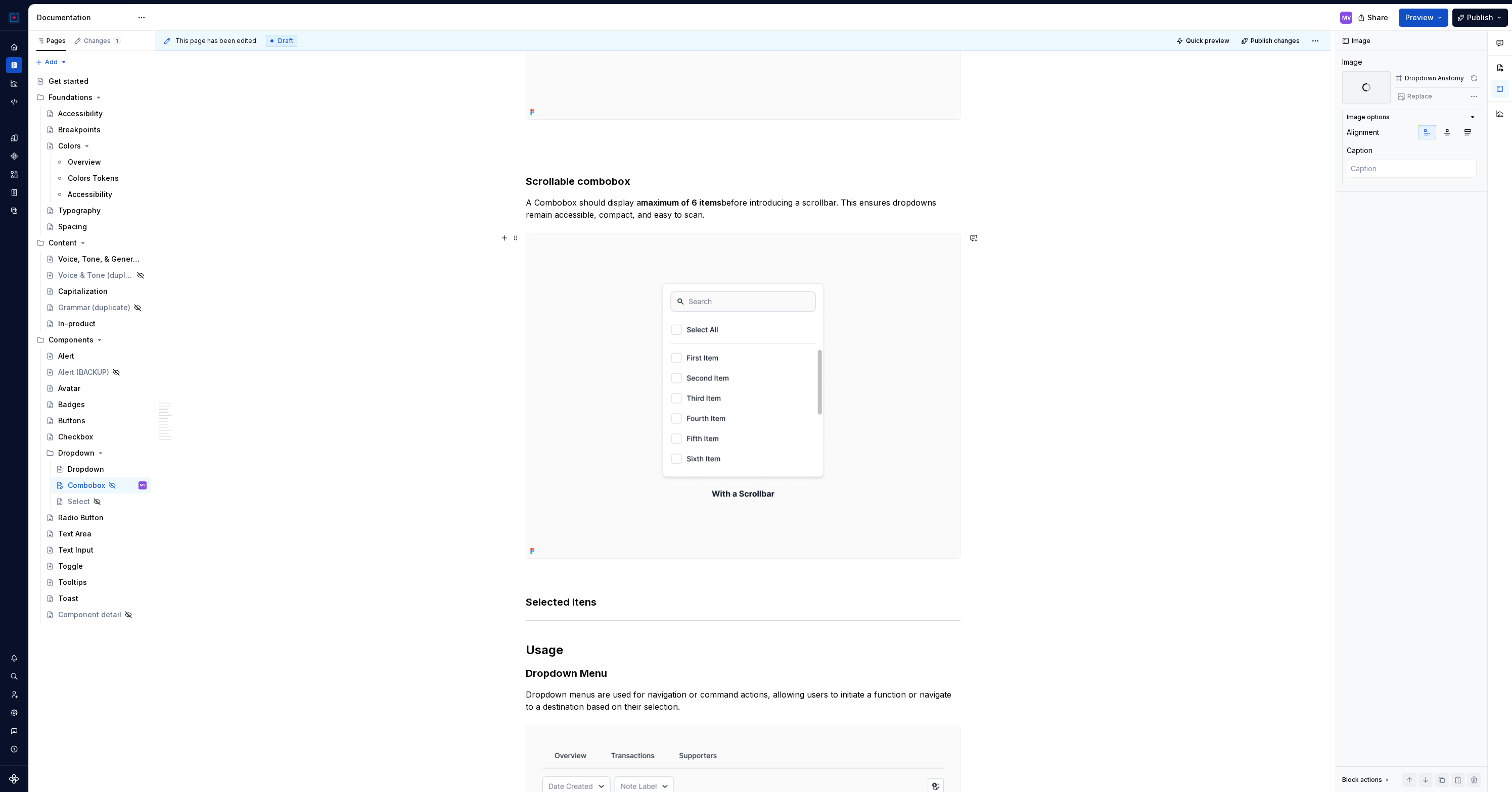
scroll to position [984, 0]
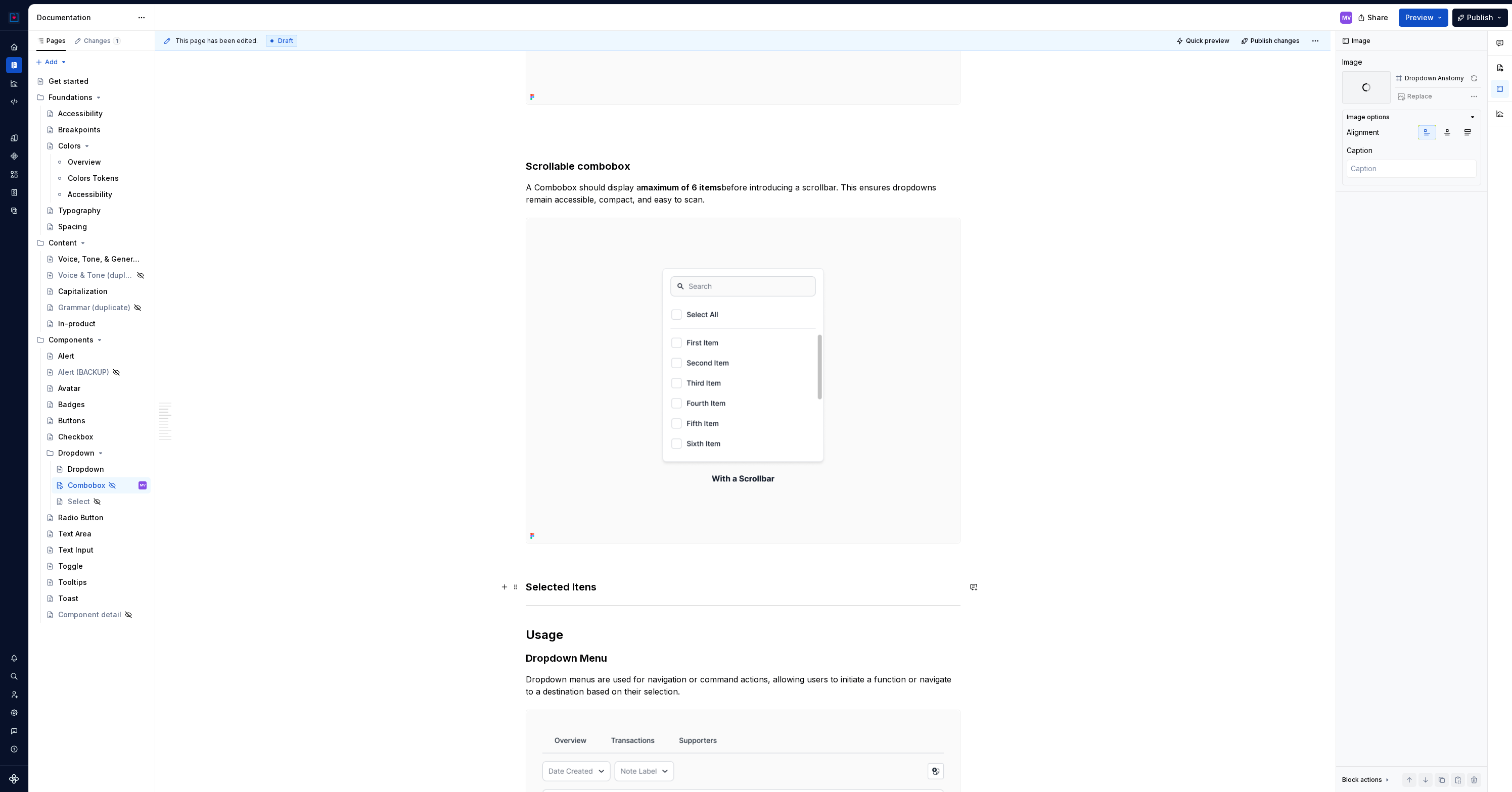
click at [561, 586] on h3 "Selected Itens" at bounding box center [743, 588] width 435 height 14
click at [650, 587] on h3 "Multi select Itens" at bounding box center [743, 588] width 435 height 14
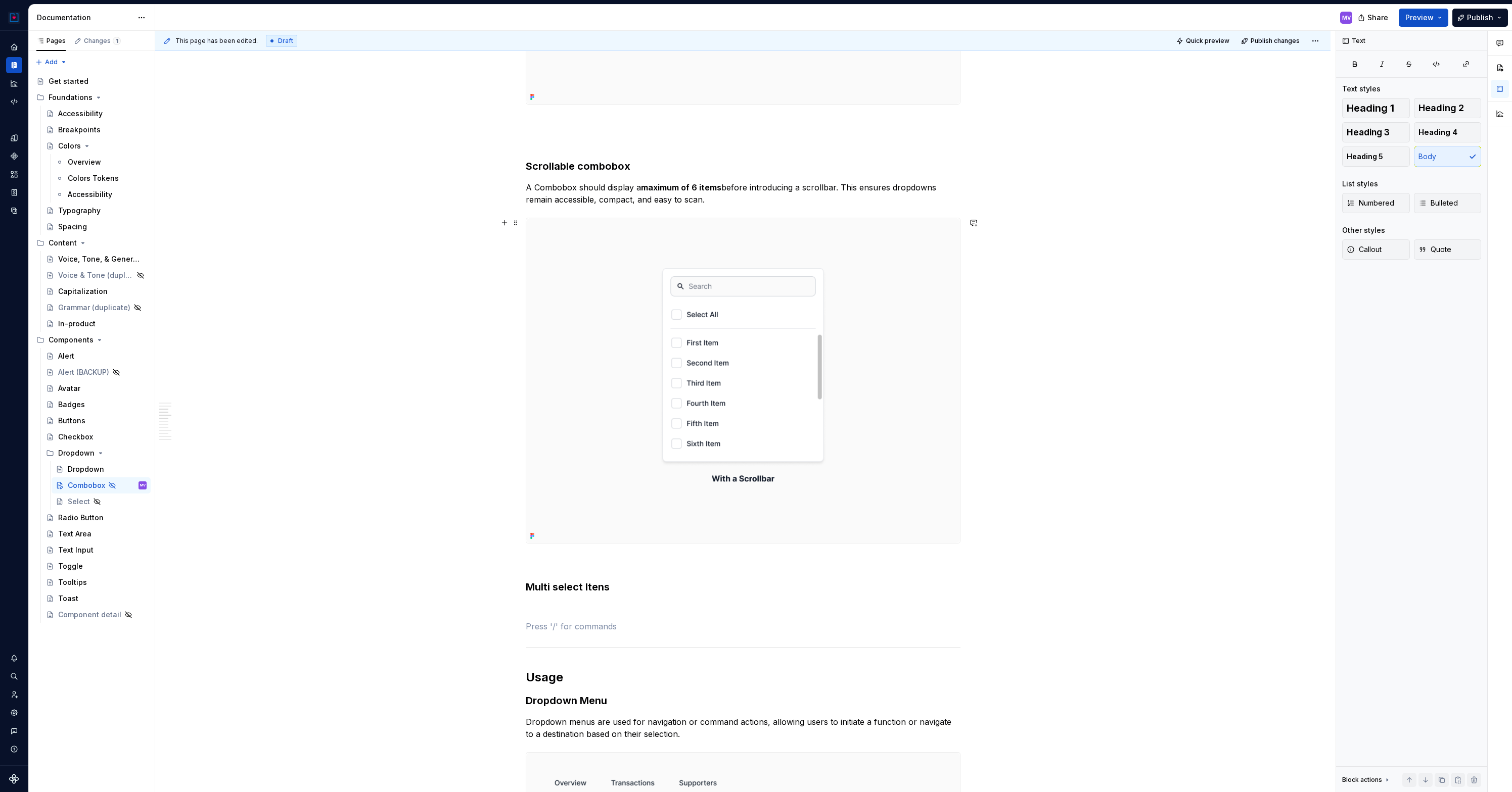
click at [618, 329] on img at bounding box center [743, 381] width 433 height 325
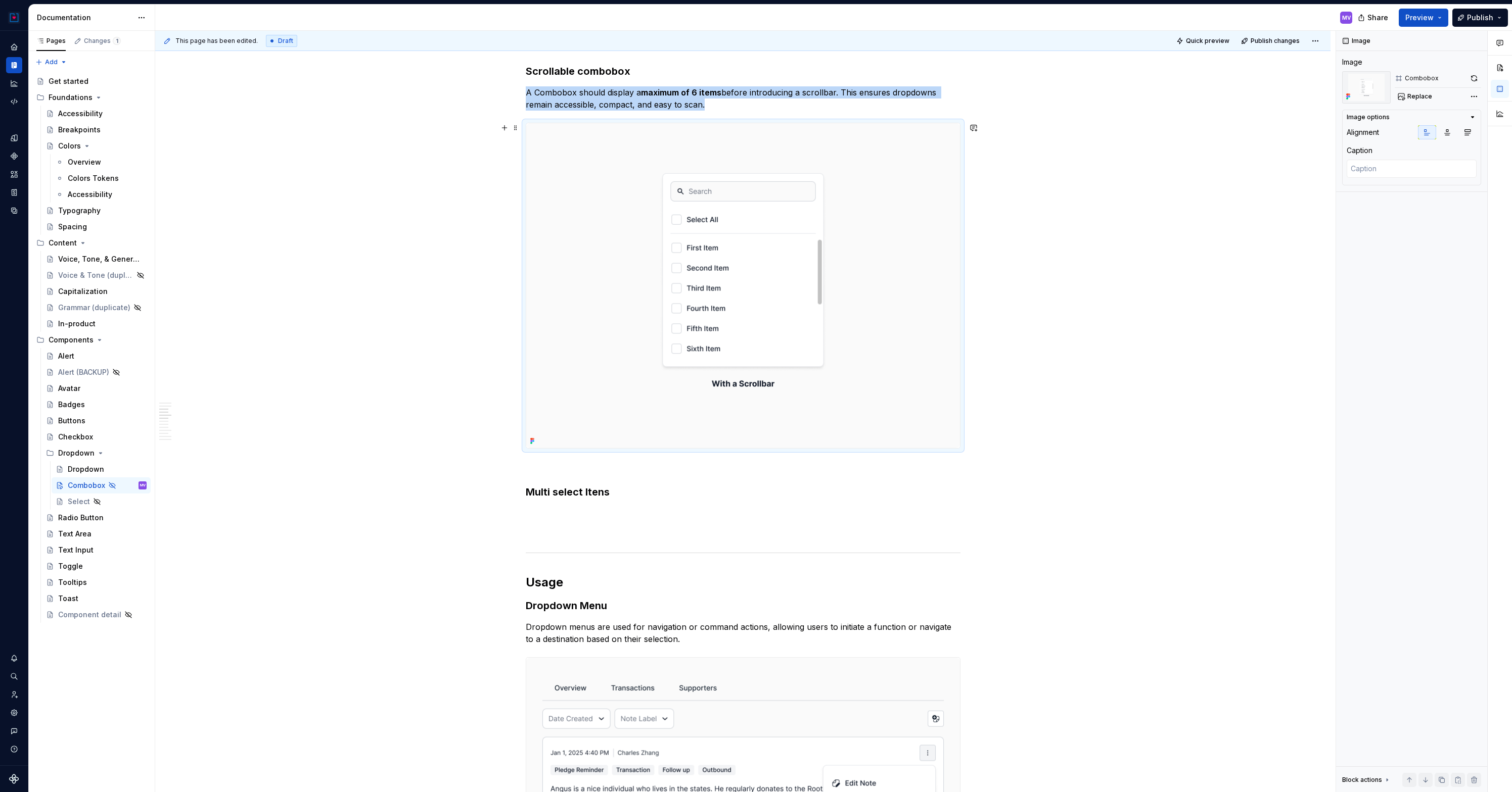
scroll to position [1093, 0]
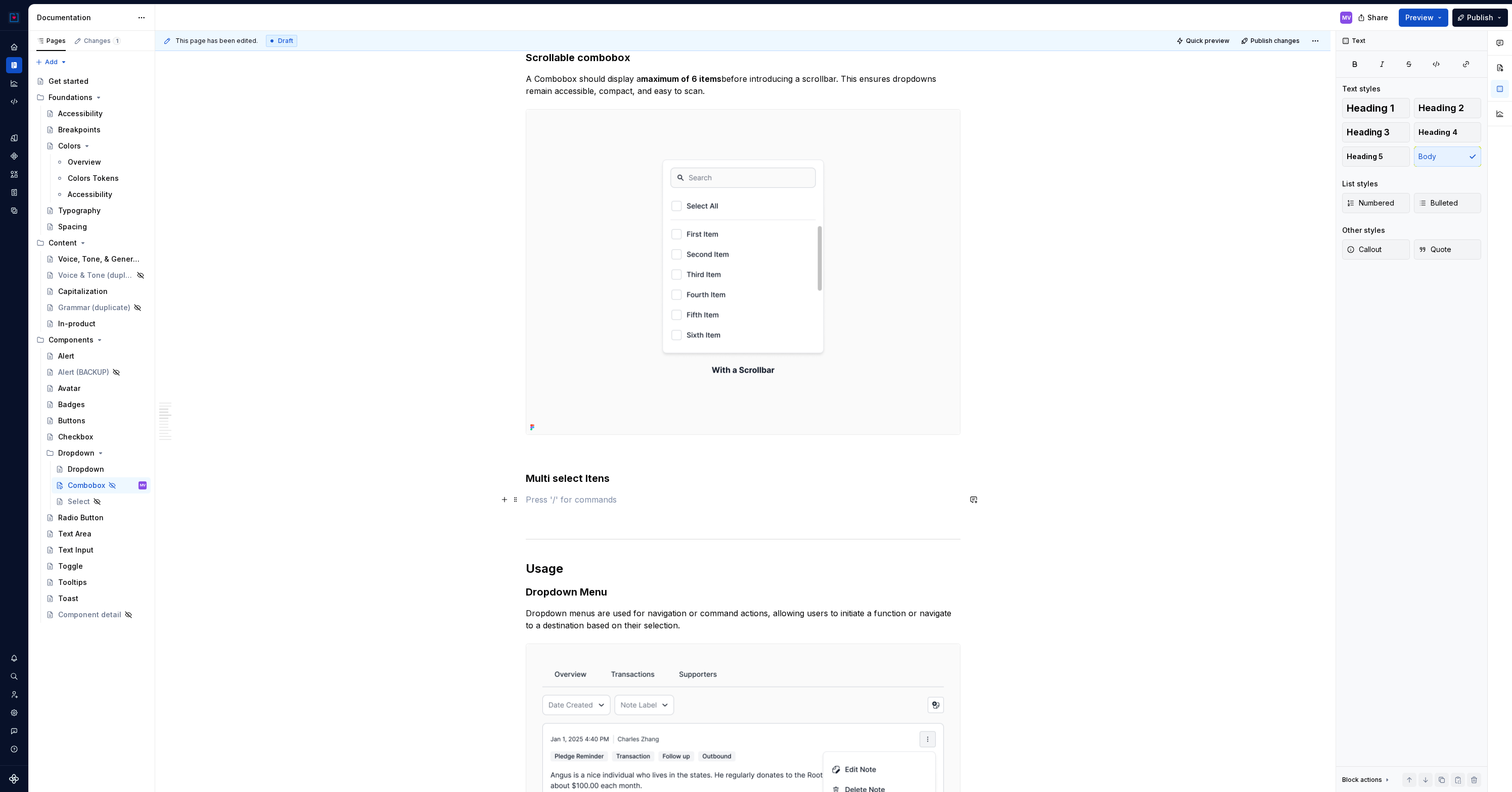
click at [544, 504] on p at bounding box center [743, 499] width 435 height 12
click at [566, 542] on div "Display an image or Figma image" at bounding box center [608, 545] width 99 height 8
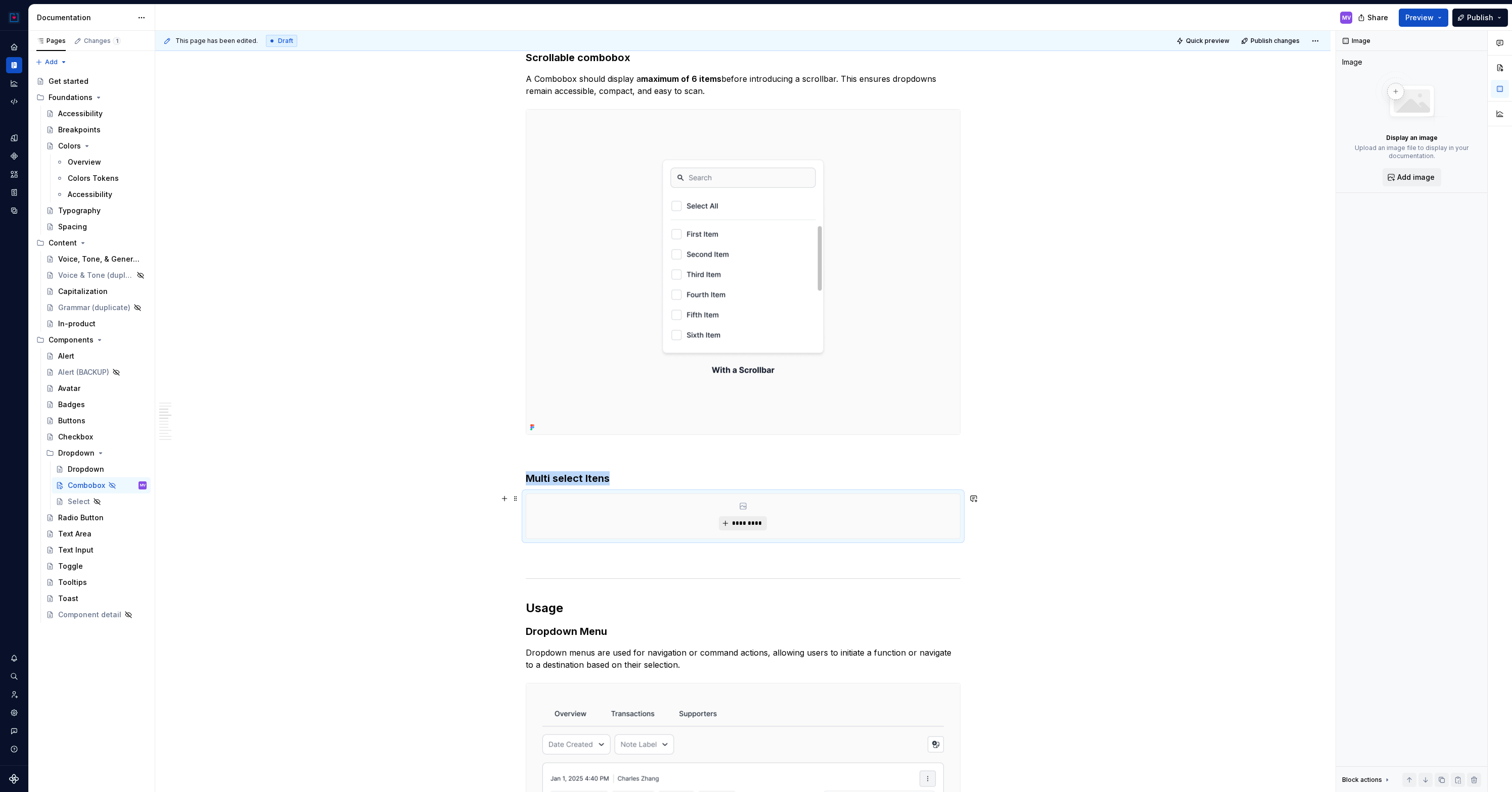
click at [740, 519] on span "*********" at bounding box center [747, 523] width 31 height 8
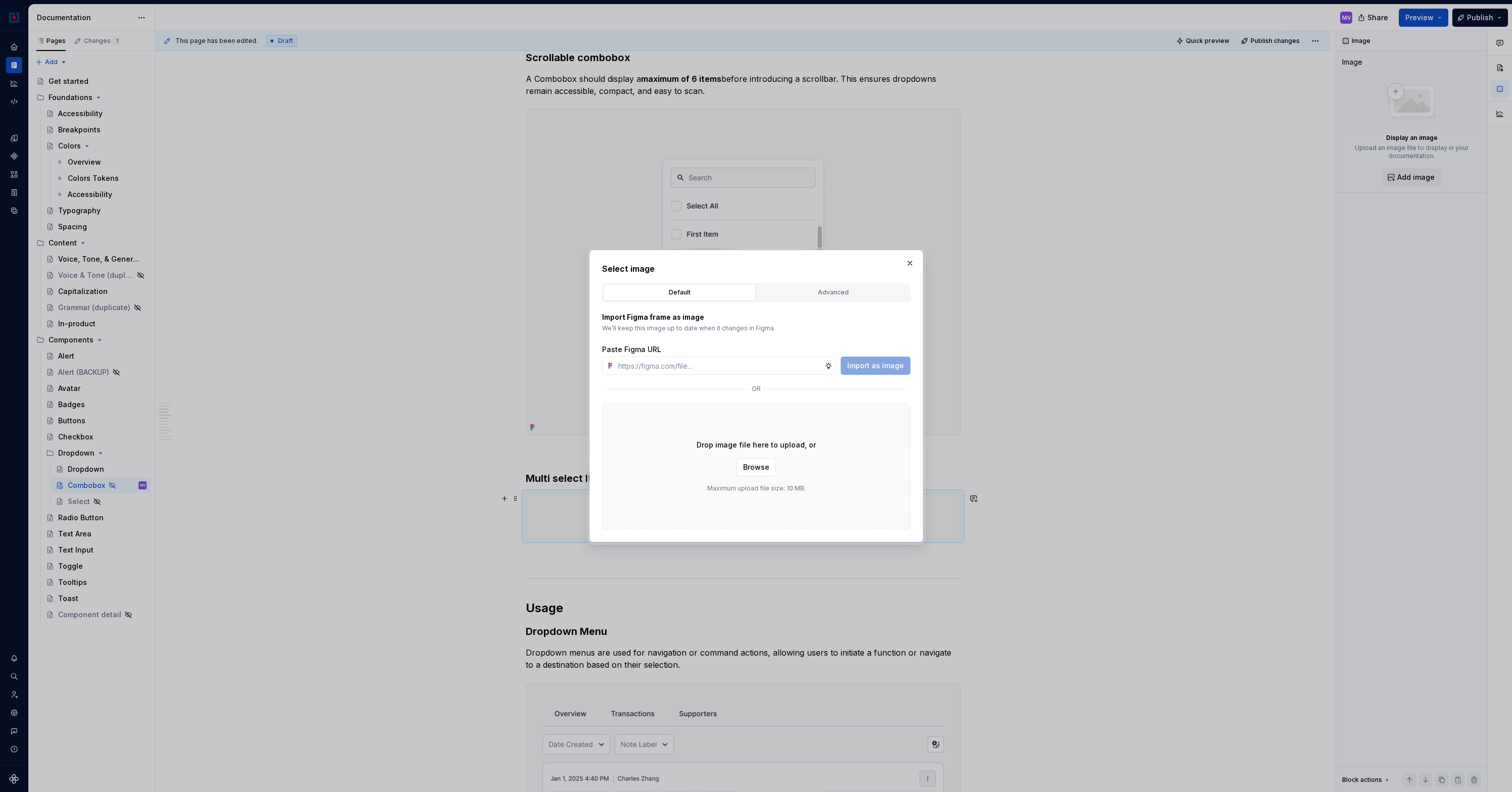
type textarea "*"
type input "[URL][DOMAIN_NAME]"
click at [881, 367] on span "Import as image" at bounding box center [875, 366] width 56 height 10
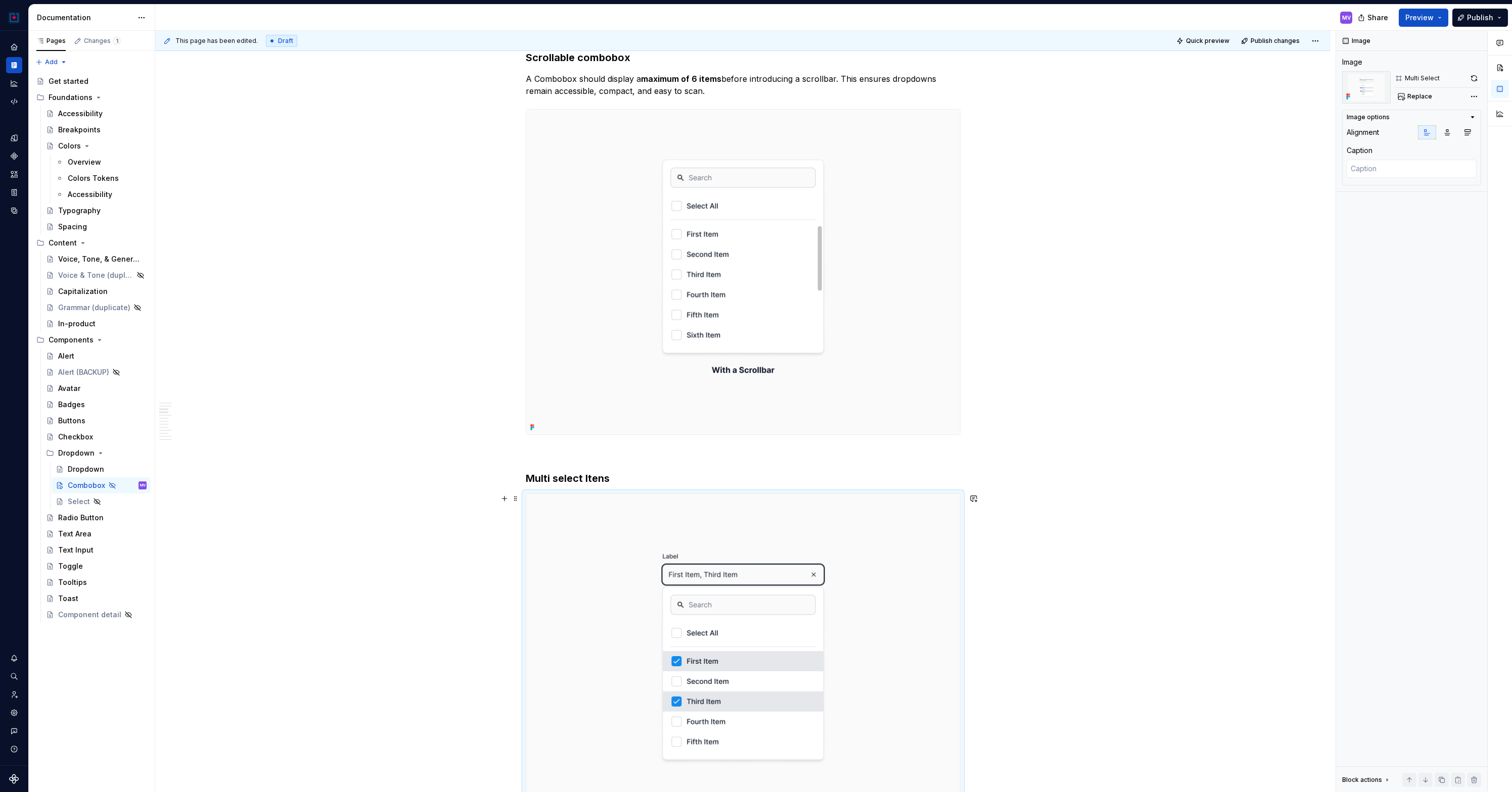
type textarea "*"
